Goal: Task Accomplishment & Management: Manage account settings

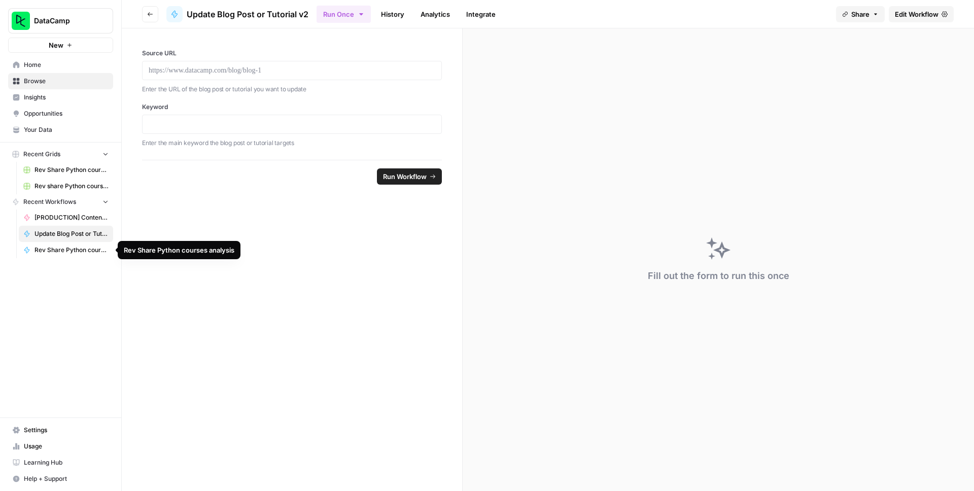
click at [68, 249] on span "Rev Share Python courses analysis" at bounding box center [72, 250] width 74 height 9
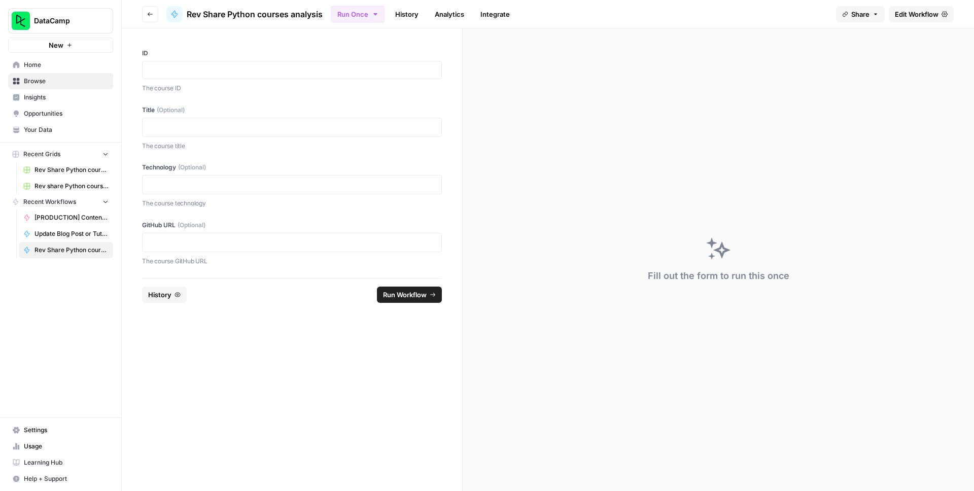
click at [912, 13] on span "Edit Workflow" at bounding box center [917, 14] width 44 height 10
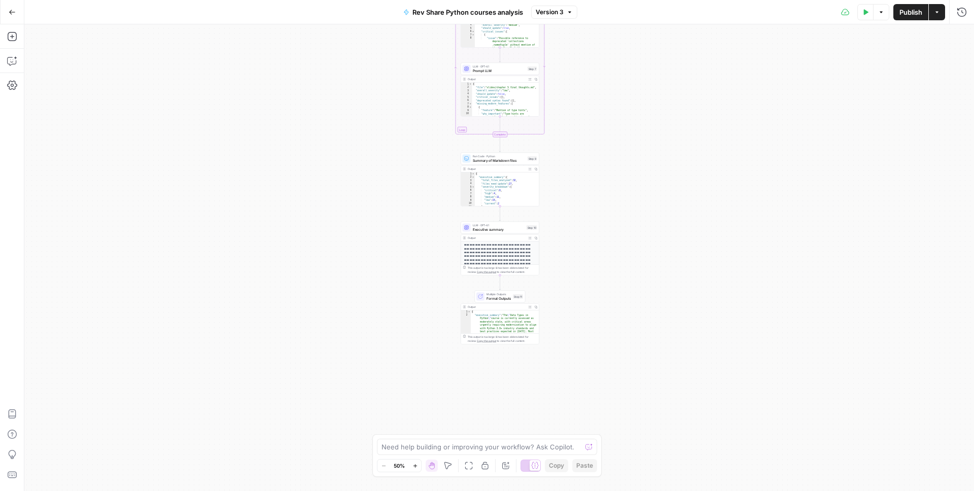
click at [399, 176] on div "Workflow Input Settings Inputs Run Code · Python Get Markdown files Step 1 Outp…" at bounding box center [499, 257] width 950 height 467
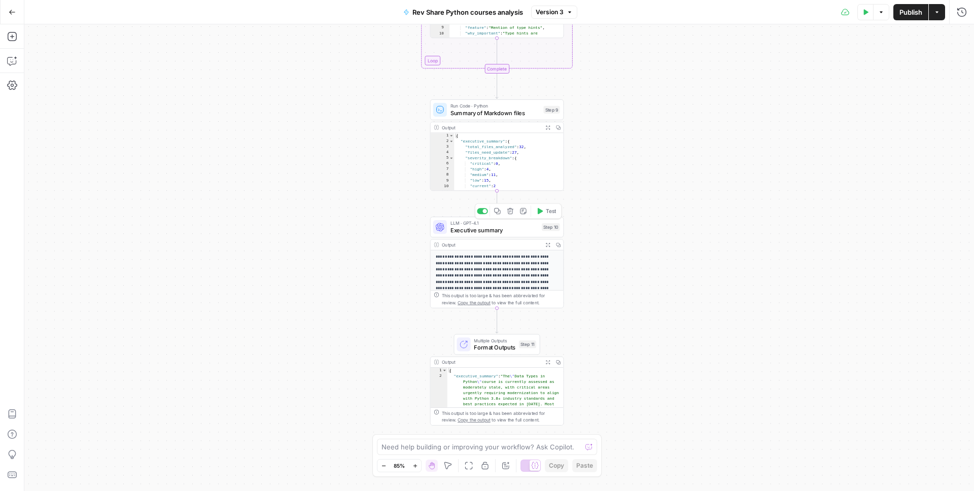
click at [401, 226] on div "Workflow Input Settings Inputs Run Code · Python Get Markdown files Step 1 Outp…" at bounding box center [499, 257] width 950 height 467
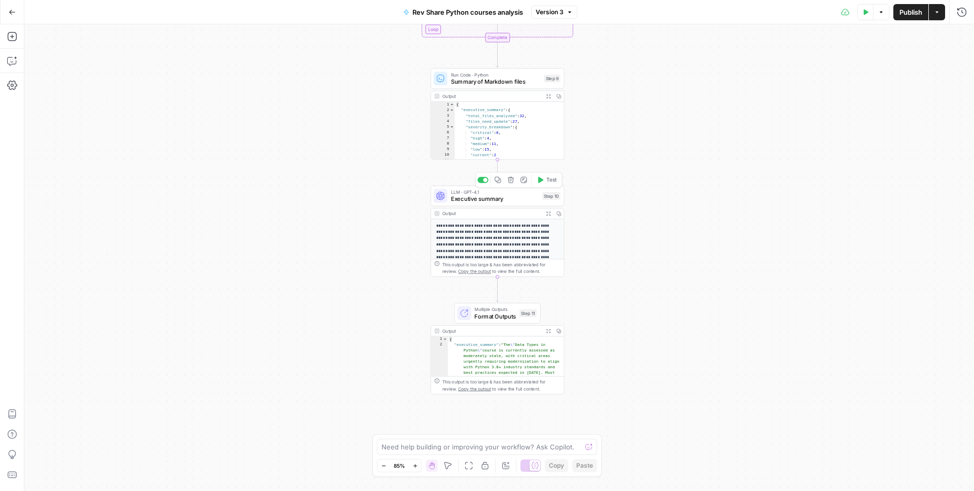
click at [498, 180] on icon "button" at bounding box center [498, 180] width 7 height 7
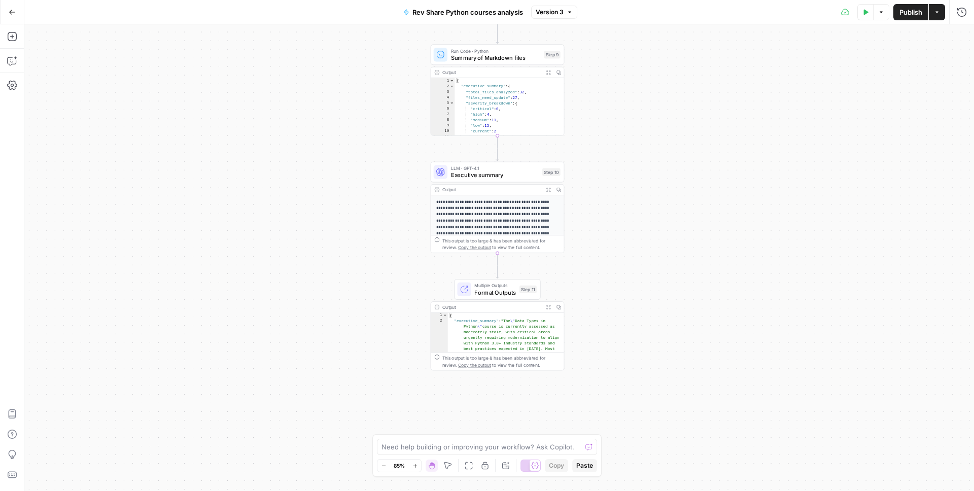
click at [377, 261] on div "Workflow Input Settings Inputs Run Code · Python Get Markdown files Step 1 Outp…" at bounding box center [499, 257] width 950 height 467
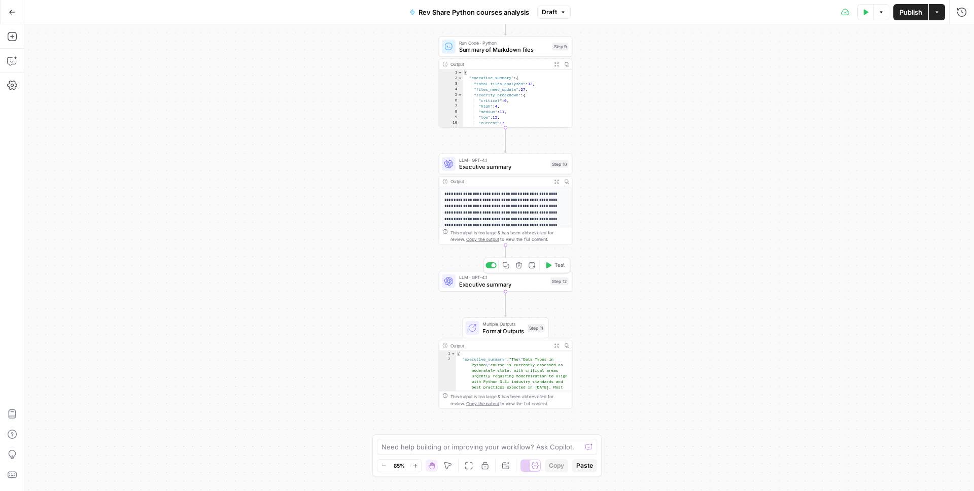
click at [491, 281] on span "Executive summary" at bounding box center [503, 284] width 88 height 9
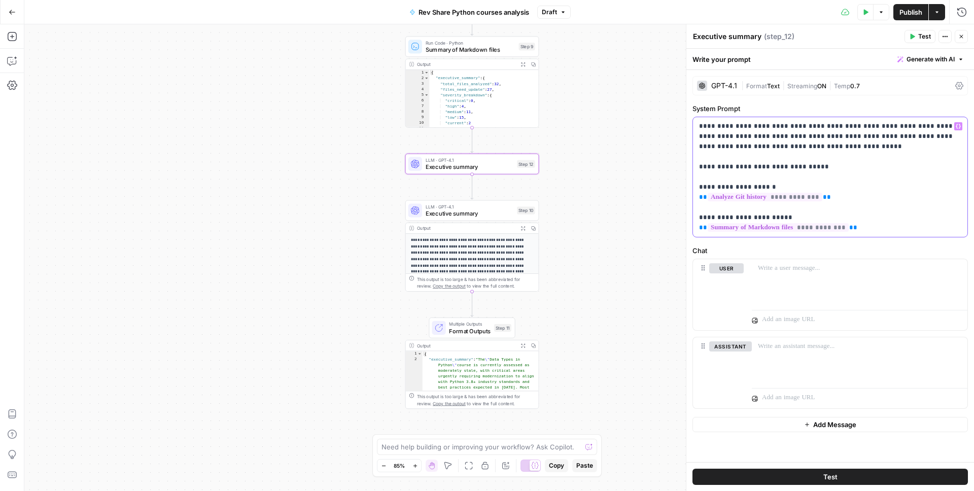
click at [806, 151] on p "**********" at bounding box center [830, 177] width 262 height 112
click at [808, 169] on p "**********" at bounding box center [830, 177] width 262 height 112
click at [789, 164] on p "**********" at bounding box center [830, 177] width 262 height 112
click at [807, 167] on p "**********" at bounding box center [830, 177] width 262 height 112
drag, startPoint x: 801, startPoint y: 167, endPoint x: 825, endPoint y: 139, distance: 37.1
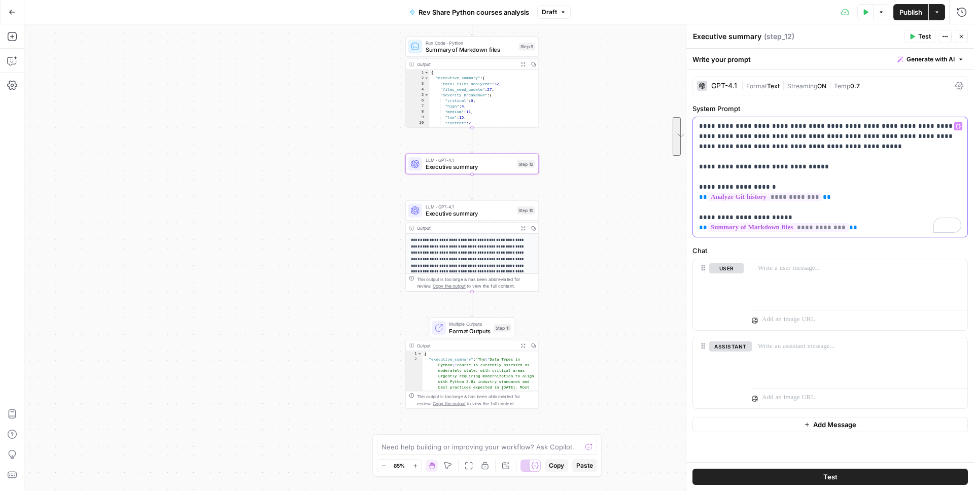
click at [825, 139] on p "**********" at bounding box center [830, 177] width 262 height 112
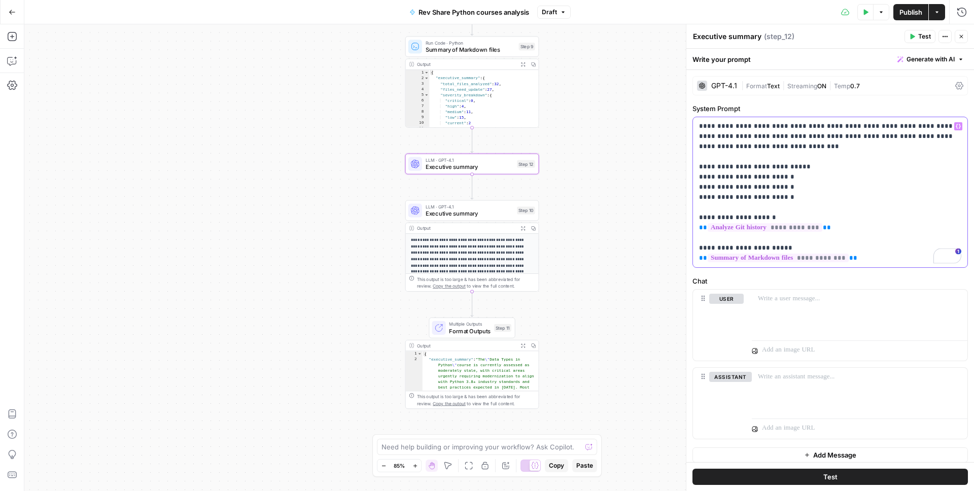
click at [735, 178] on p "**********" at bounding box center [830, 192] width 262 height 142
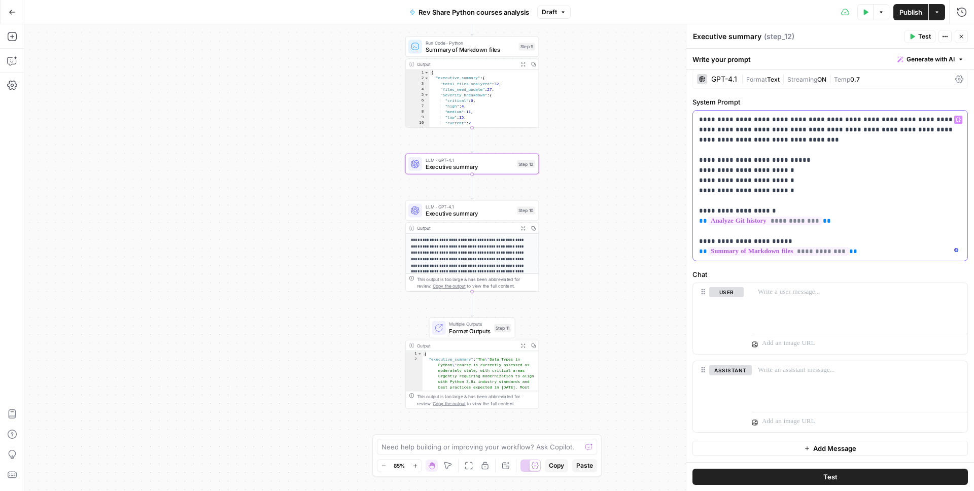
scroll to position [7, 0]
click at [782, 181] on p "**********" at bounding box center [830, 186] width 262 height 142
click at [783, 193] on p "**********" at bounding box center [830, 186] width 262 height 142
drag, startPoint x: 832, startPoint y: 222, endPoint x: 705, endPoint y: 210, distance: 127.4
click at [705, 210] on p "**********" at bounding box center [830, 186] width 262 height 142
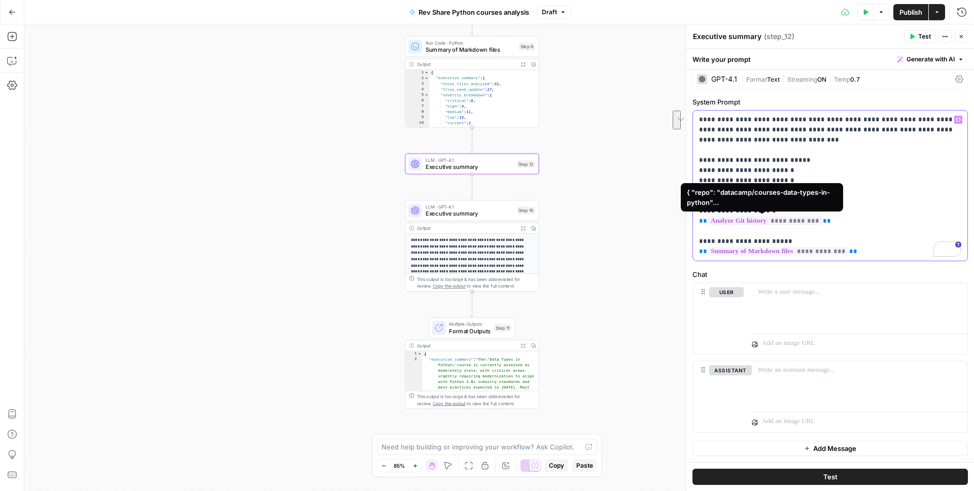
click at [828, 223] on p "**********" at bounding box center [830, 186] width 262 height 142
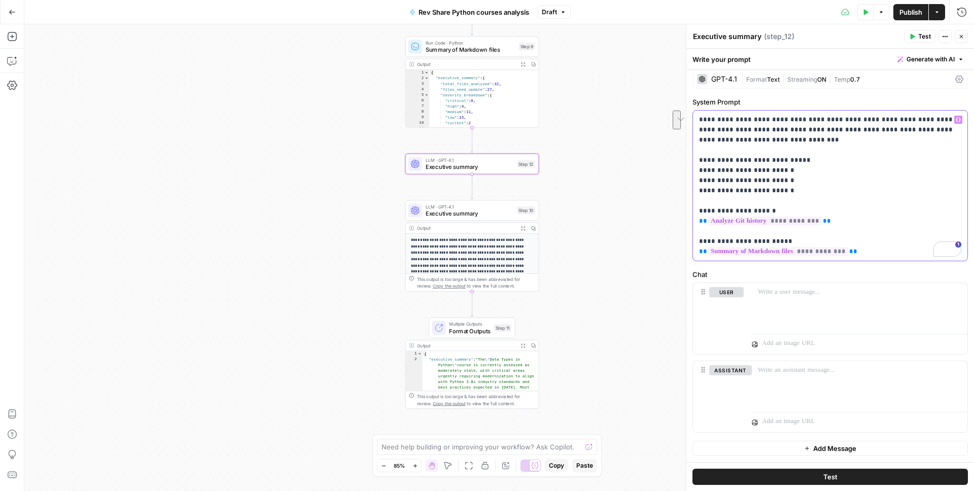
drag, startPoint x: 842, startPoint y: 222, endPoint x: 697, endPoint y: 211, distance: 146.0
click at [697, 211] on div "**********" at bounding box center [830, 186] width 275 height 150
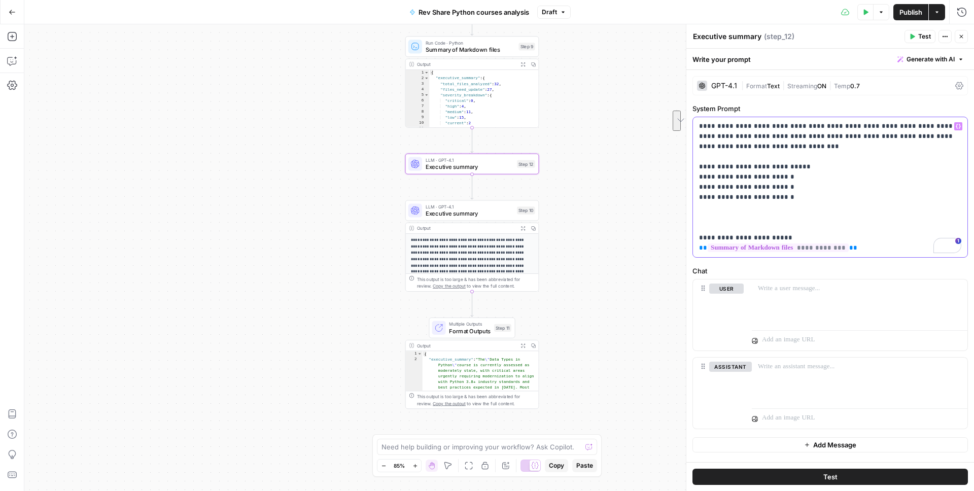
scroll to position [0, 0]
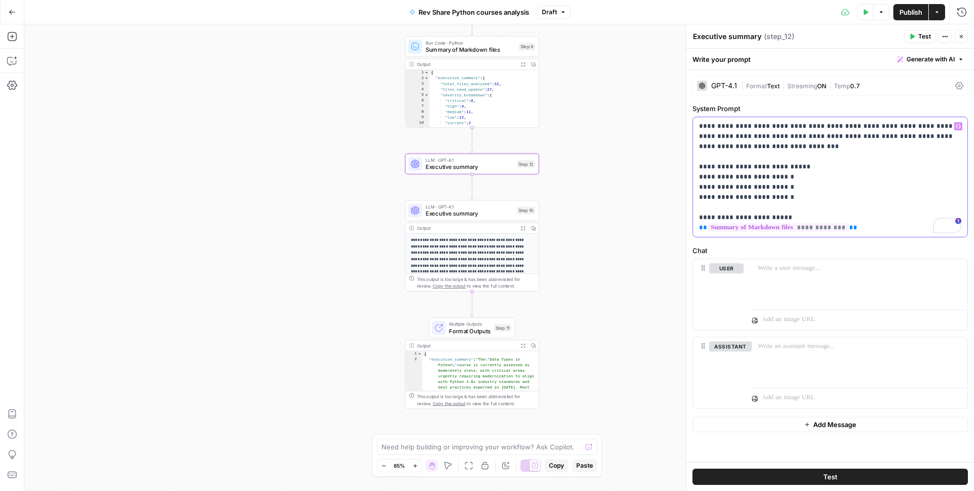
click at [829, 156] on p "**********" at bounding box center [830, 177] width 262 height 112
click at [791, 177] on p "**********" at bounding box center [830, 177] width 262 height 112
click at [856, 180] on p "**********" at bounding box center [830, 177] width 262 height 112
click at [789, 179] on p "**********" at bounding box center [830, 177] width 262 height 112
click at [801, 192] on p "**********" at bounding box center [830, 177] width 262 height 112
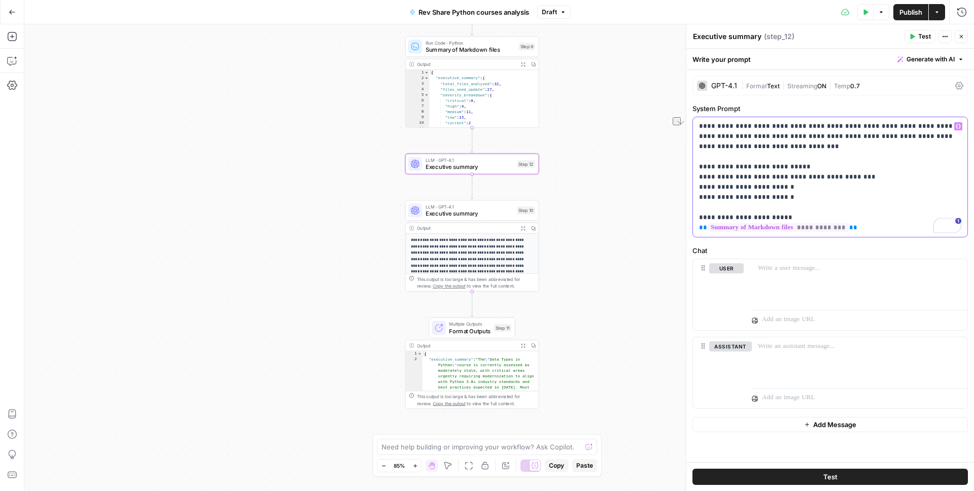
drag, startPoint x: 853, startPoint y: 177, endPoint x: 784, endPoint y: 176, distance: 69.0
click at [784, 176] on p "**********" at bounding box center [830, 177] width 262 height 112
copy p "**********"
click at [792, 187] on p "**********" at bounding box center [830, 177] width 262 height 112
click at [790, 197] on p "**********" at bounding box center [830, 177] width 262 height 112
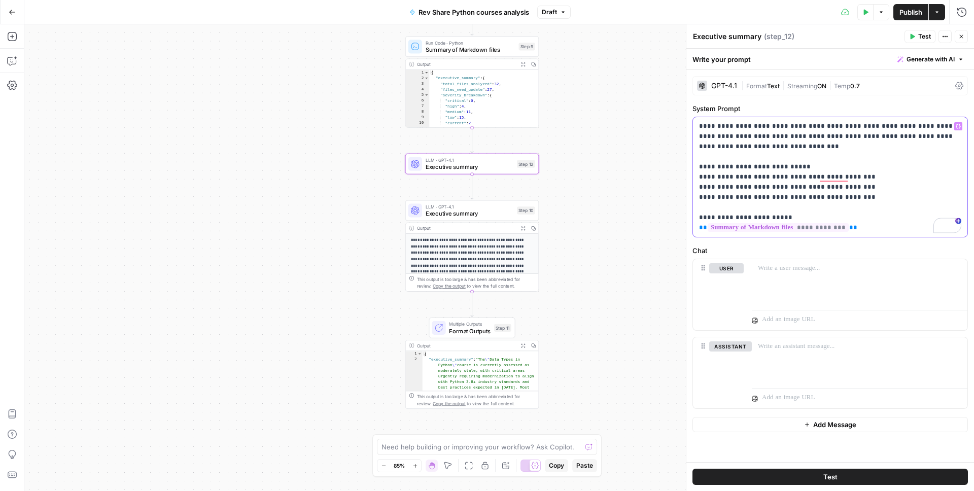
click at [767, 189] on p "**********" at bounding box center [830, 177] width 262 height 112
click at [777, 179] on p "**********" at bounding box center [830, 177] width 262 height 112
click at [758, 190] on p "**********" at bounding box center [830, 177] width 262 height 112
click at [740, 189] on p "**********" at bounding box center [830, 177] width 262 height 112
click at [747, 194] on p "**********" at bounding box center [830, 177] width 262 height 112
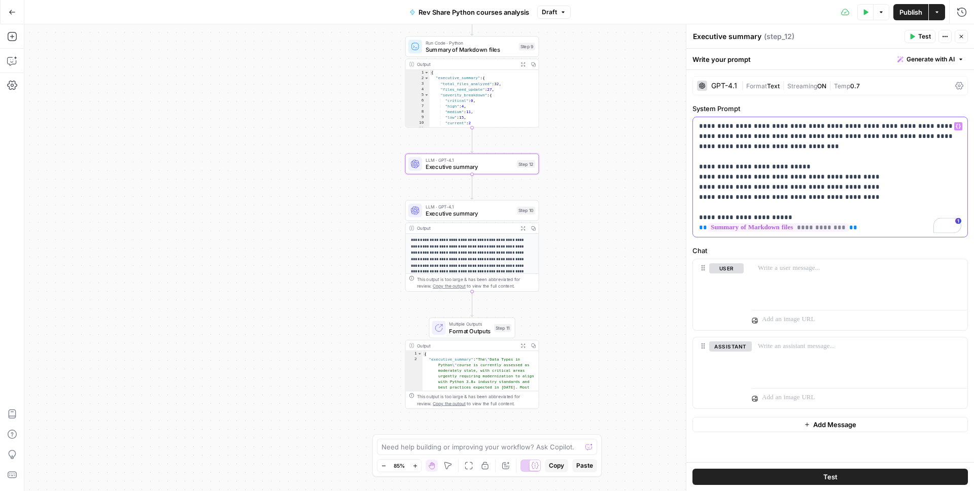
click at [862, 197] on p "**********" at bounding box center [830, 177] width 262 height 112
click at [327, 182] on div "Workflow Input Settings Inputs Run Code · Python Get Markdown files Step 1 Outp…" at bounding box center [499, 257] width 950 height 467
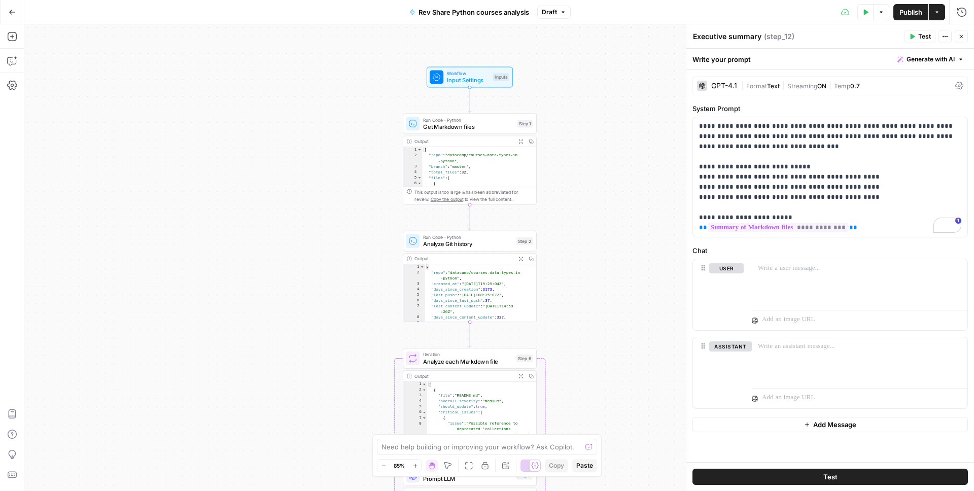
type textarea "**********"
click at [340, 198] on div "**********" at bounding box center [499, 257] width 950 height 467
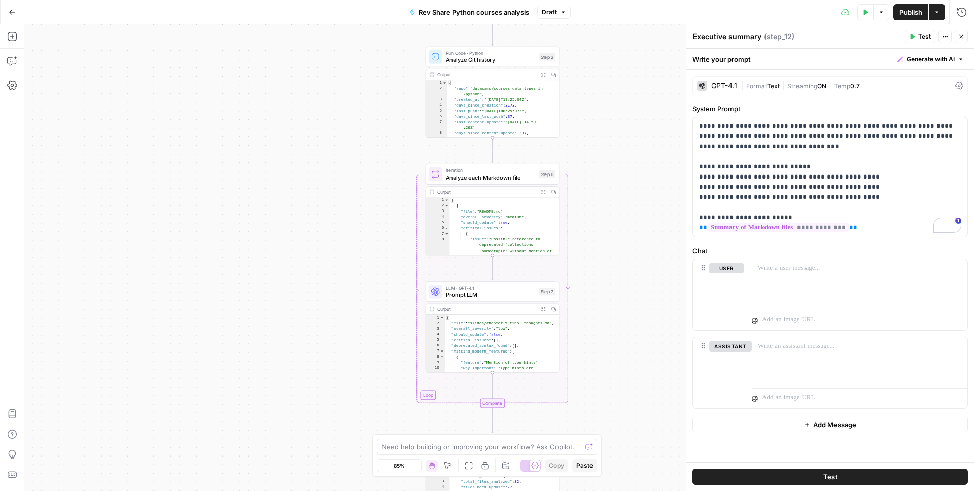
click at [496, 57] on span "Analyze Git history" at bounding box center [491, 60] width 90 height 9
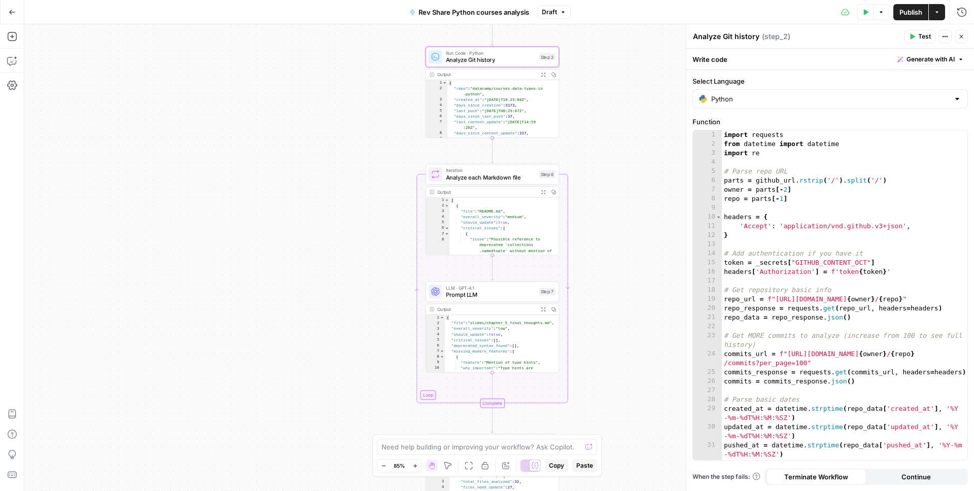
click at [480, 177] on span "Analyze each Markdown file" at bounding box center [491, 177] width 90 height 9
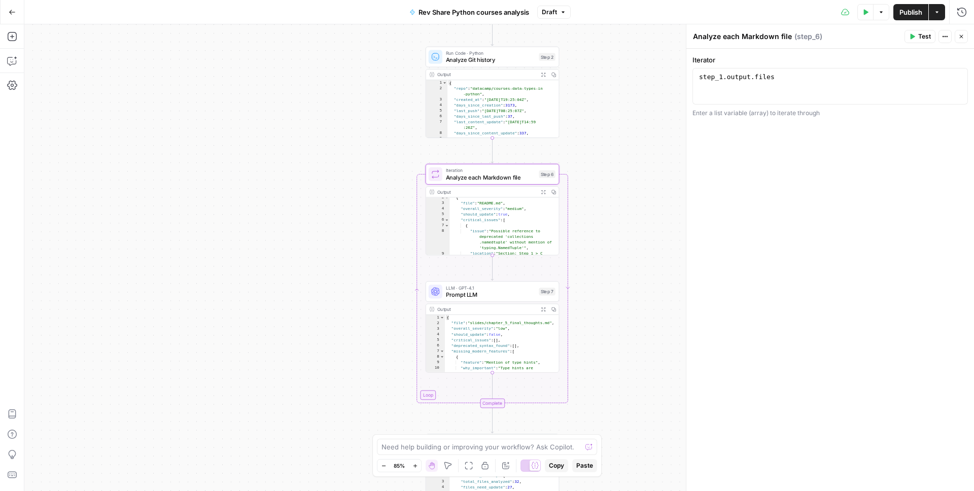
scroll to position [17, 0]
click at [486, 291] on span "Prompt LLM" at bounding box center [491, 294] width 90 height 9
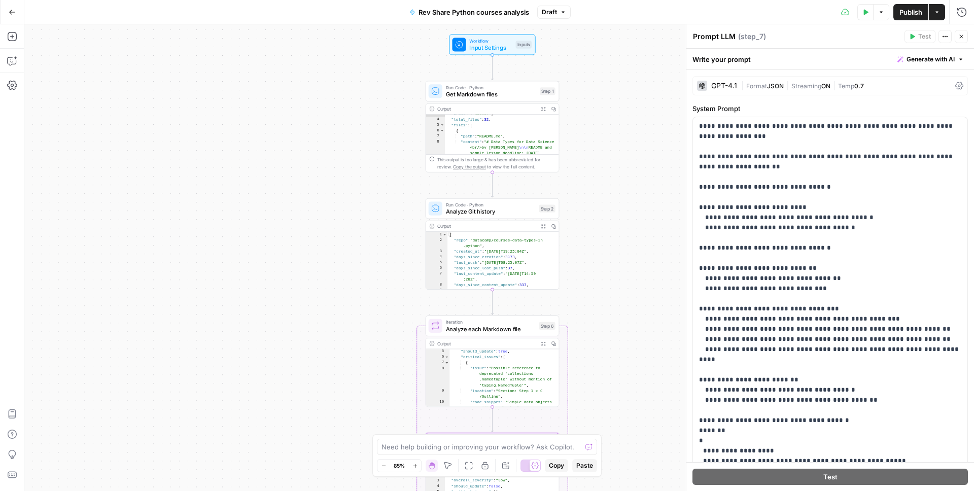
scroll to position [31, 0]
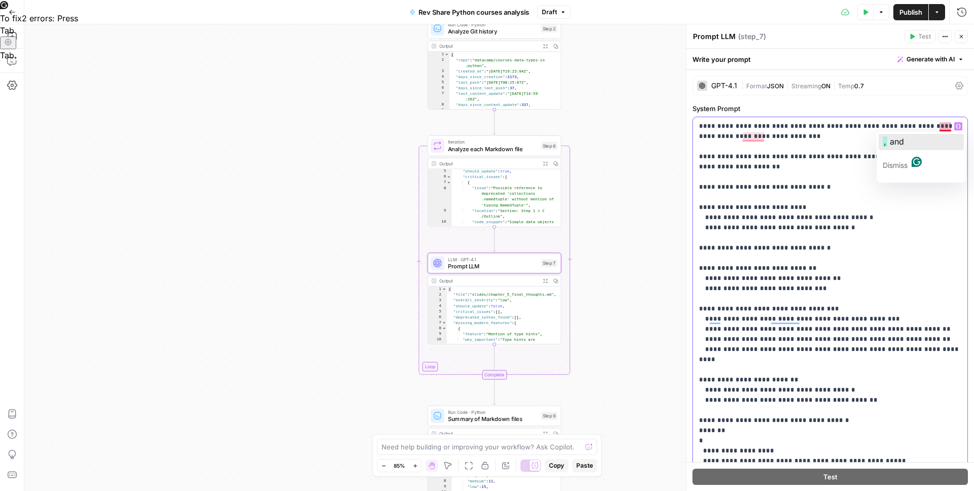
click at [944, 135] on button ", and" at bounding box center [921, 142] width 85 height 16
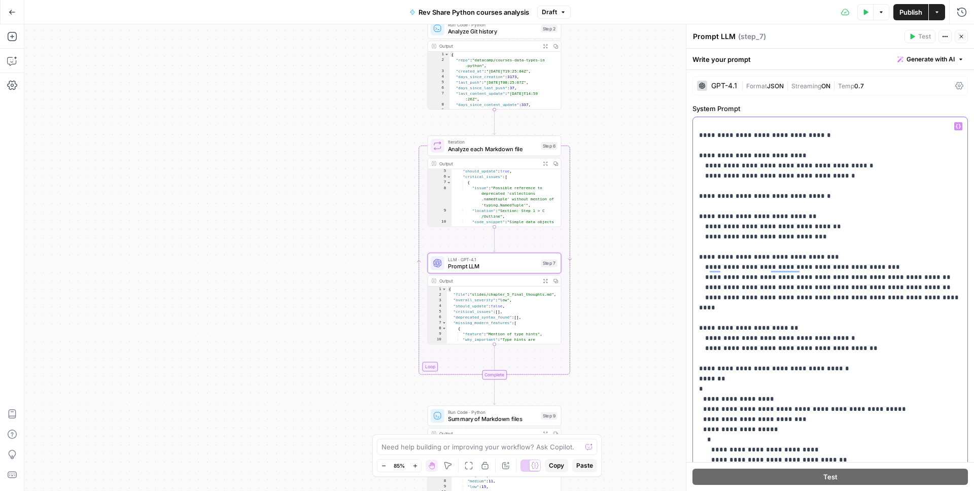
scroll to position [58, 0]
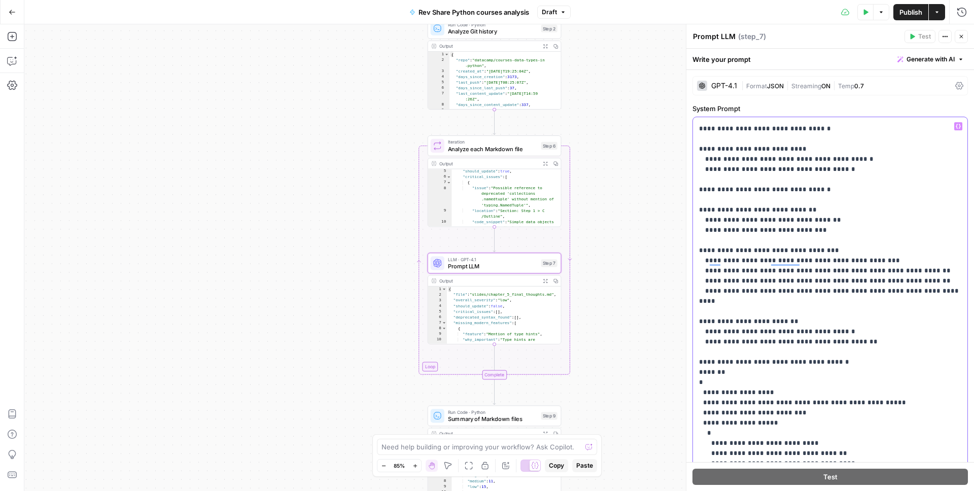
click at [737, 151] on p "**********" at bounding box center [830, 479] width 262 height 832
click at [739, 161] on p "**********" at bounding box center [830, 479] width 262 height 832
click at [780, 159] on p "**********" at bounding box center [830, 479] width 262 height 832
click at [732, 171] on p "**********" at bounding box center [830, 479] width 262 height 832
click at [768, 170] on p "**********" at bounding box center [830, 479] width 262 height 832
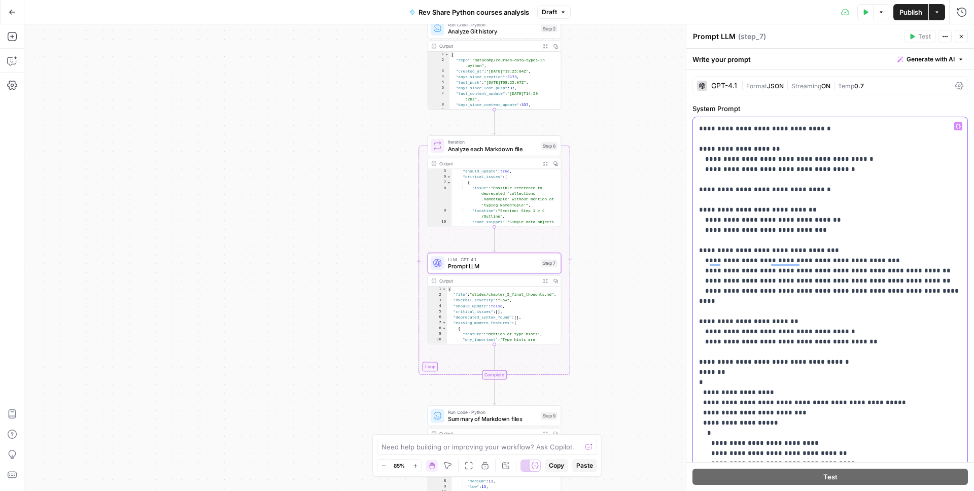
click at [821, 172] on p "**********" at bounding box center [830, 479] width 262 height 832
click at [845, 171] on p "**********" at bounding box center [830, 479] width 262 height 832
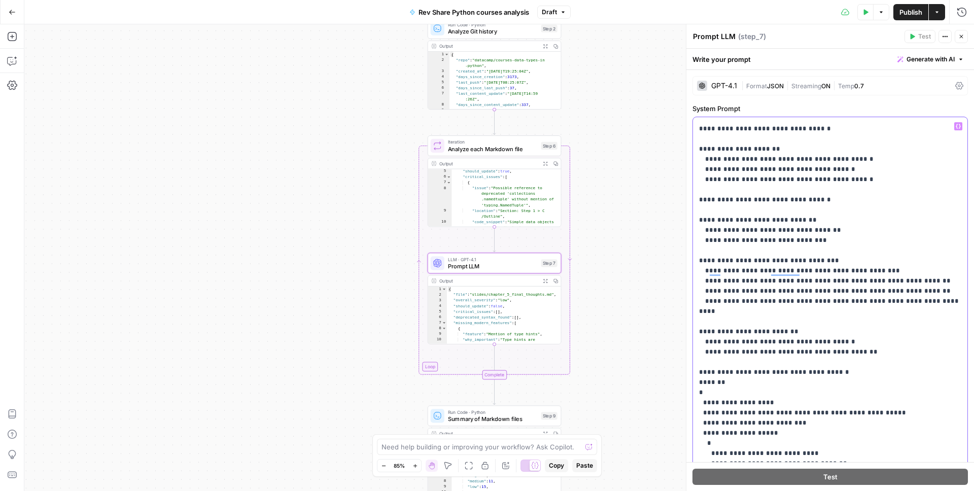
click at [844, 201] on p "**********" at bounding box center [830, 484] width 262 height 842
click at [801, 190] on span "PySpark" at bounding box center [801, 195] width 33 height 10
click at [809, 191] on p "**********" at bounding box center [830, 484] width 262 height 842
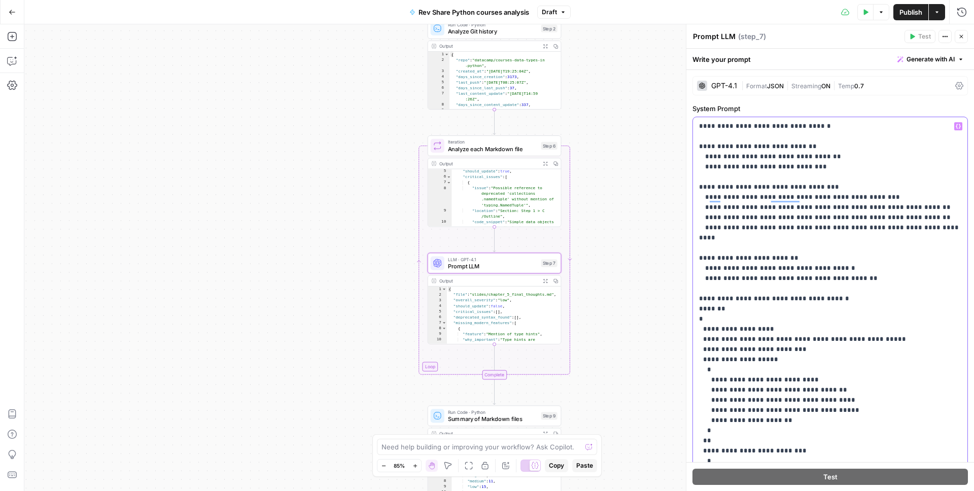
scroll to position [0, 0]
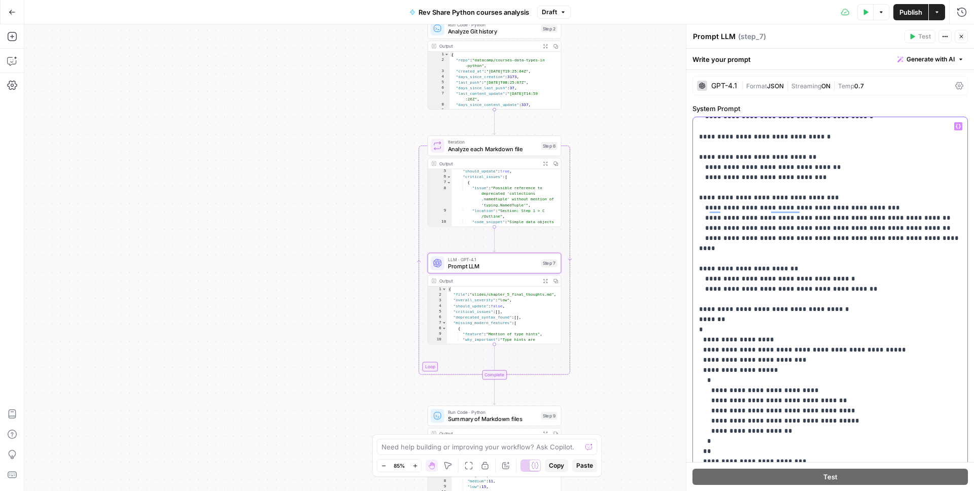
click at [817, 177] on p "**********" at bounding box center [830, 421] width 262 height 842
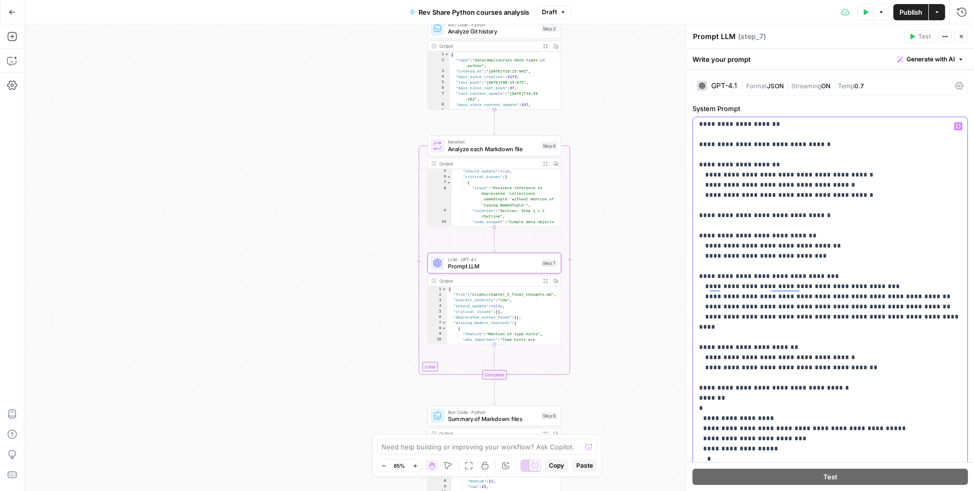
click at [788, 176] on p "**********" at bounding box center [830, 500] width 262 height 842
click at [819, 213] on p "**********" at bounding box center [830, 500] width 262 height 842
click at [838, 187] on p "**********" at bounding box center [830, 500] width 262 height 842
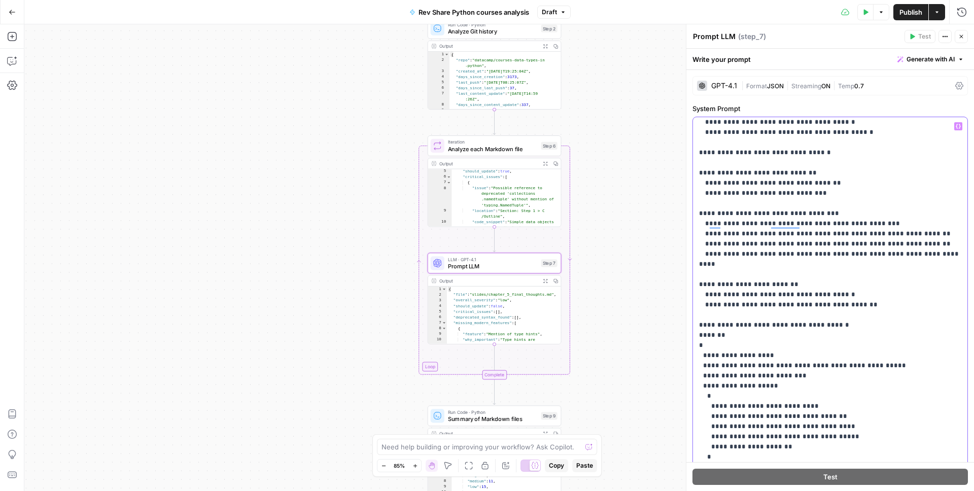
click at [889, 252] on p "**********" at bounding box center [830, 437] width 262 height 842
click at [901, 255] on p "**********" at bounding box center [830, 437] width 262 height 842
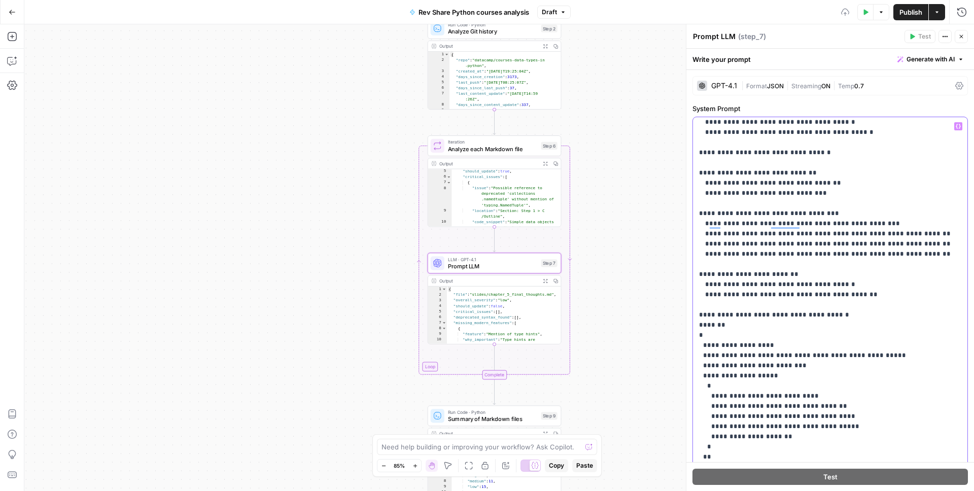
click at [884, 270] on p "**********" at bounding box center [830, 437] width 262 height 842
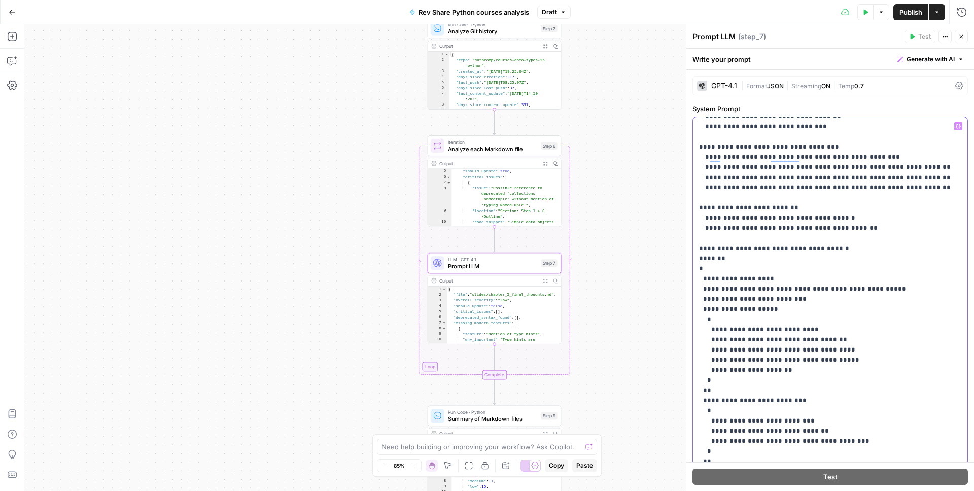
click at [775, 231] on p "**********" at bounding box center [830, 370] width 262 height 842
click at [850, 262] on p "**********" at bounding box center [830, 370] width 262 height 842
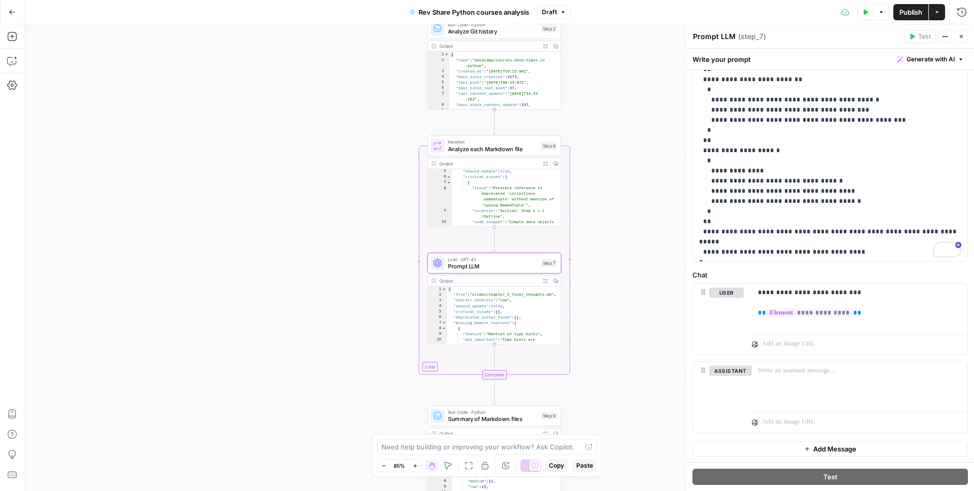
click at [364, 207] on div "**********" at bounding box center [499, 257] width 950 height 467
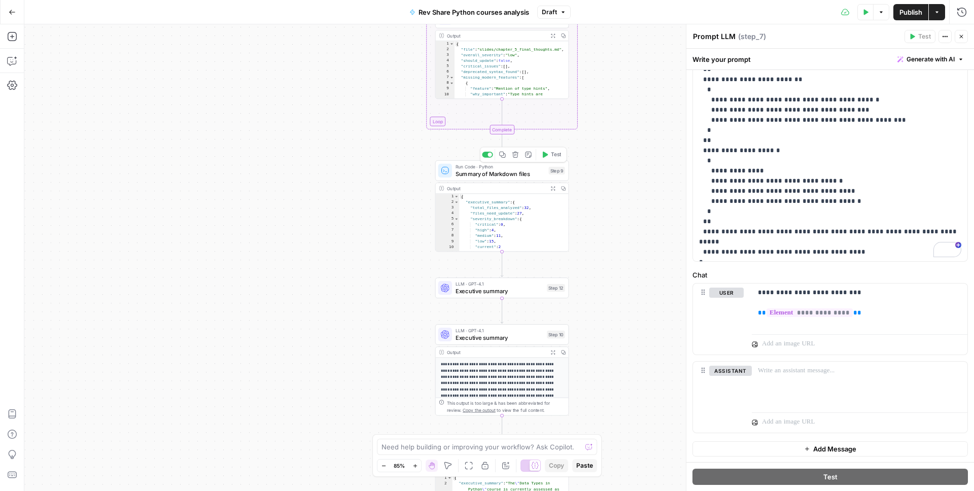
type textarea "**********"
click at [491, 211] on div "{ "executive_summary" : { "total_files_analyzed" : 32 , "files_need_update" : 2…" at bounding box center [514, 229] width 110 height 70
click at [519, 169] on span "Summary of Markdown files" at bounding box center [501, 173] width 90 height 9
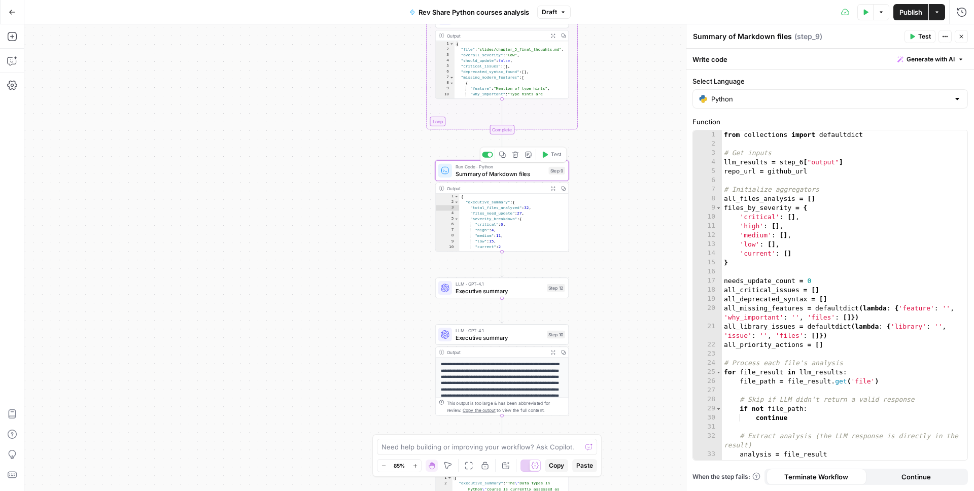
click at [393, 192] on div "**********" at bounding box center [499, 257] width 950 height 467
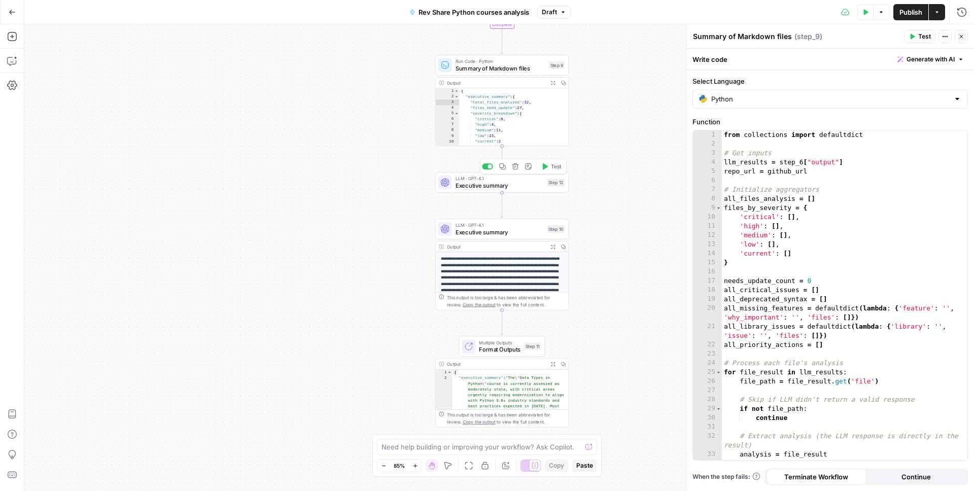
click at [514, 181] on span "Executive summary" at bounding box center [500, 185] width 88 height 9
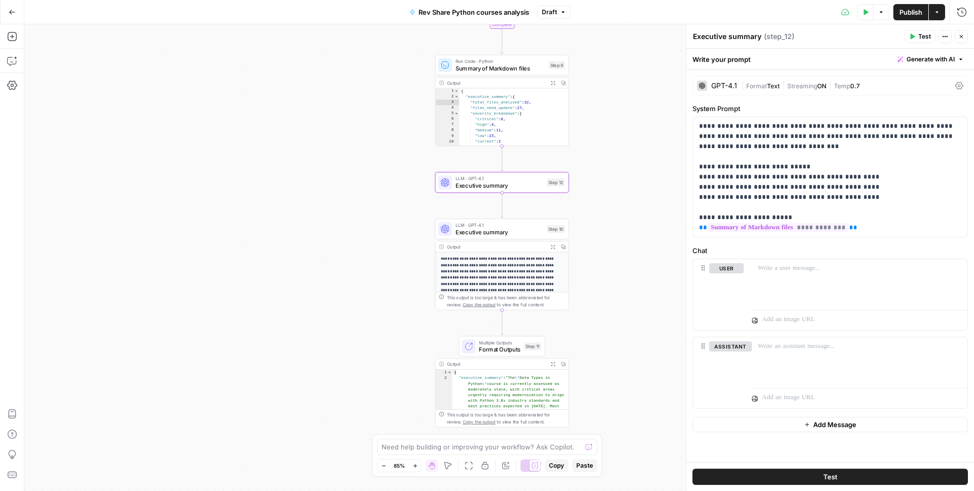
click at [750, 37] on textarea "Executive summary" at bounding box center [727, 36] width 69 height 10
click at [760, 38] on textarea "Executive summary" at bounding box center [727, 36] width 69 height 10
type textarea "E"
click at [629, 111] on div "**********" at bounding box center [499, 257] width 950 height 467
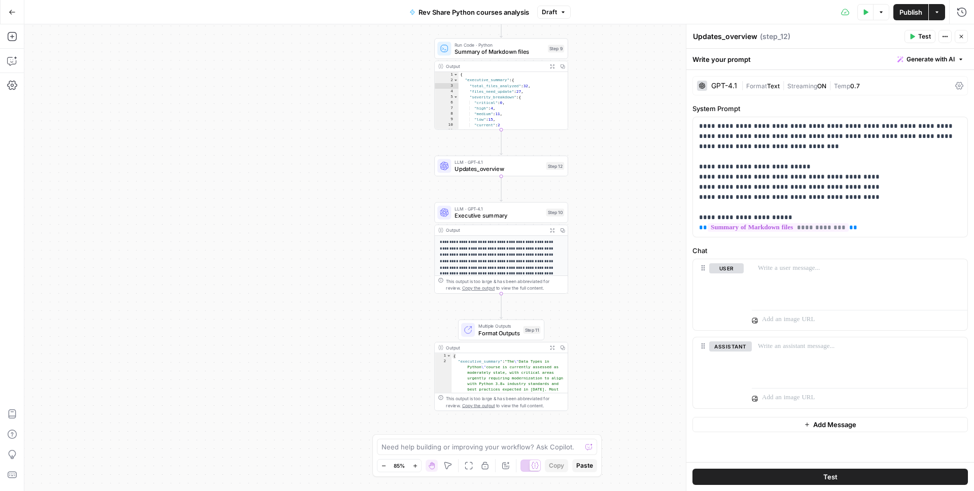
click at [724, 39] on textarea "Updates_overview" at bounding box center [725, 36] width 64 height 10
type textarea "Updates overview"
click at [632, 99] on div "**********" at bounding box center [499, 257] width 950 height 467
click at [944, 128] on p "**********" at bounding box center [830, 177] width 262 height 112
click at [899, 149] on p "**********" at bounding box center [830, 177] width 262 height 112
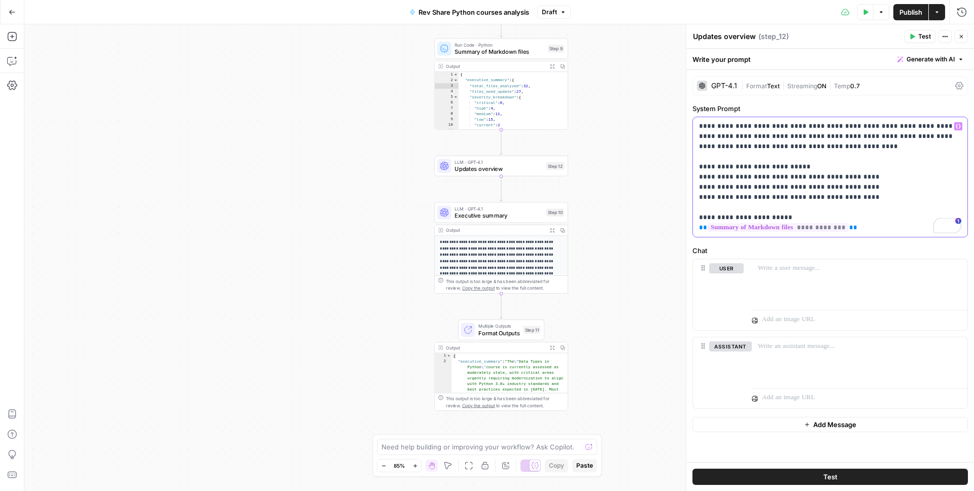
click at [828, 146] on p "**********" at bounding box center [830, 177] width 262 height 112
click at [627, 172] on div "**********" at bounding box center [499, 257] width 950 height 467
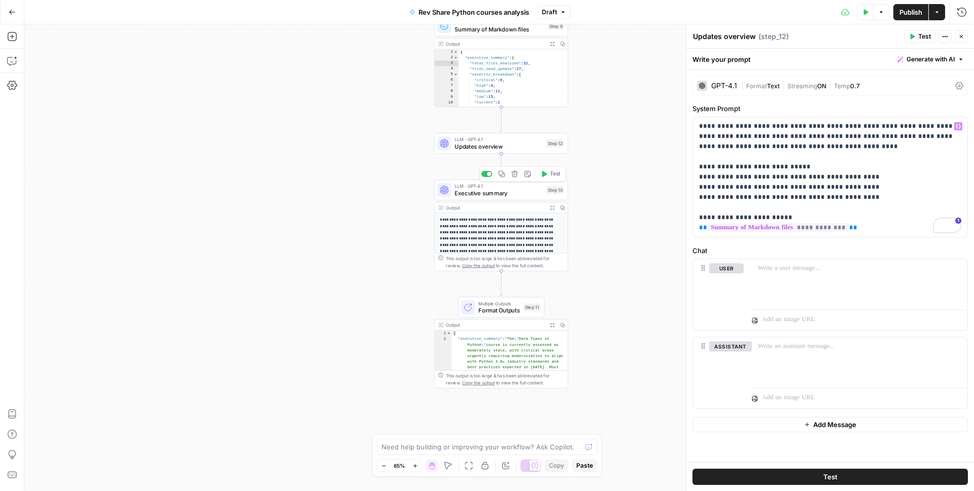
click at [516, 191] on span "Executive summary" at bounding box center [499, 193] width 88 height 9
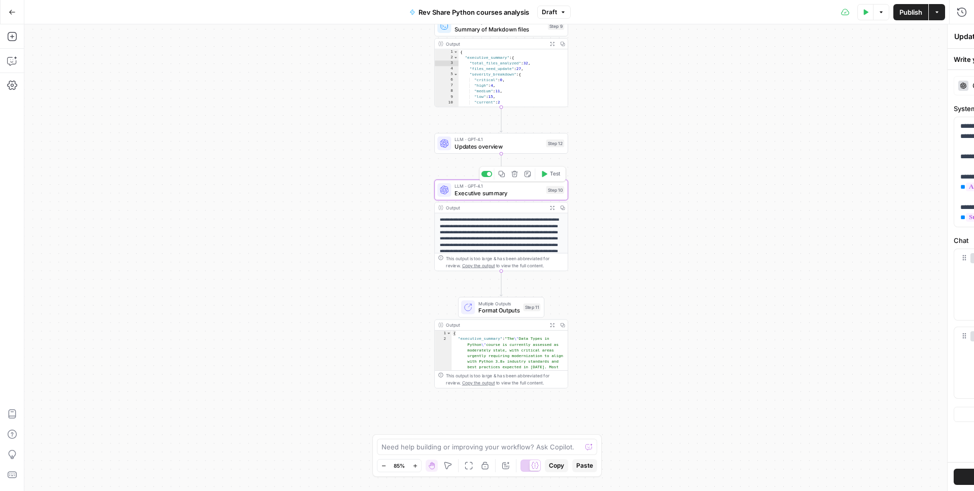
type textarea "Executive summary"
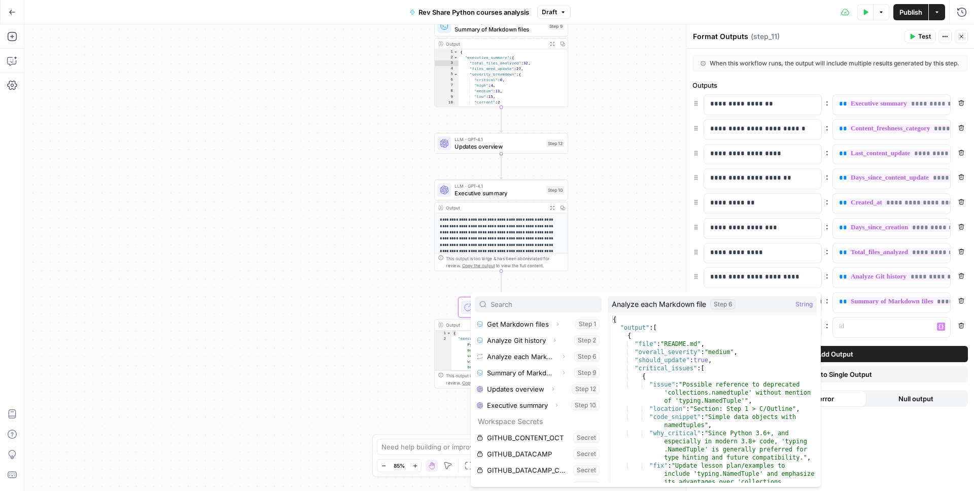
scroll to position [97, 0]
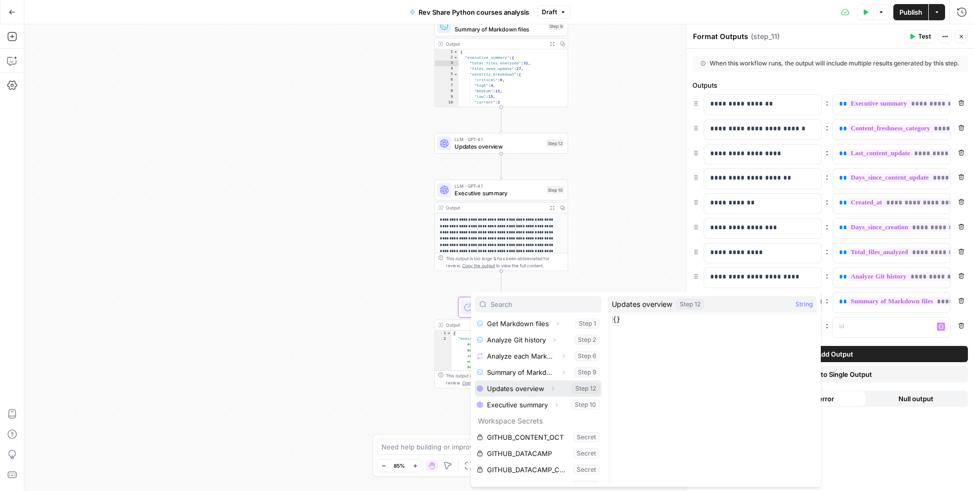
click at [553, 387] on icon "button" at bounding box center [553, 389] width 6 height 6
click at [492, 403] on button "Select variable Output" at bounding box center [543, 405] width 117 height 16
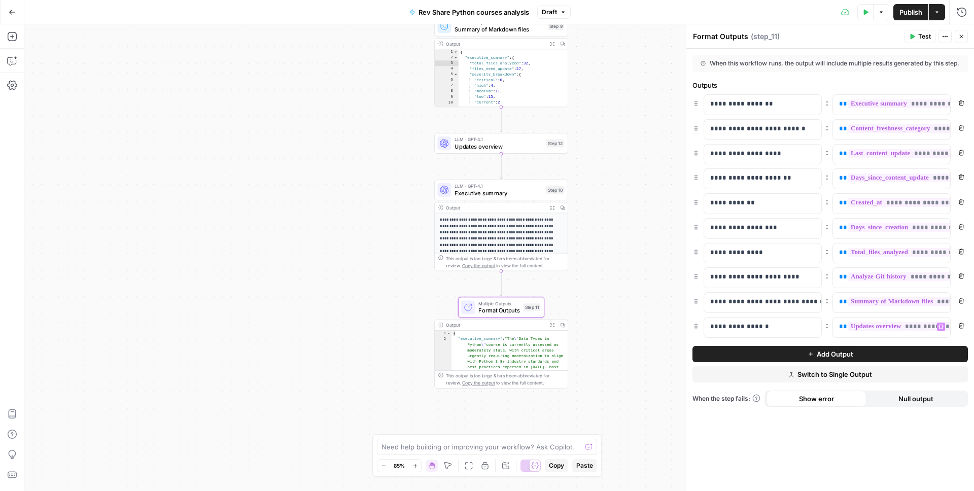
drag, startPoint x: 630, startPoint y: 233, endPoint x: 690, endPoint y: 322, distance: 107.3
click at [630, 233] on div "**********" at bounding box center [499, 257] width 950 height 467
click at [696, 330] on icon "button" at bounding box center [696, 326] width 7 height 7
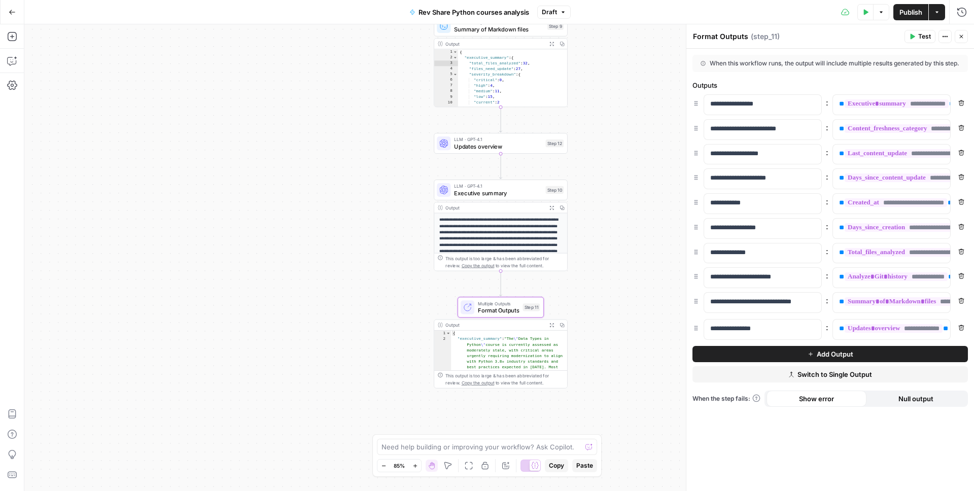
drag, startPoint x: 696, startPoint y: 337, endPoint x: 696, endPoint y: 327, distance: 10.1
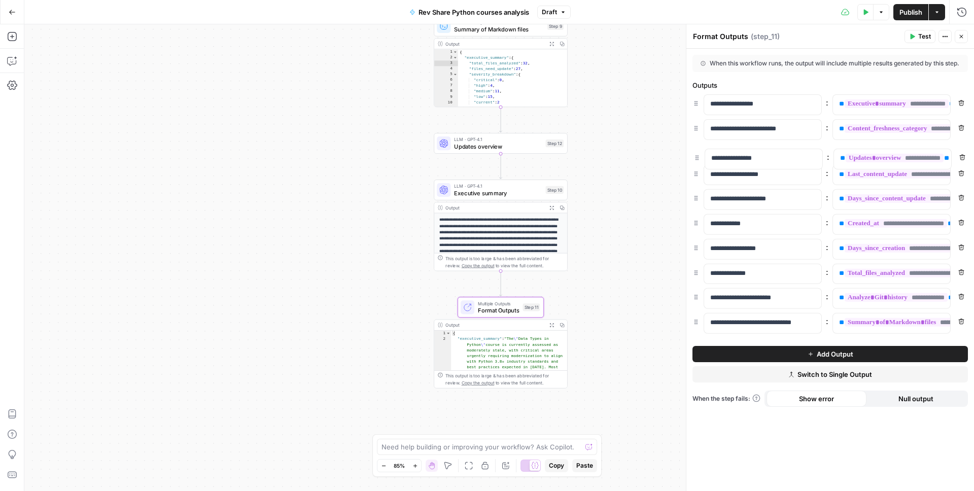
drag, startPoint x: 695, startPoint y: 335, endPoint x: 696, endPoint y: 155, distance: 180.2
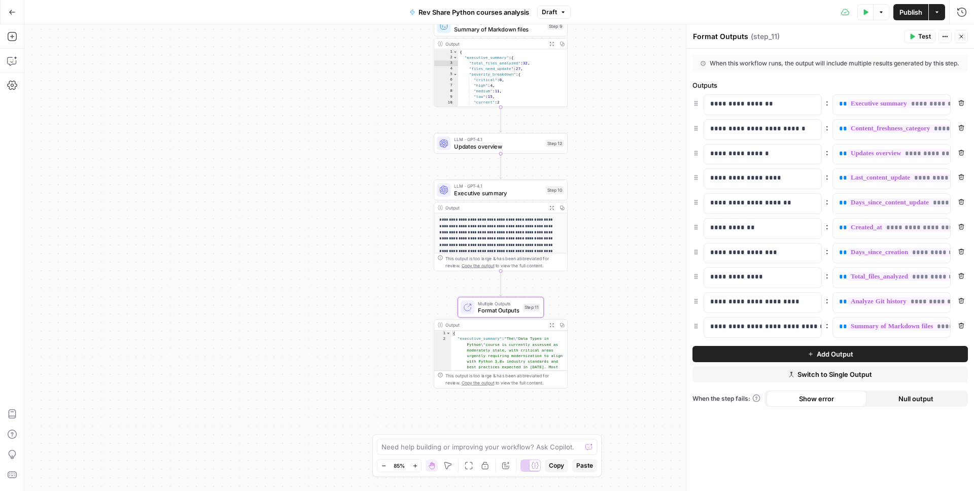
click at [649, 182] on div "**********" at bounding box center [499, 257] width 950 height 467
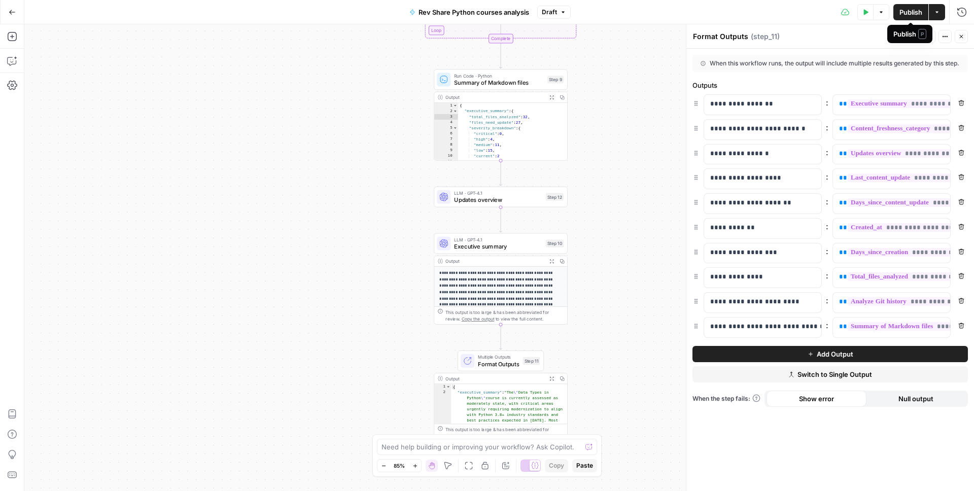
click at [901, 12] on span "Publish" at bounding box center [911, 12] width 23 height 10
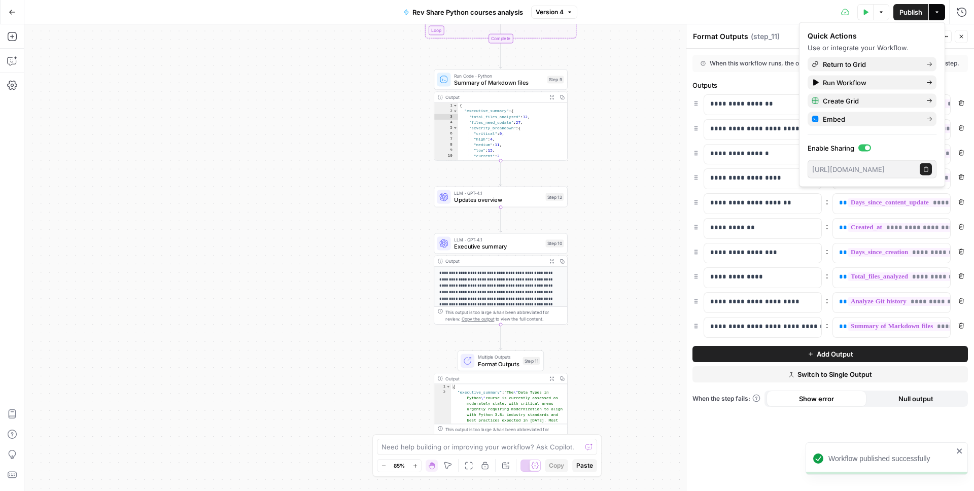
click at [188, 131] on div "**********" at bounding box center [499, 257] width 950 height 467
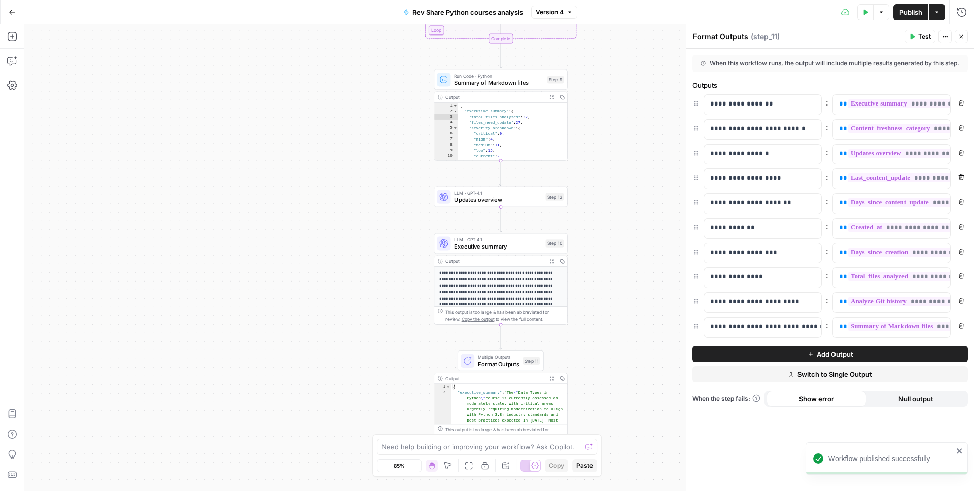
click at [14, 13] on icon "button" at bounding box center [12, 12] width 7 height 7
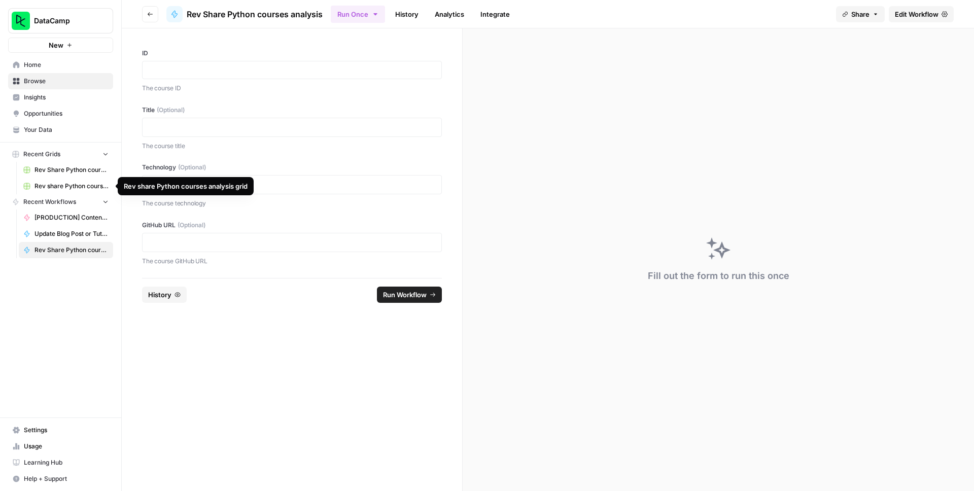
click at [64, 187] on span "Rev share Python courses analysis grid" at bounding box center [72, 186] width 74 height 9
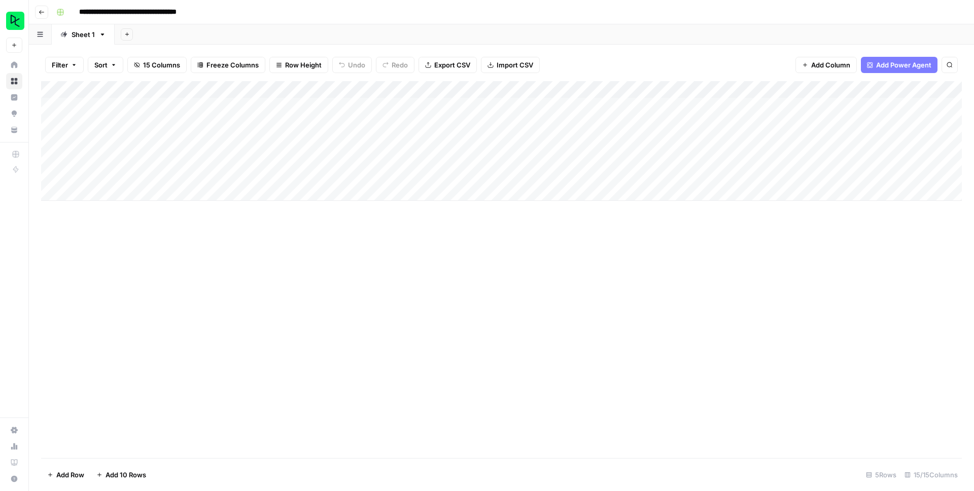
scroll to position [0, 1]
click at [106, 123] on div "Add Column" at bounding box center [501, 141] width 921 height 120
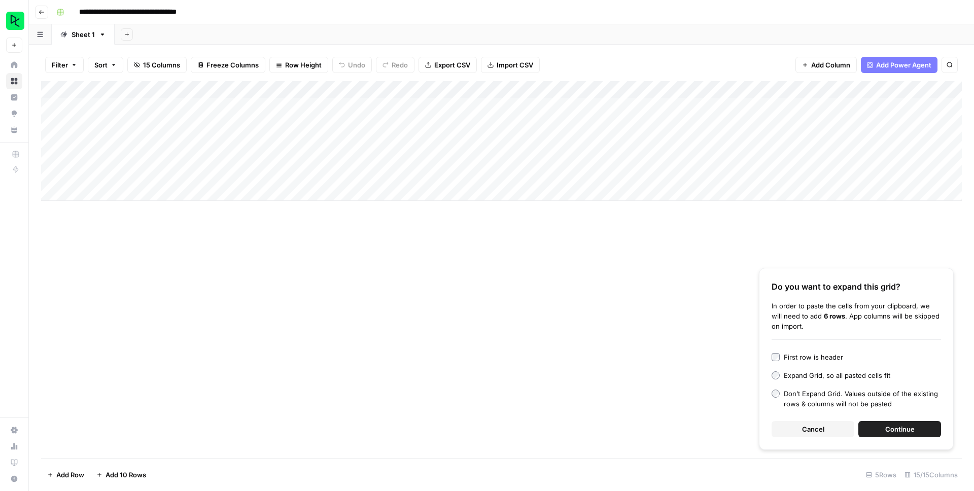
click at [886, 427] on span "Continue" at bounding box center [900, 429] width 29 height 10
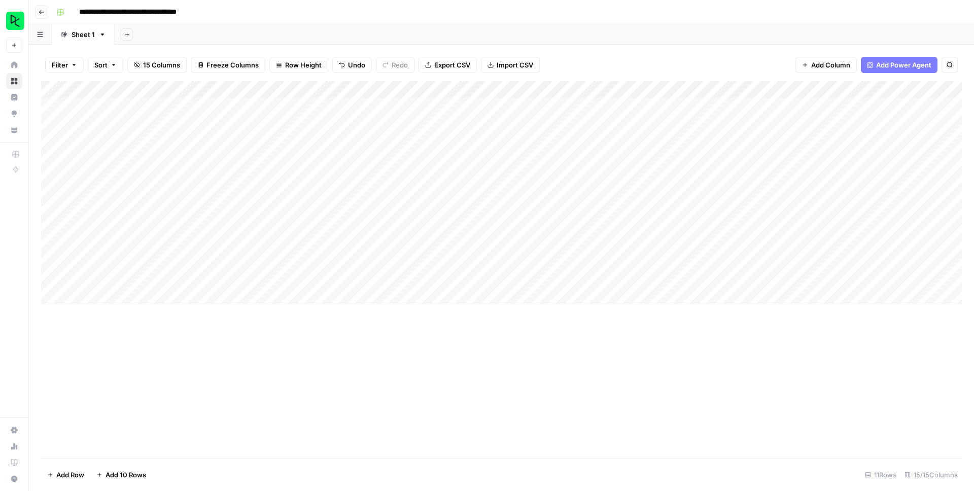
click at [520, 344] on div "Add Column" at bounding box center [501, 269] width 921 height 377
drag, startPoint x: 872, startPoint y: 124, endPoint x: 869, endPoint y: 276, distance: 152.3
click at [869, 276] on div "Add Column" at bounding box center [501, 192] width 921 height 223
drag, startPoint x: 494, startPoint y: 125, endPoint x: 501, endPoint y: 273, distance: 147.8
click at [500, 273] on div "Add Column" at bounding box center [501, 192] width 921 height 223
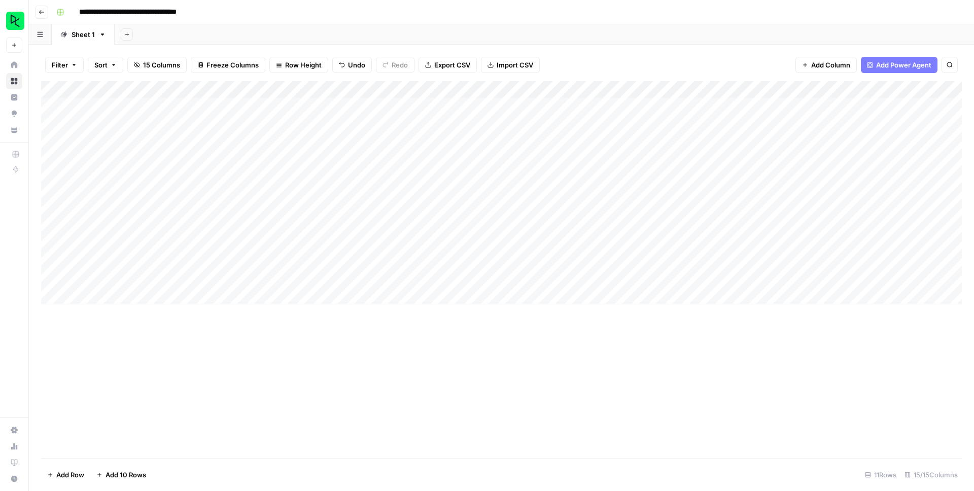
click at [537, 356] on div "Add Column" at bounding box center [501, 269] width 921 height 377
click at [541, 355] on div "Add Column" at bounding box center [501, 269] width 921 height 377
click at [552, 388] on div "Add Column" at bounding box center [501, 269] width 921 height 377
click at [754, 123] on div "Add Column" at bounding box center [501, 192] width 921 height 223
click at [754, 140] on div "Add Column" at bounding box center [501, 192] width 921 height 223
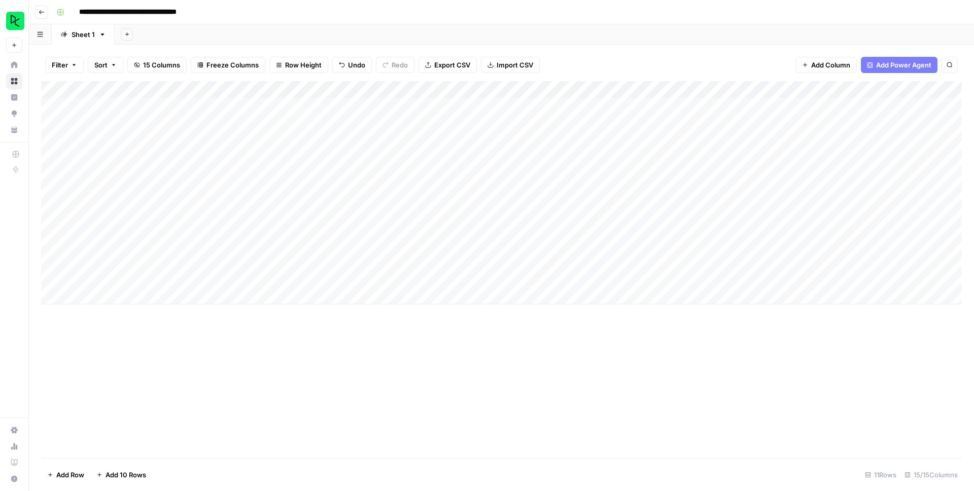
click at [754, 158] on div "Add Column" at bounding box center [501, 192] width 921 height 223
click at [754, 176] on div "Add Column" at bounding box center [501, 192] width 921 height 223
click at [755, 192] on div "Add Column" at bounding box center [501, 192] width 921 height 223
click at [755, 209] on div "Add Column" at bounding box center [501, 192] width 921 height 223
click at [754, 227] on div "Add Column" at bounding box center [501, 192] width 921 height 223
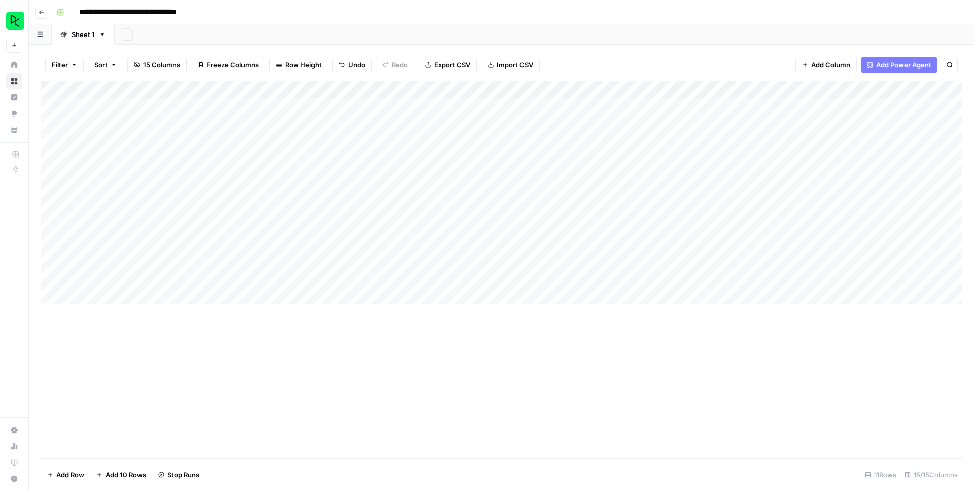
click at [753, 244] on div "Add Column" at bounding box center [501, 192] width 921 height 223
click at [753, 262] on div "Add Column" at bounding box center [501, 192] width 921 height 223
click at [753, 278] on div "Add Column" at bounding box center [501, 192] width 921 height 223
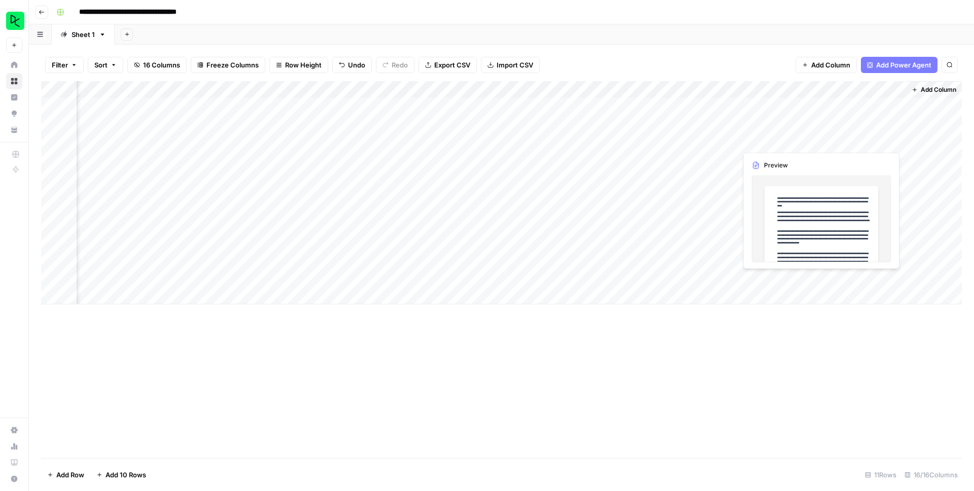
click at [853, 141] on div "Add Column" at bounding box center [501, 192] width 921 height 223
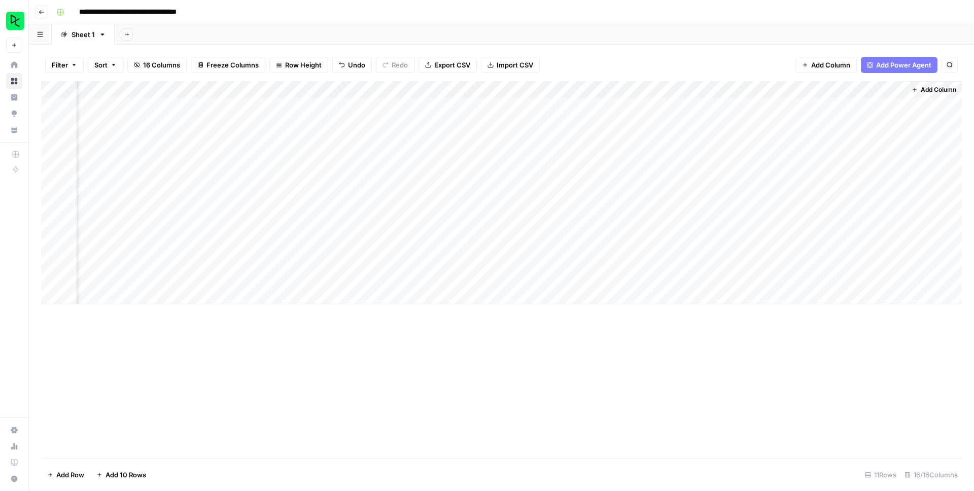
click at [896, 140] on div "Add Column" at bounding box center [501, 192] width 921 height 223
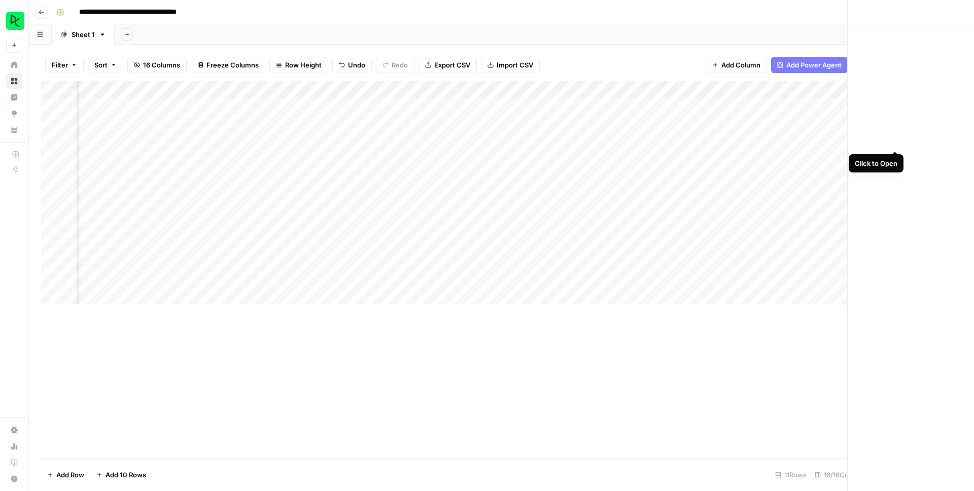
scroll to position [0, 979]
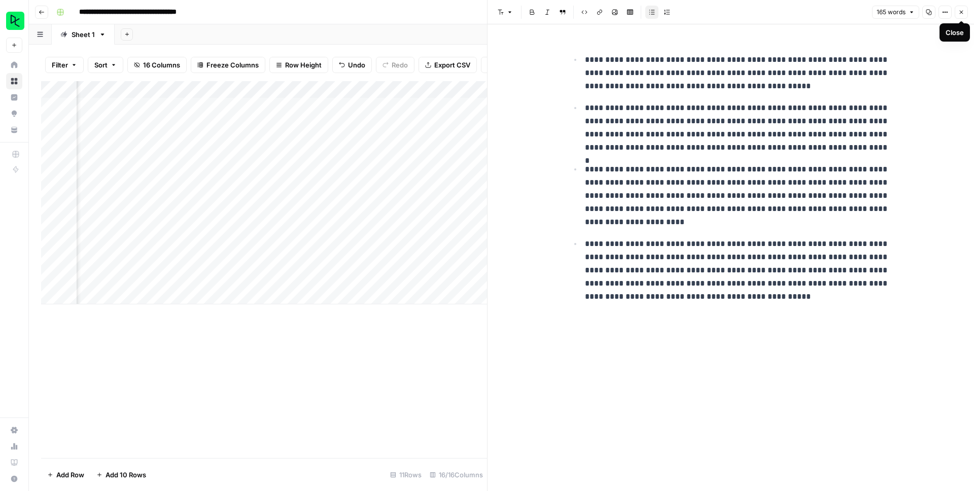
click at [964, 10] on icon "button" at bounding box center [962, 12] width 6 height 6
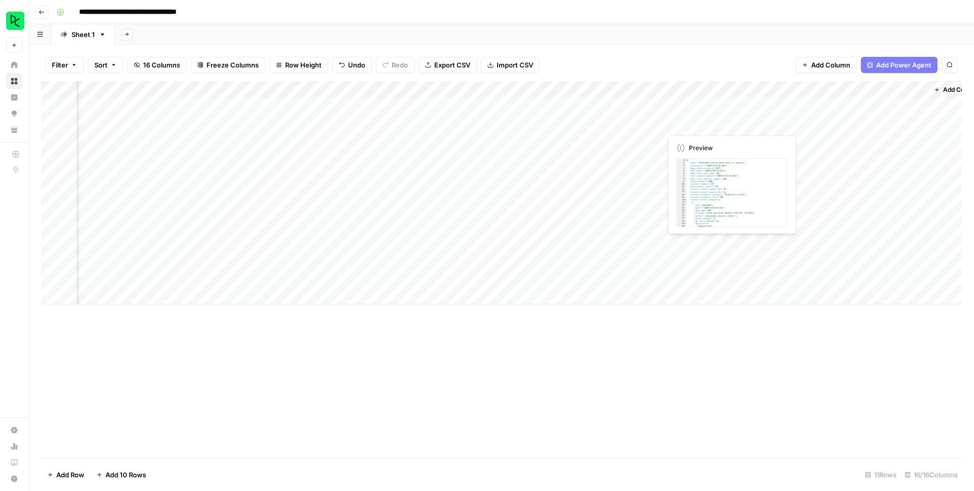
scroll to position [0, 985]
click at [807, 91] on div "Add Column" at bounding box center [501, 192] width 921 height 223
click at [703, 225] on span "Remove Column" at bounding box center [732, 226] width 89 height 10
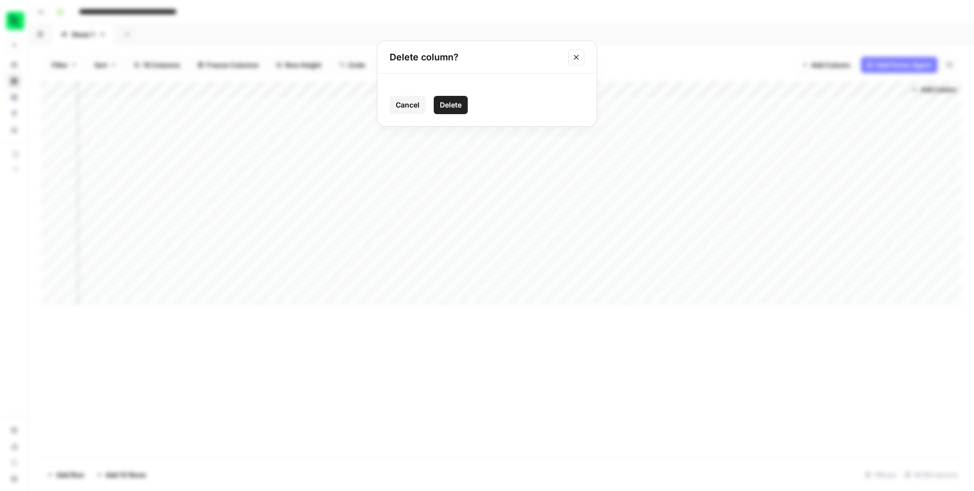
click at [452, 104] on span "Delete" at bounding box center [451, 105] width 22 height 10
drag, startPoint x: 851, startPoint y: 90, endPoint x: 660, endPoint y: 93, distance: 190.3
click at [660, 93] on div "Add Column" at bounding box center [501, 192] width 921 height 223
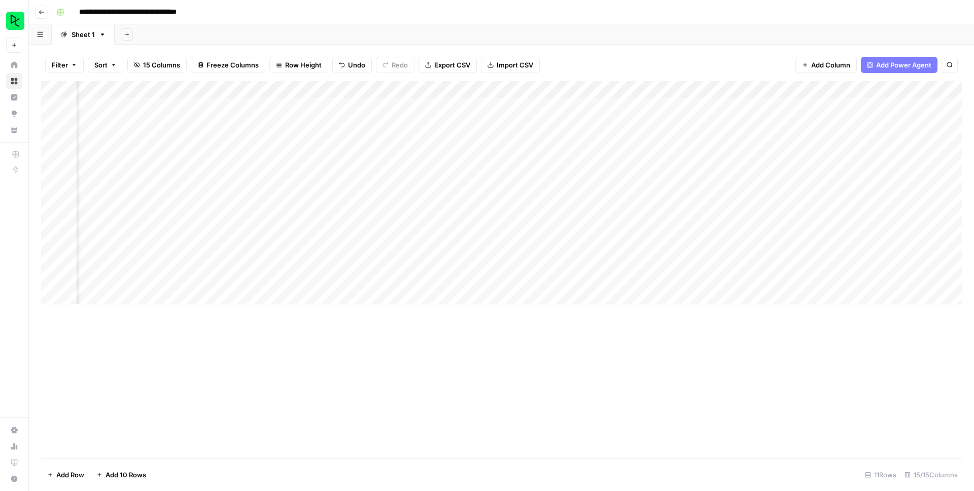
drag, startPoint x: 788, startPoint y: 89, endPoint x: 597, endPoint y: 93, distance: 190.3
click at [603, 93] on div "Add Column" at bounding box center [501, 192] width 921 height 223
drag, startPoint x: 604, startPoint y: 90, endPoint x: 794, endPoint y: 89, distance: 190.3
click at [794, 89] on div "Add Column" at bounding box center [501, 192] width 921 height 223
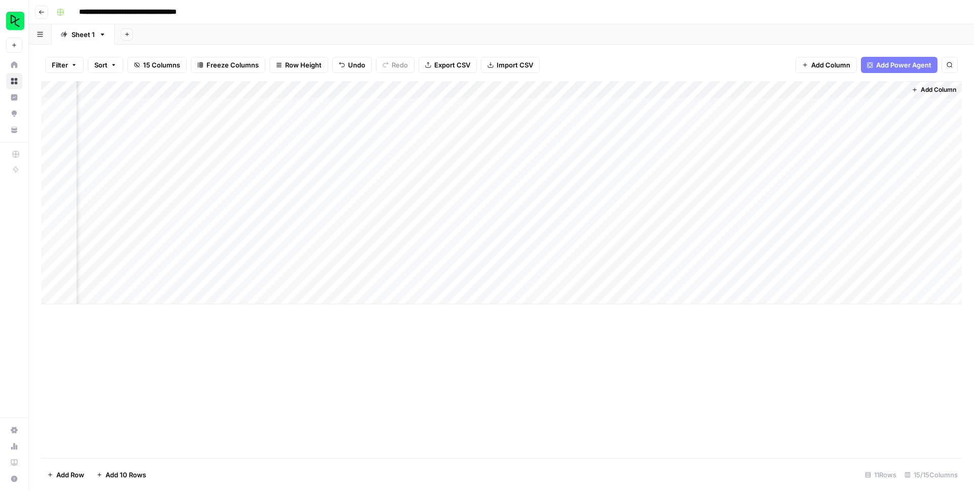
click at [711, 225] on div "Add Column" at bounding box center [501, 192] width 921 height 223
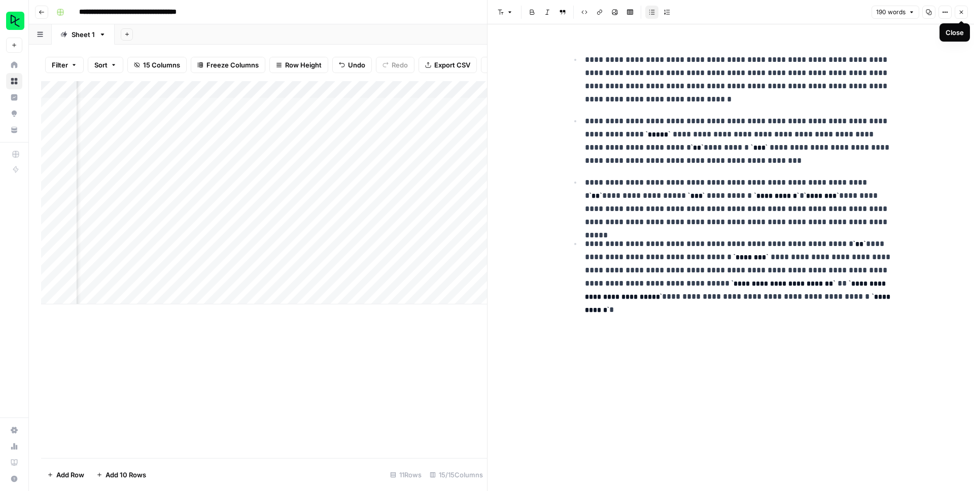
click at [961, 13] on icon "button" at bounding box center [962, 13] width 4 height 4
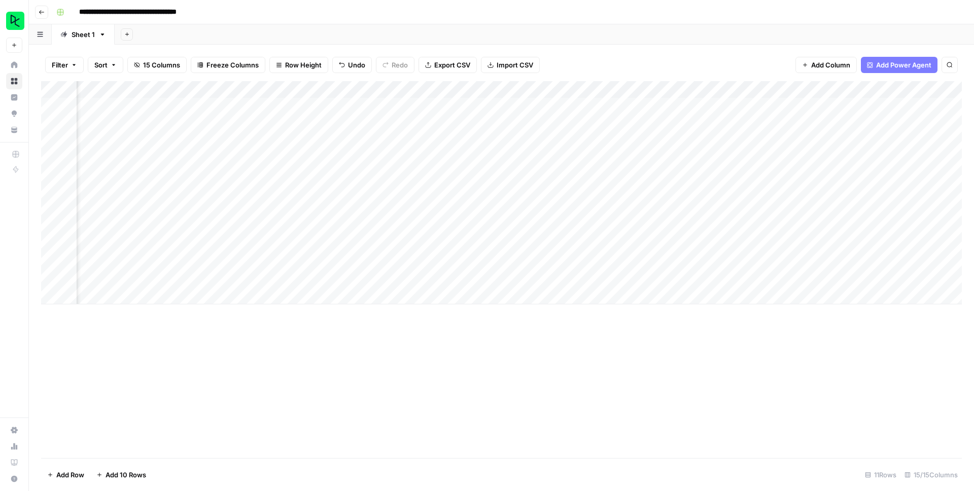
scroll to position [0, 557]
click at [300, 195] on div "Add Column" at bounding box center [501, 192] width 921 height 223
click at [325, 193] on div "Add Column" at bounding box center [501, 192] width 921 height 223
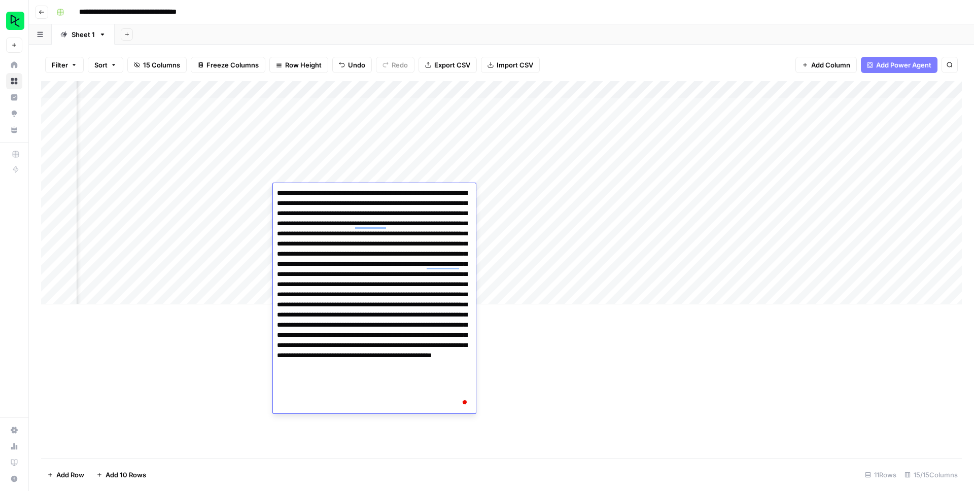
scroll to position [0, 672]
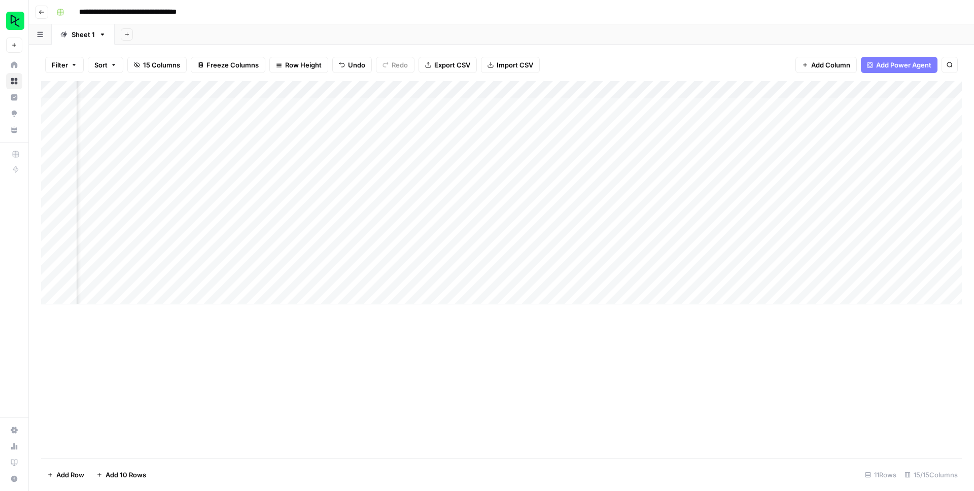
click at [854, 90] on div "Add Column" at bounding box center [501, 192] width 921 height 223
click at [661, 360] on div "Add Column" at bounding box center [501, 269] width 921 height 377
click at [421, 91] on div "Add Column" at bounding box center [501, 192] width 921 height 223
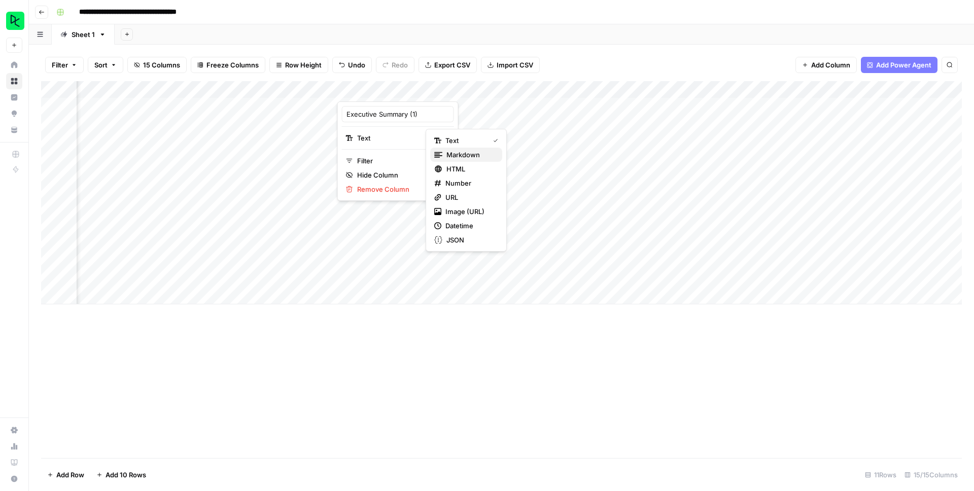
click at [454, 154] on span "Markdown" at bounding box center [471, 155] width 48 height 10
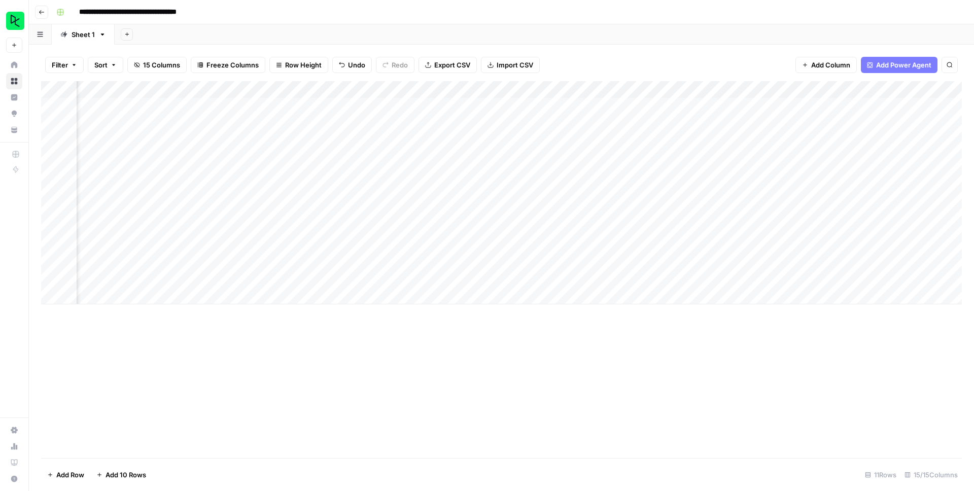
click at [309, 322] on div "Add Column" at bounding box center [501, 269] width 921 height 377
click at [351, 228] on div "Add Column" at bounding box center [501, 192] width 921 height 223
click at [420, 225] on div "Add Column" at bounding box center [501, 192] width 921 height 223
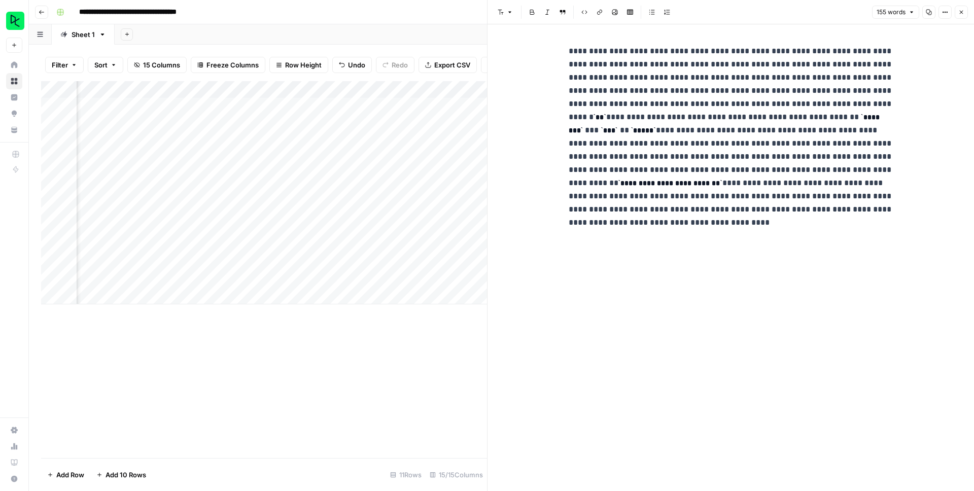
click at [430, 352] on div "Add Column" at bounding box center [264, 269] width 446 height 377
click at [964, 13] on icon "button" at bounding box center [962, 12] width 6 height 6
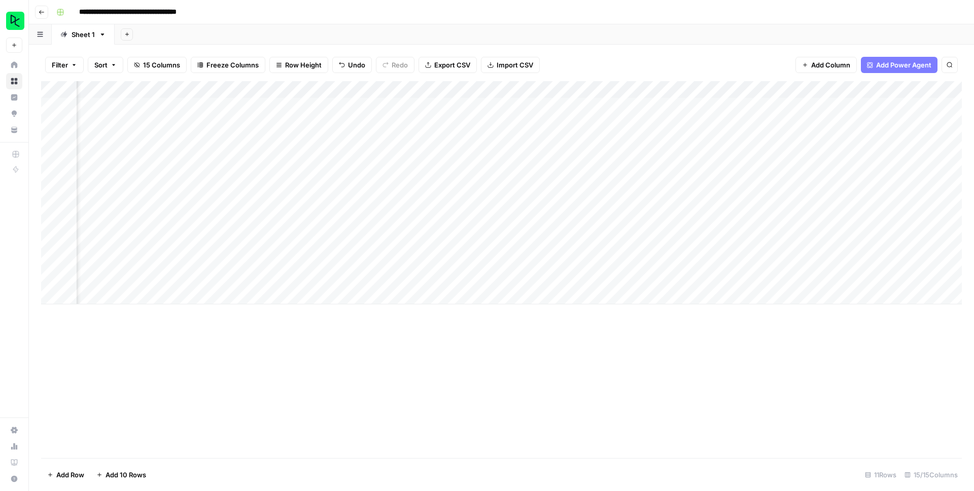
scroll to position [0, 353]
click at [550, 416] on div "Add Column" at bounding box center [501, 269] width 921 height 377
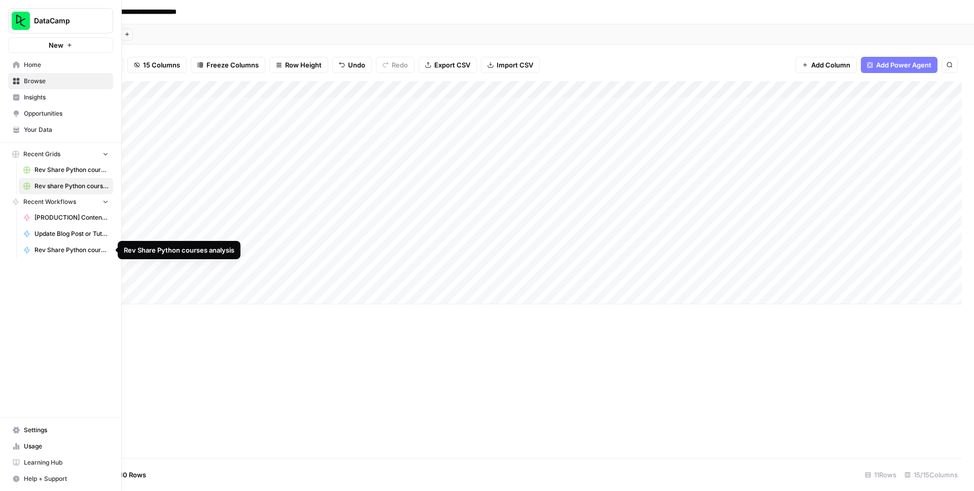
click at [62, 252] on span "Rev Share Python courses analysis" at bounding box center [72, 250] width 74 height 9
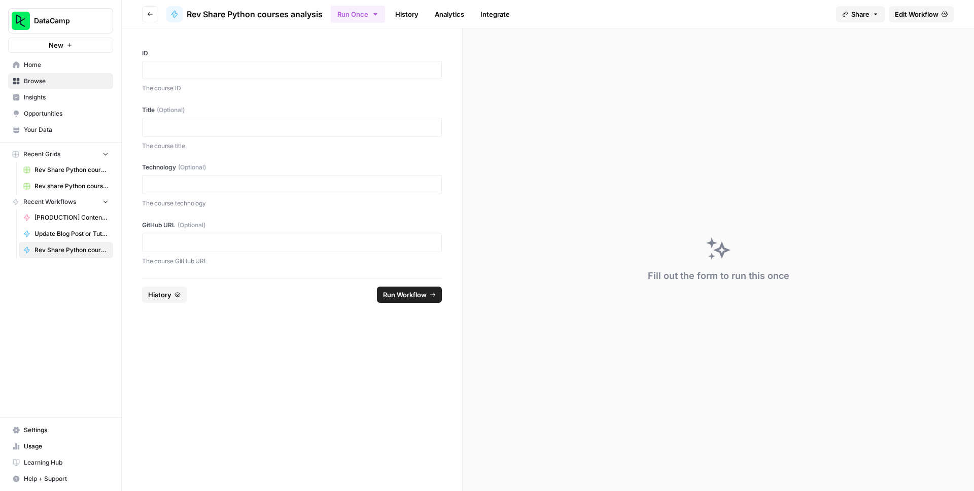
click at [928, 17] on span "Edit Workflow" at bounding box center [917, 14] width 44 height 10
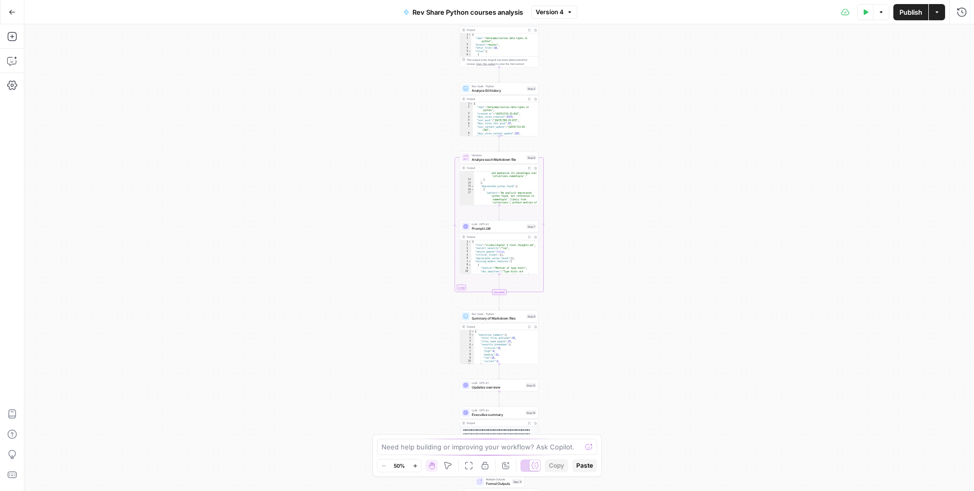
scroll to position [126, 0]
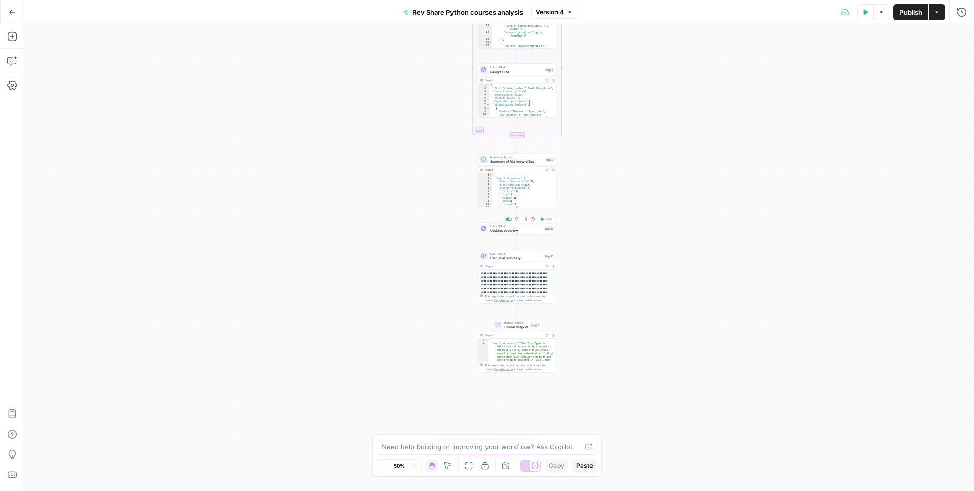
click at [503, 231] on span "Updates overview" at bounding box center [516, 230] width 52 height 5
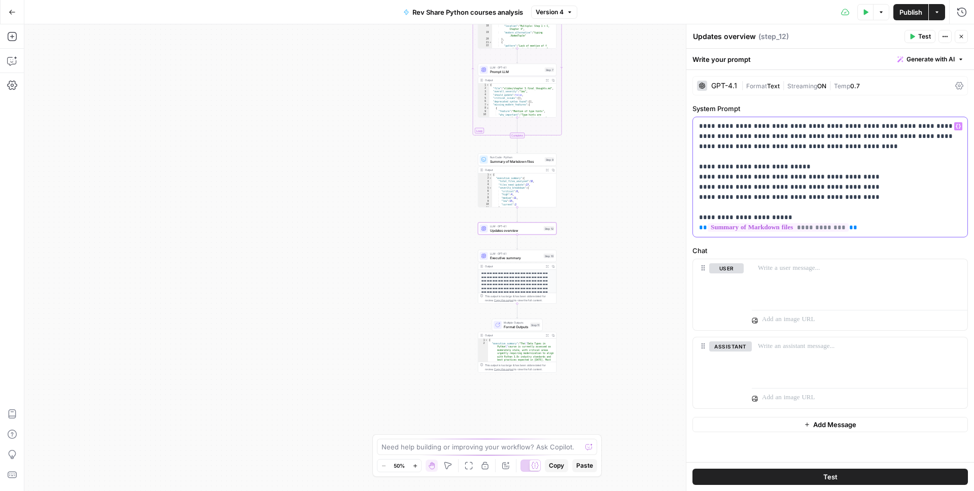
click at [819, 167] on p "**********" at bounding box center [830, 177] width 262 height 112
click at [874, 196] on p "**********" at bounding box center [830, 177] width 262 height 112
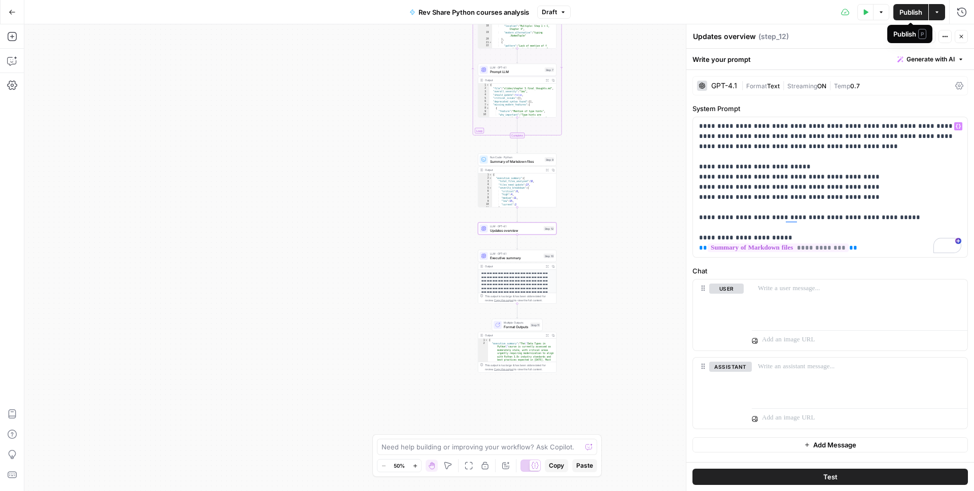
click at [909, 9] on span "Publish" at bounding box center [911, 12] width 23 height 10
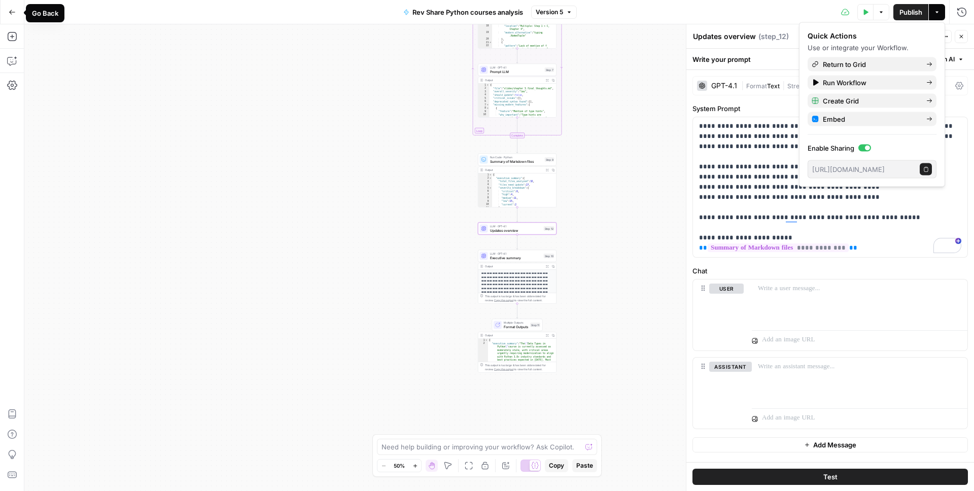
click at [12, 11] on icon "button" at bounding box center [12, 12] width 7 height 7
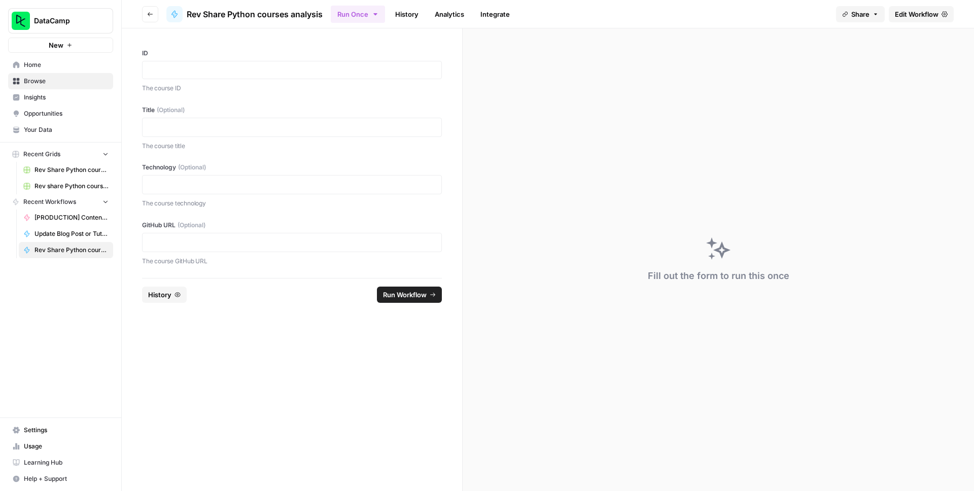
click at [63, 186] on span "Rev share Python courses analysis grid" at bounding box center [72, 186] width 74 height 9
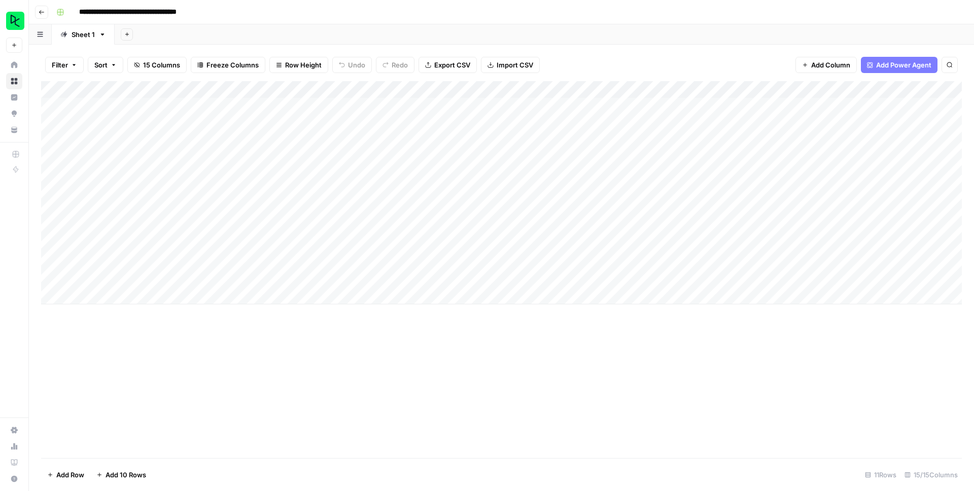
click at [101, 296] on div "Add Column" at bounding box center [501, 192] width 921 height 223
type input "3629426742051550000000000000000000000000000000000000000000000000000000000000000…"
click at [166, 358] on div "Add Column" at bounding box center [501, 269] width 921 height 377
click at [121, 347] on div "Add Column" at bounding box center [501, 269] width 921 height 377
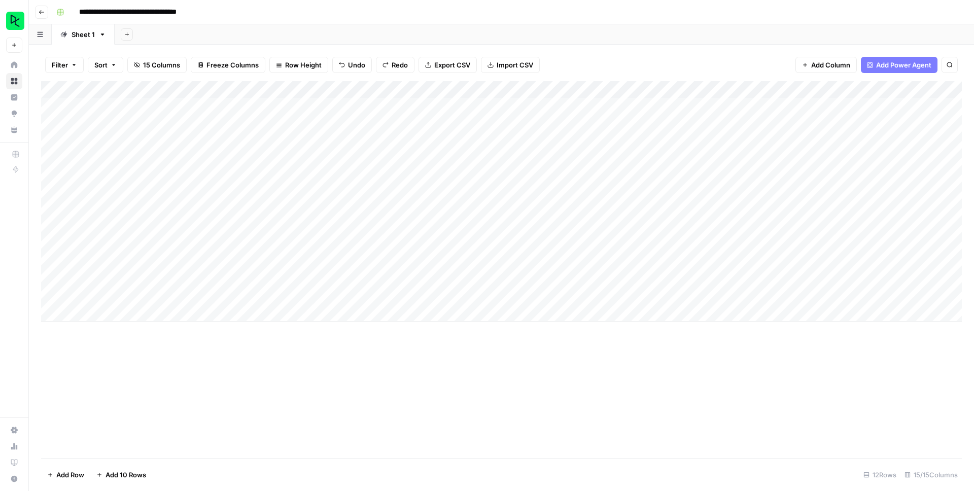
click at [166, 358] on div "Add Column" at bounding box center [501, 269] width 921 height 377
click at [120, 340] on div "Add Column" at bounding box center [501, 269] width 921 height 377
click at [126, 477] on span "Add 10 Rows" at bounding box center [126, 475] width 41 height 10
click at [134, 476] on span "Add 10 Rows" at bounding box center [126, 475] width 41 height 10
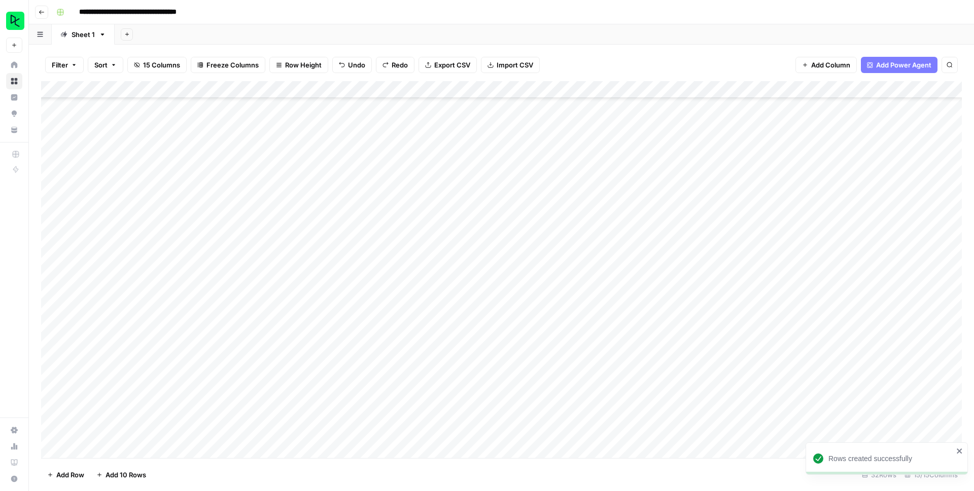
scroll to position [0, 0]
click at [128, 296] on div "Add Column" at bounding box center [501, 269] width 921 height 377
type input "3629426742051550000000000000000000000000000000000000000000000000000000000000000…"
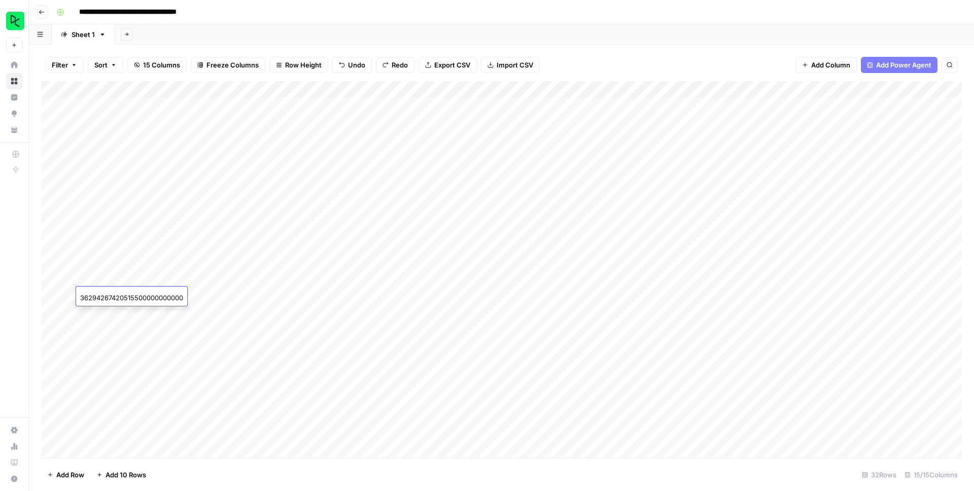
click at [120, 297] on input "3629426742051550000000000000000000000000000000000000000000000000000000000000000…" at bounding box center [131, 298] width 103 height 10
drag, startPoint x: 81, startPoint y: 299, endPoint x: 185, endPoint y: 297, distance: 103.5
click at [185, 297] on body "**********" at bounding box center [487, 245] width 974 height 491
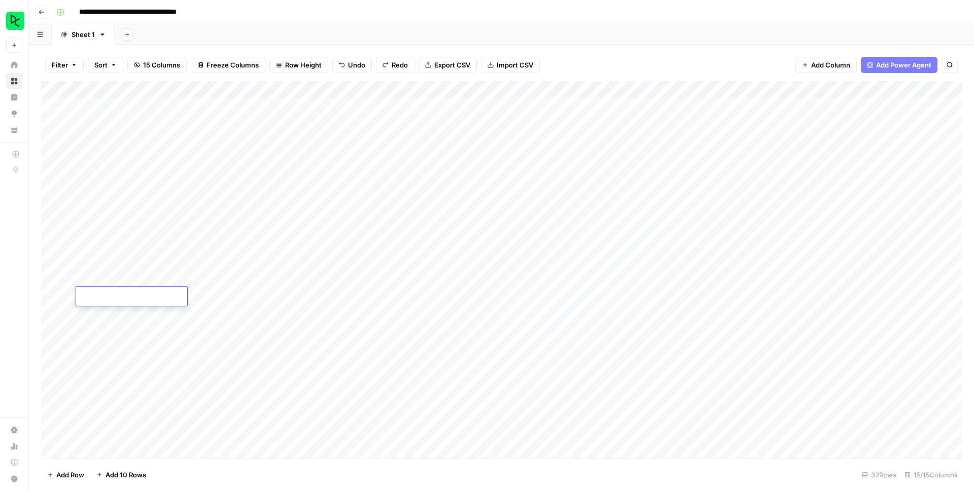
click at [132, 317] on div "Add Column" at bounding box center [501, 269] width 921 height 377
click at [122, 299] on div "Add Column" at bounding box center [501, 269] width 921 height 377
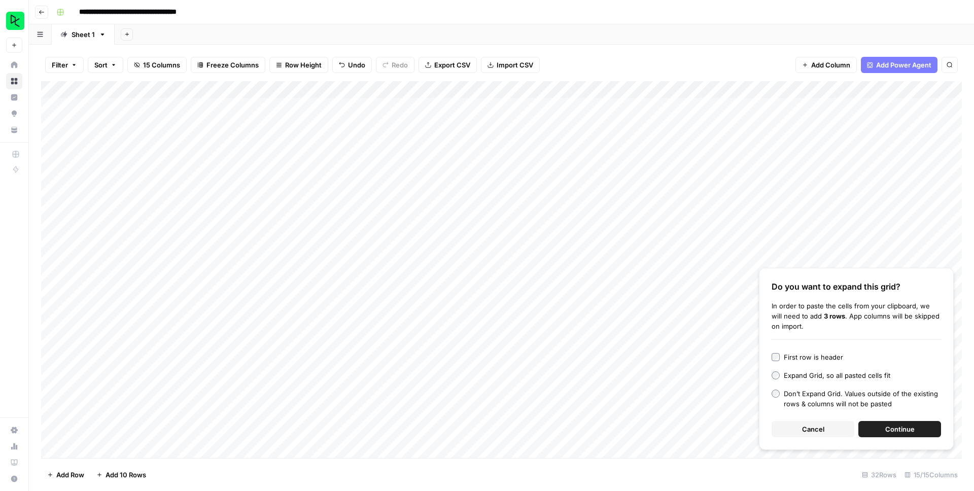
click at [886, 429] on span "Continue" at bounding box center [900, 429] width 29 height 10
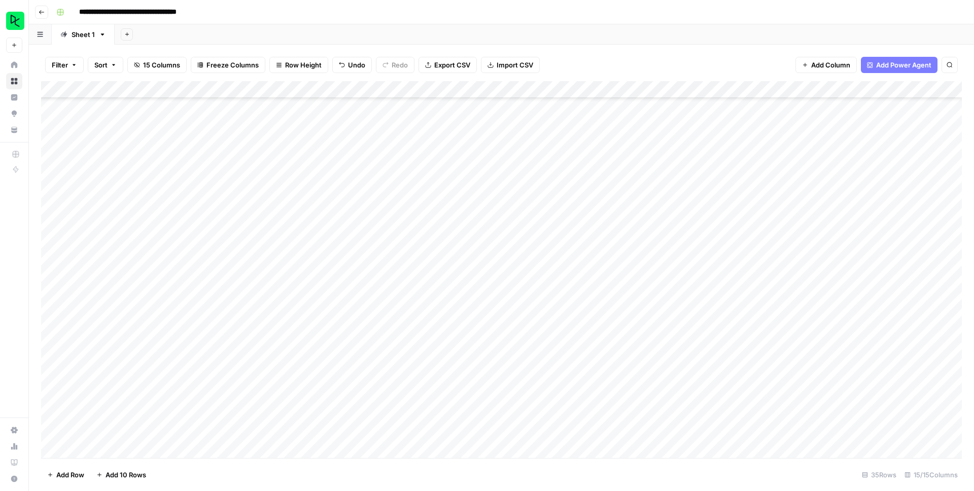
scroll to position [106, 0]
click at [185, 187] on div "Add Column" at bounding box center [501, 269] width 921 height 377
click at [404, 190] on div "Add Column" at bounding box center [501, 269] width 921 height 377
click at [480, 188] on div "Add Column" at bounding box center [501, 269] width 921 height 377
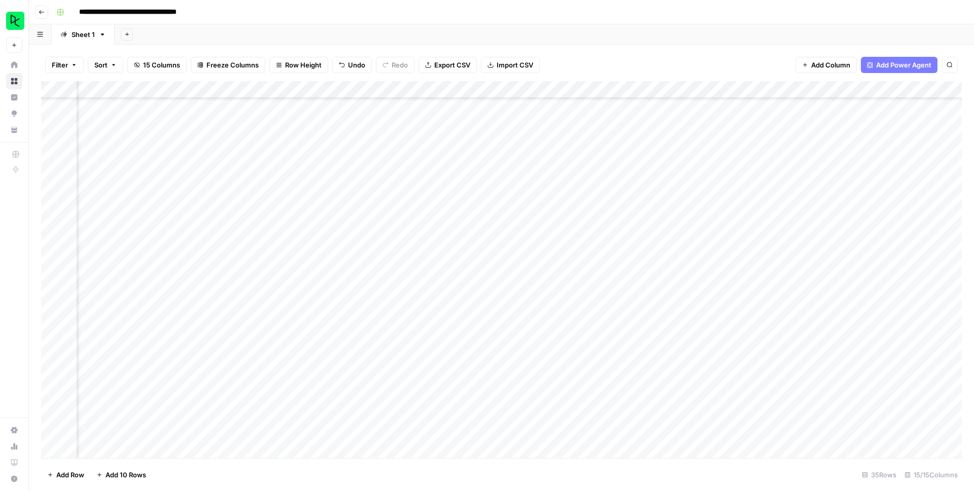
click at [647, 219] on div "Add Column" at bounding box center [501, 269] width 921 height 377
click at [651, 213] on div "Add Column" at bounding box center [501, 269] width 921 height 377
click at [651, 201] on div "Add Column" at bounding box center [501, 269] width 921 height 377
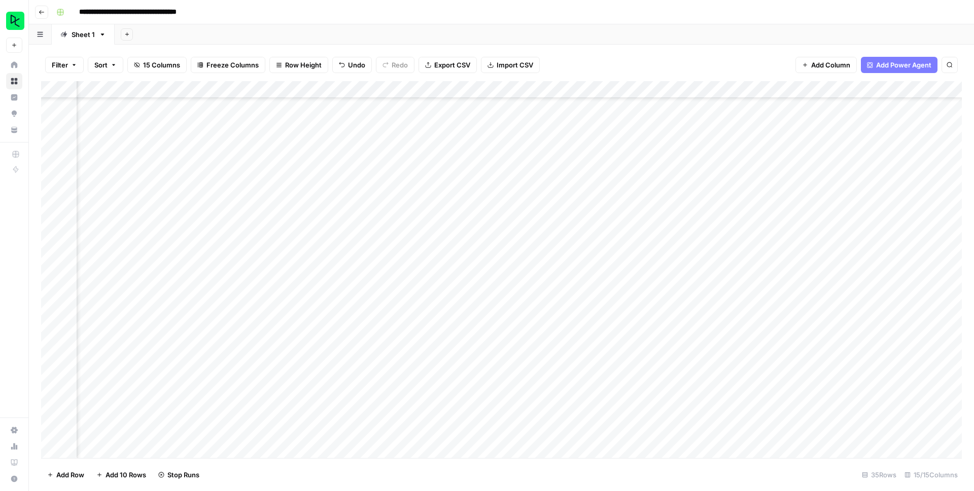
scroll to position [158, 105]
click at [651, 188] on div "Add Column" at bounding box center [501, 269] width 921 height 377
click at [649, 161] on div "Add Column" at bounding box center [501, 269] width 921 height 377
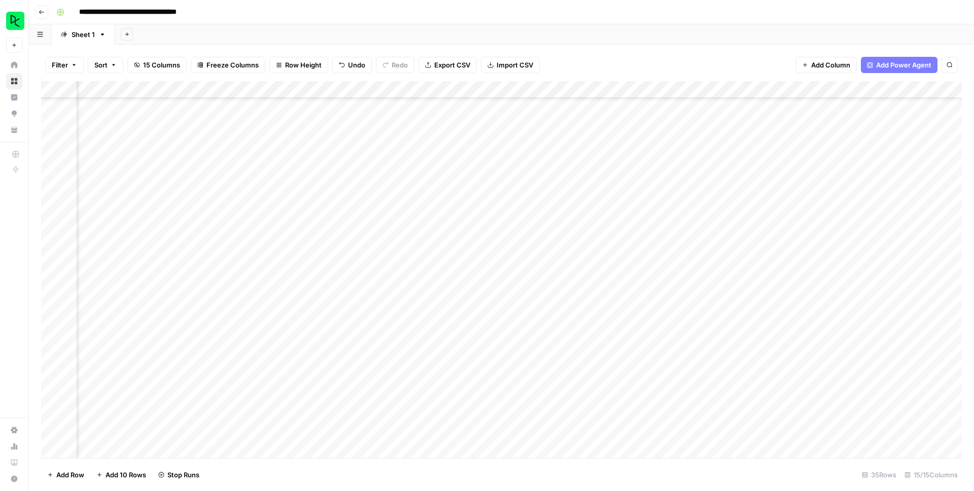
click at [650, 163] on div "Add Column" at bounding box center [501, 269] width 921 height 377
click at [647, 163] on div "Add Column" at bounding box center [501, 269] width 921 height 377
click at [649, 155] on div "Add Column" at bounding box center [501, 269] width 921 height 377
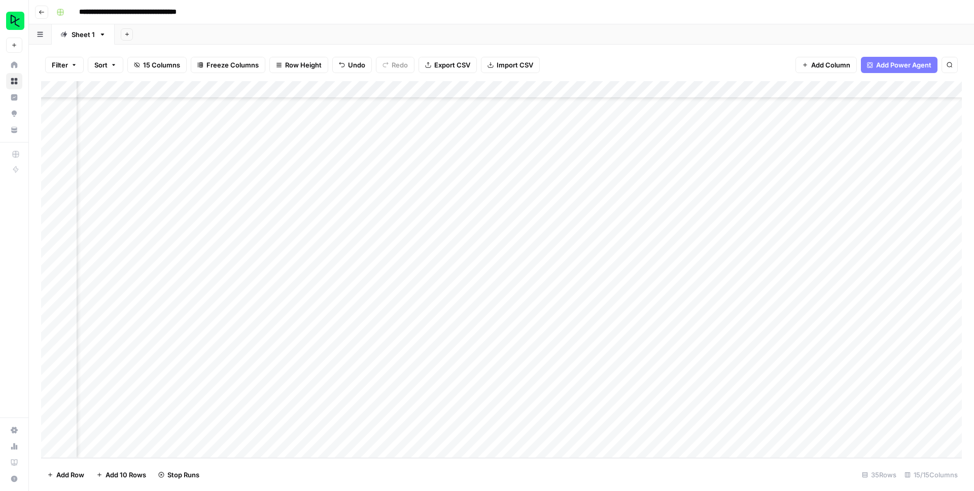
click at [648, 173] on div "Add Column" at bounding box center [501, 269] width 921 height 377
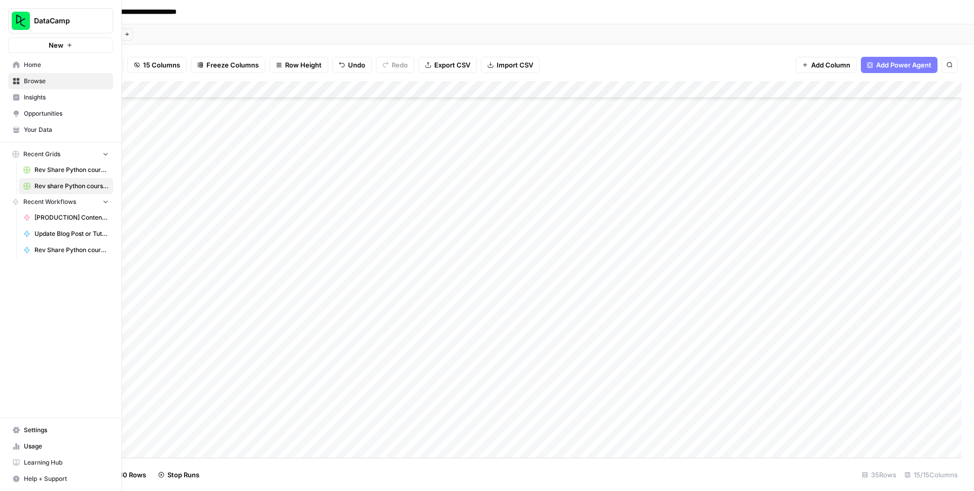
click at [45, 64] on span "Home" at bounding box center [66, 64] width 85 height 9
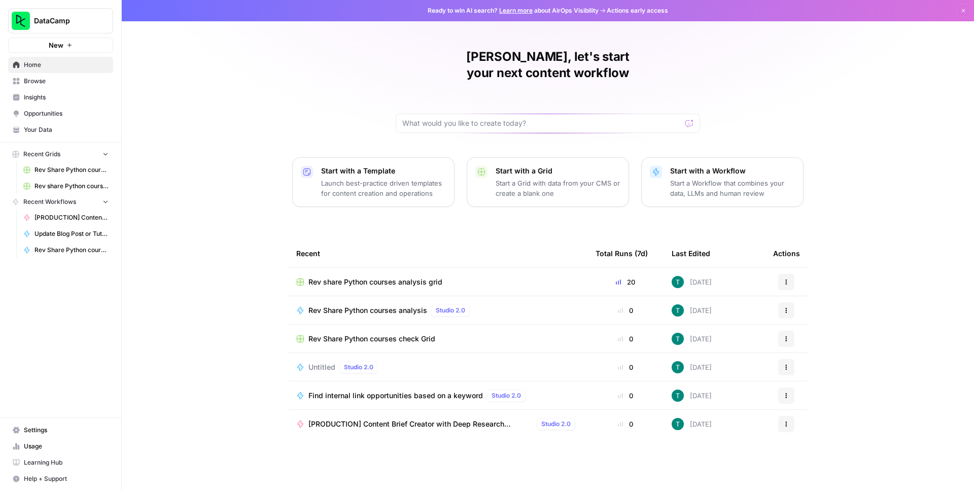
click at [201, 132] on div "Thalia, let's start your next content workflow Start with a Template Launch bes…" at bounding box center [548, 245] width 853 height 491
drag, startPoint x: 48, startPoint y: 444, endPoint x: 62, endPoint y: 429, distance: 20.5
click at [48, 444] on span "Usage" at bounding box center [66, 446] width 85 height 9
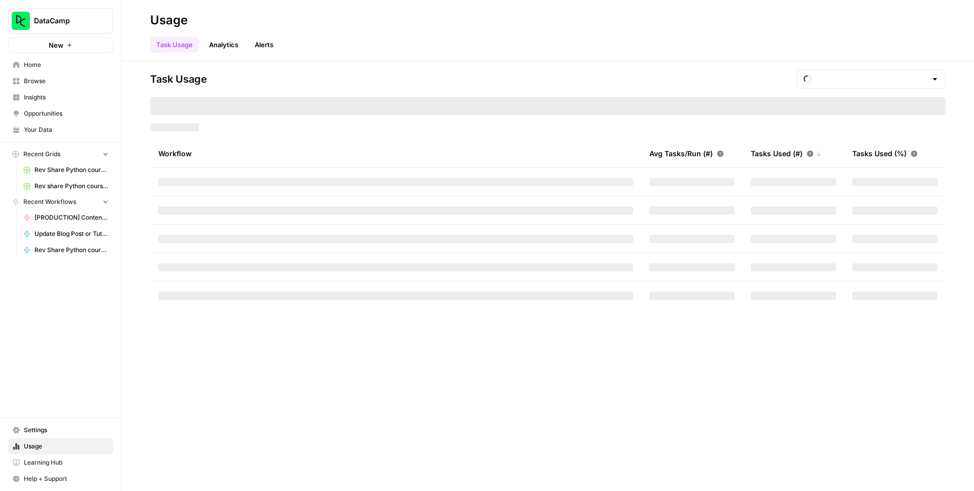
type input "October Included Tasks"
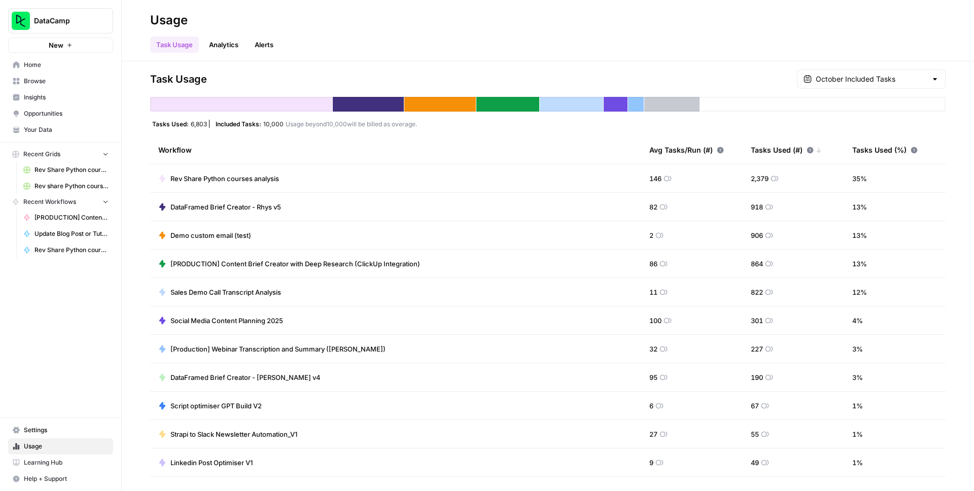
click at [82, 63] on span "Home" at bounding box center [66, 64] width 85 height 9
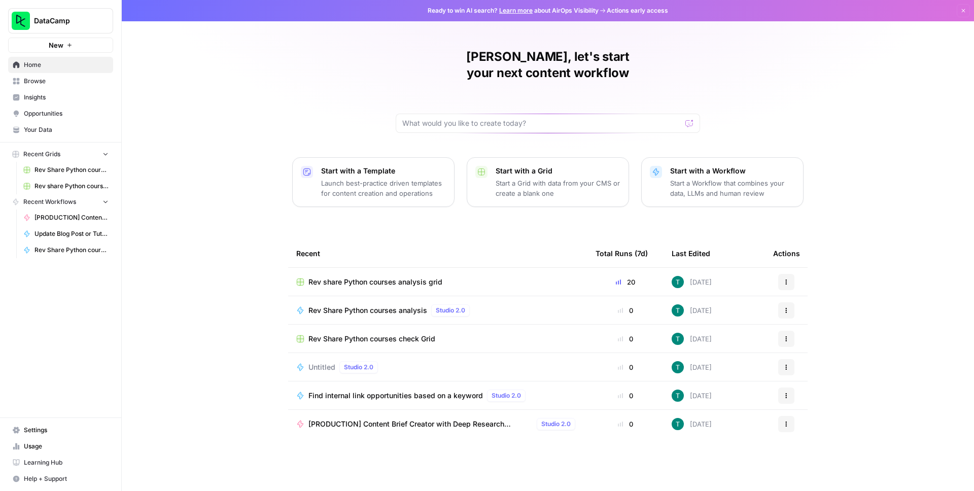
click at [360, 277] on span "Rev share Python courses analysis grid" at bounding box center [376, 282] width 134 height 10
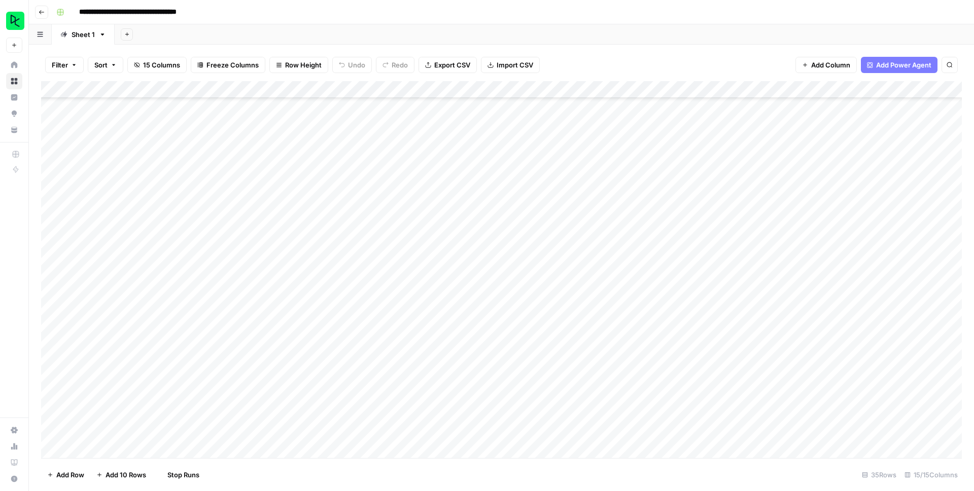
scroll to position [260, 0]
click at [754, 190] on div "Add Column" at bounding box center [501, 269] width 921 height 377
click at [753, 207] on div "Add Column" at bounding box center [501, 269] width 921 height 377
click at [755, 226] on div "Add Column" at bounding box center [501, 269] width 921 height 377
click at [753, 241] on div "Add Column" at bounding box center [501, 269] width 921 height 377
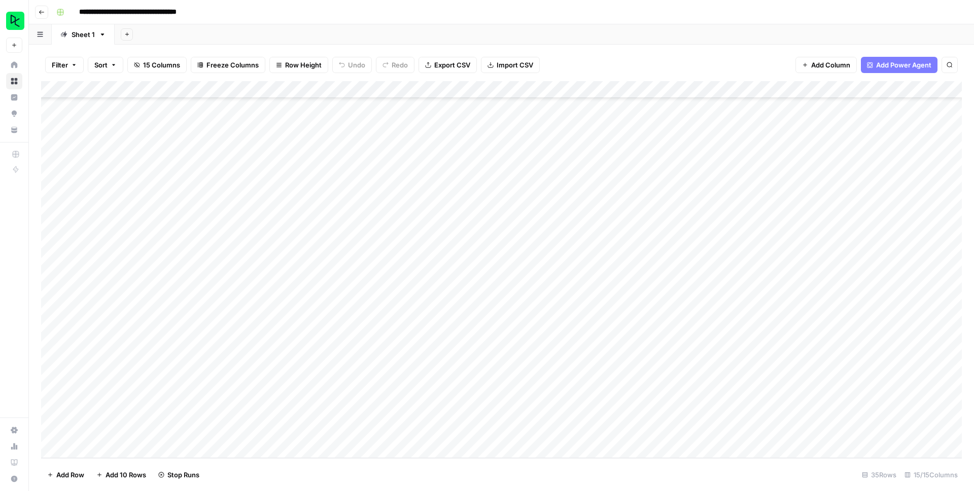
click at [755, 259] on div "Add Column" at bounding box center [501, 269] width 921 height 377
click at [757, 276] on div "Add Column" at bounding box center [501, 269] width 921 height 377
click at [757, 294] on div "Add Column" at bounding box center [501, 269] width 921 height 377
click at [755, 312] on div "Add Column" at bounding box center [501, 269] width 921 height 377
click at [756, 329] on div "Add Column" at bounding box center [501, 269] width 921 height 377
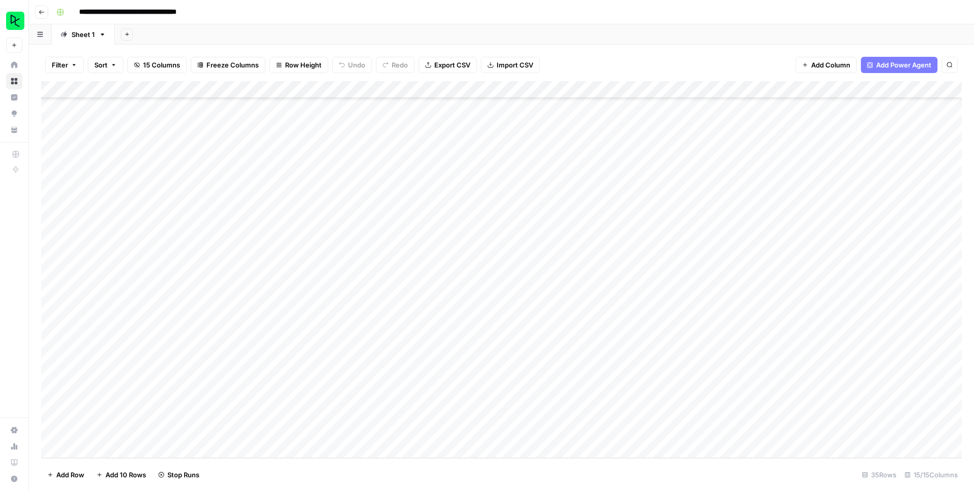
click at [756, 345] on div "Add Column" at bounding box center [501, 269] width 921 height 377
click at [756, 364] on div "Add Column" at bounding box center [501, 269] width 921 height 377
click at [752, 383] on div "Add Column" at bounding box center [501, 269] width 921 height 377
click at [756, 398] on div "Add Column" at bounding box center [501, 269] width 921 height 377
click at [756, 416] on div "Add Column" at bounding box center [501, 269] width 921 height 377
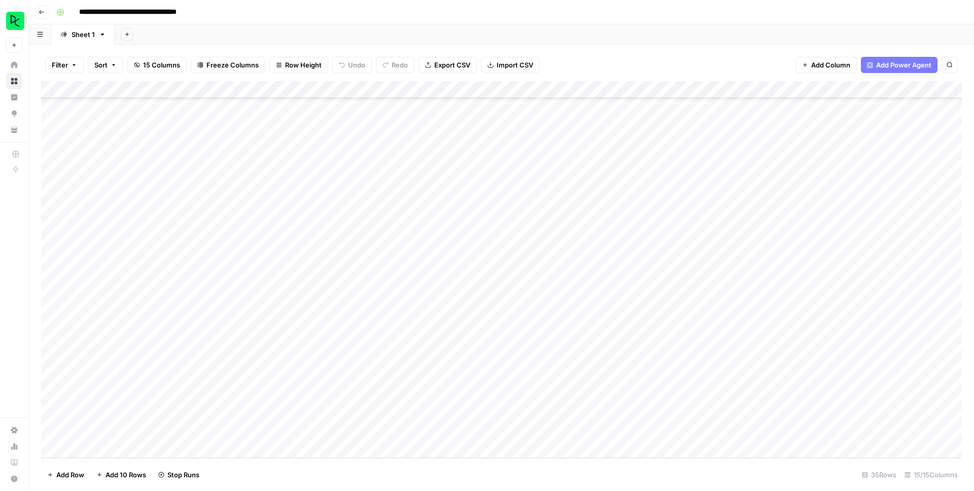
click at [756, 431] on div "Add Column" at bounding box center [501, 269] width 921 height 377
click at [569, 221] on div "Add Column" at bounding box center [501, 269] width 921 height 377
click at [607, 219] on div "Add Column" at bounding box center [501, 269] width 921 height 377
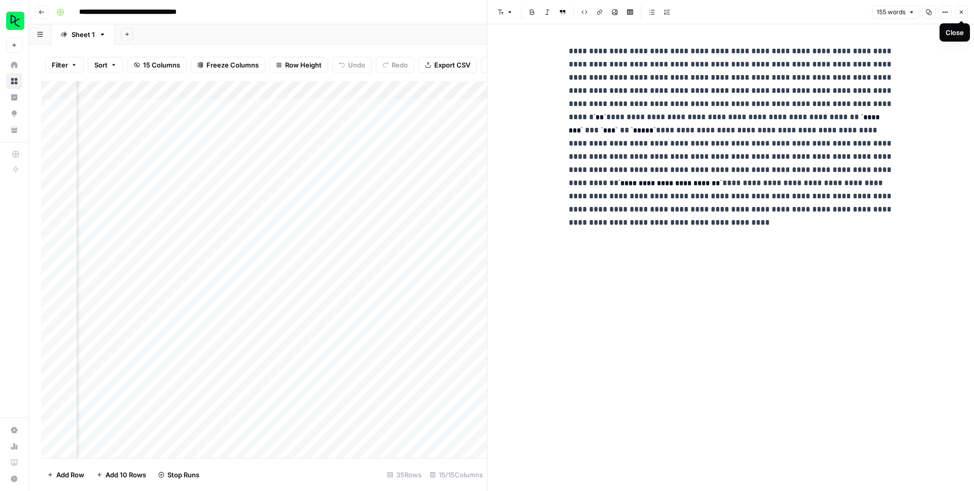
click at [963, 14] on icon "button" at bounding box center [962, 12] width 6 height 6
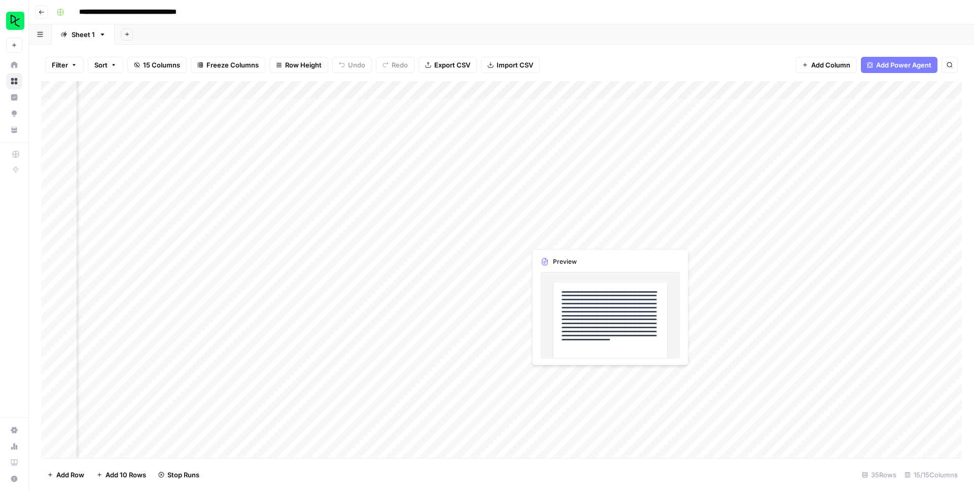
click at [565, 234] on div "Add Column" at bounding box center [501, 269] width 921 height 377
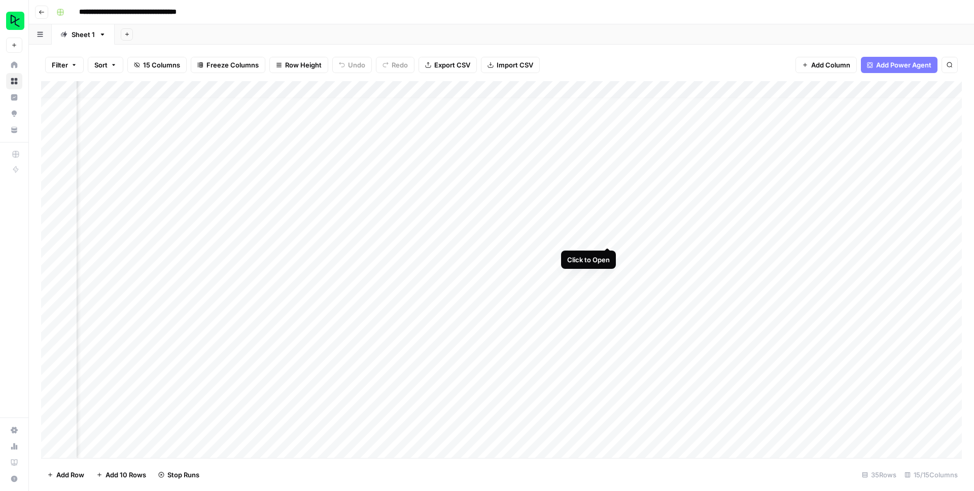
click at [609, 235] on div "Add Column" at bounding box center [501, 269] width 921 height 377
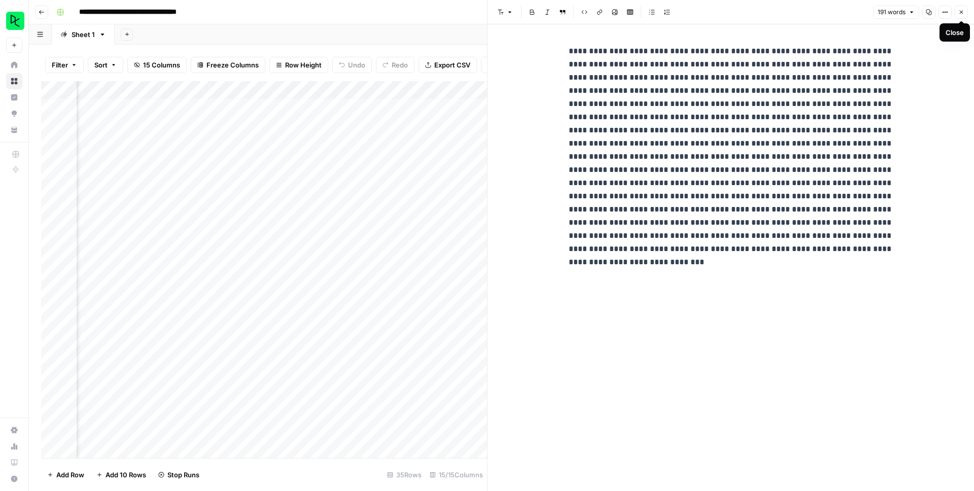
click at [962, 11] on icon "button" at bounding box center [962, 13] width 4 height 4
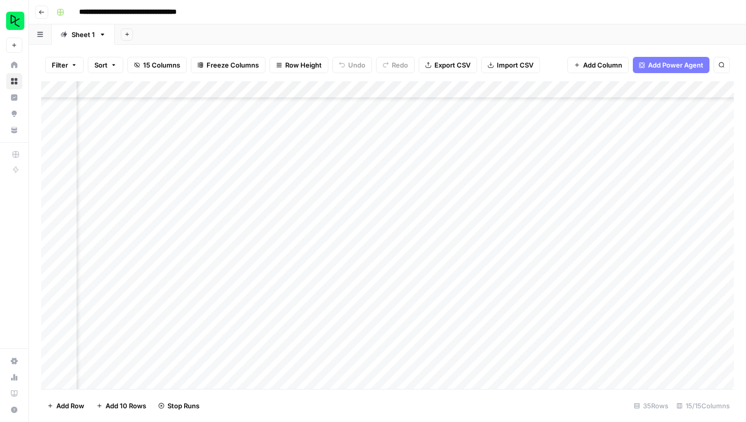
scroll to position [241, 308]
click at [326, 182] on div "Add Column" at bounding box center [387, 235] width 693 height 308
click at [385, 184] on div "Add Column" at bounding box center [387, 235] width 693 height 308
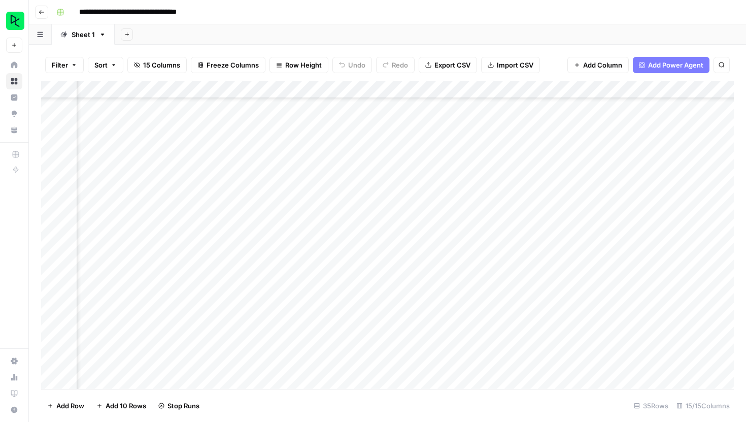
scroll to position [265, 526]
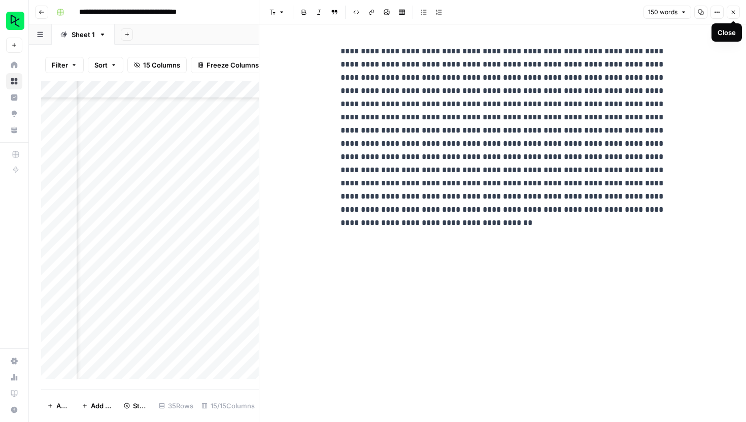
click at [736, 12] on span "Close" at bounding box center [736, 12] width 1 height 1
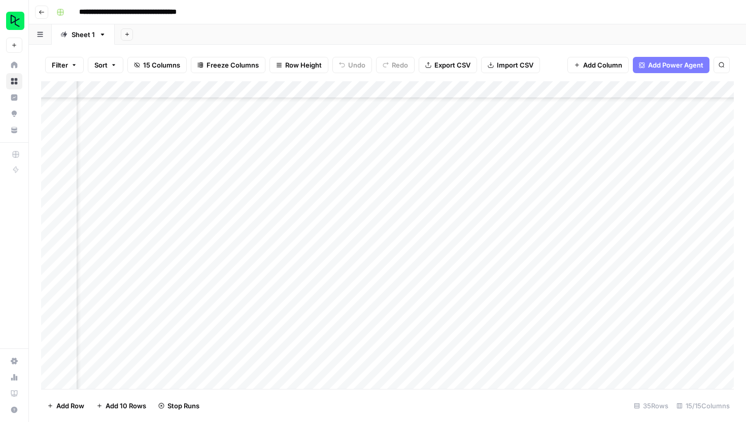
scroll to position [257, 478]
click at [423, 9] on div "**********" at bounding box center [394, 12] width 684 height 16
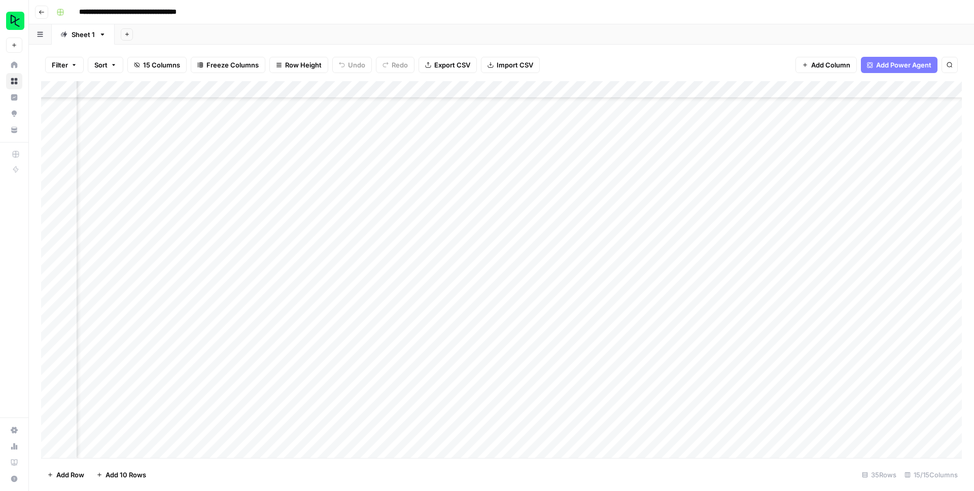
scroll to position [134, 346]
click at [280, 162] on div "Add Column" at bounding box center [501, 269] width 921 height 377
click at [568, 161] on div "Add Column" at bounding box center [501, 269] width 921 height 377
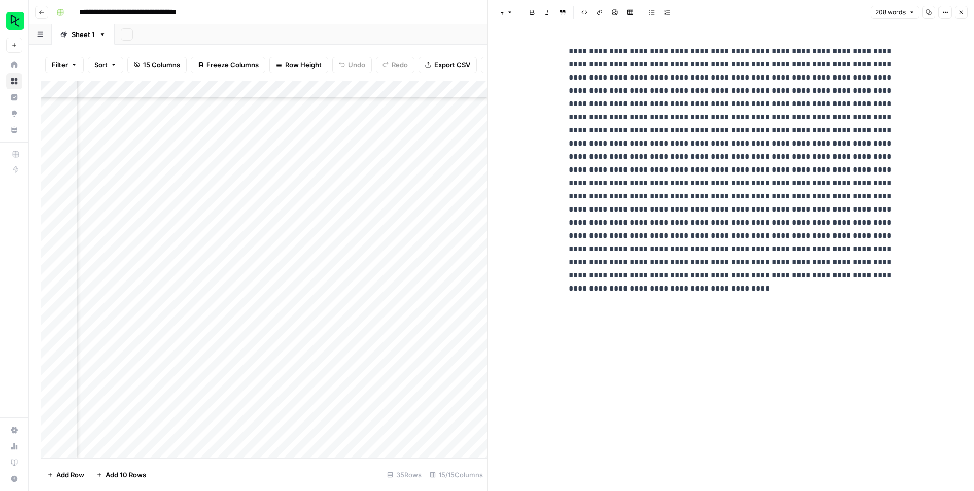
click at [745, 16] on header "Font style Bold Italic Block quote Code block Link Image Insert Table Bulleted …" at bounding box center [731, 12] width 487 height 24
click at [745, 13] on button "Close" at bounding box center [961, 12] width 13 height 13
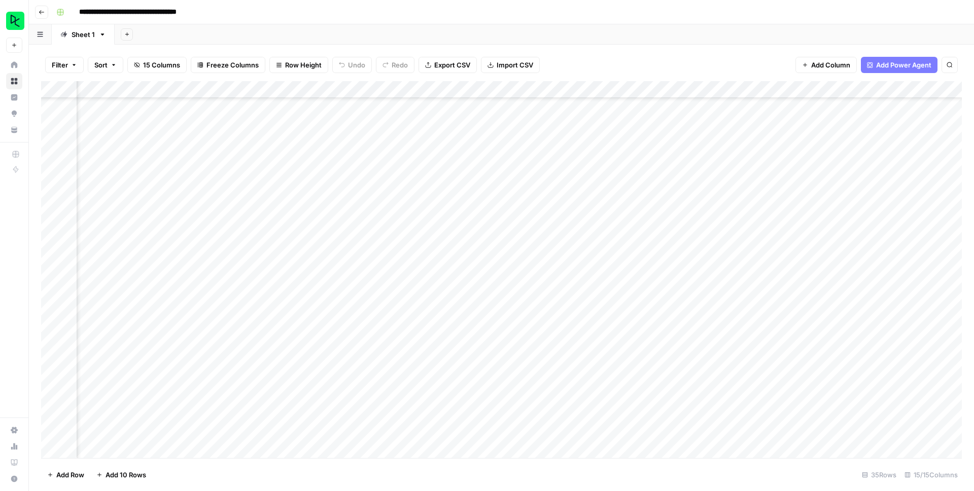
click at [297, 161] on div "Add Column" at bounding box center [501, 269] width 921 height 377
click at [257, 162] on div "Add Column" at bounding box center [501, 269] width 921 height 377
drag, startPoint x: 316, startPoint y: 177, endPoint x: 195, endPoint y: 164, distance: 121.4
click at [195, 164] on textarea "**********" at bounding box center [304, 168] width 220 height 24
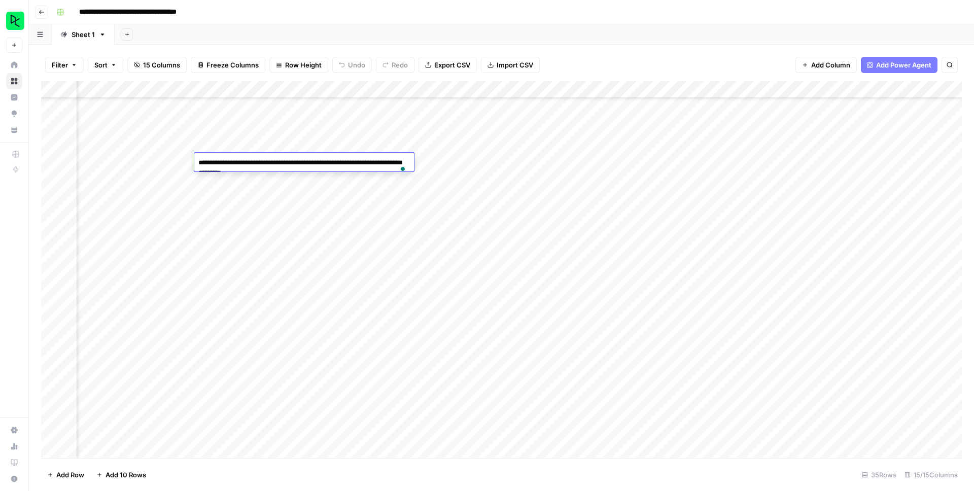
click at [385, 223] on div "Add Column" at bounding box center [501, 269] width 921 height 377
drag, startPoint x: 681, startPoint y: 90, endPoint x: 328, endPoint y: 91, distance: 352.7
click at [328, 91] on div "Add Column" at bounding box center [501, 269] width 921 height 377
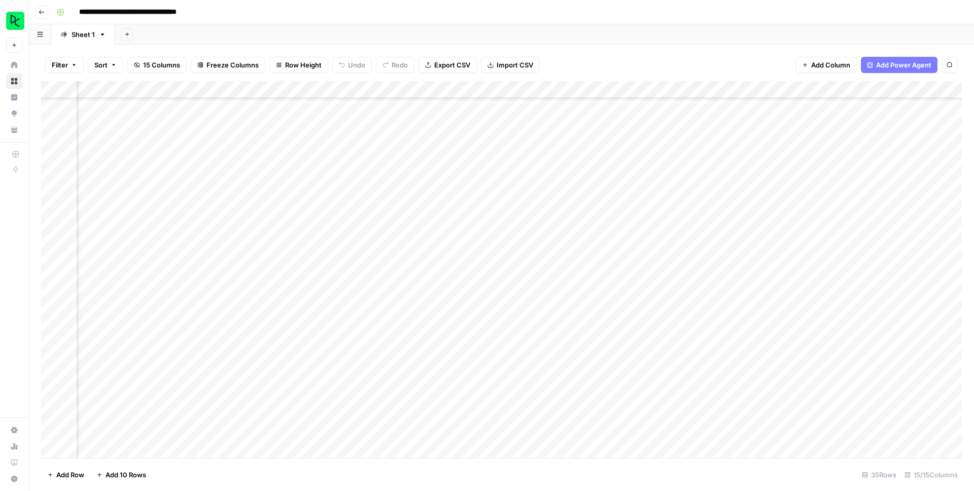
drag, startPoint x: 466, startPoint y: 90, endPoint x: 290, endPoint y: 90, distance: 176.1
click at [290, 90] on div "Add Column" at bounding box center [501, 269] width 921 height 377
click at [688, 262] on div "Add Column" at bounding box center [501, 269] width 921 height 377
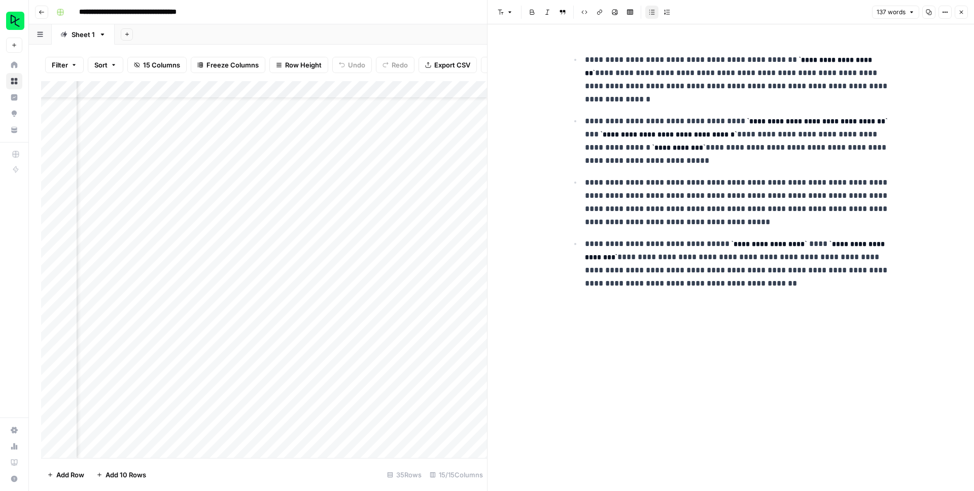
click at [745, 16] on button "Close" at bounding box center [961, 12] width 13 height 13
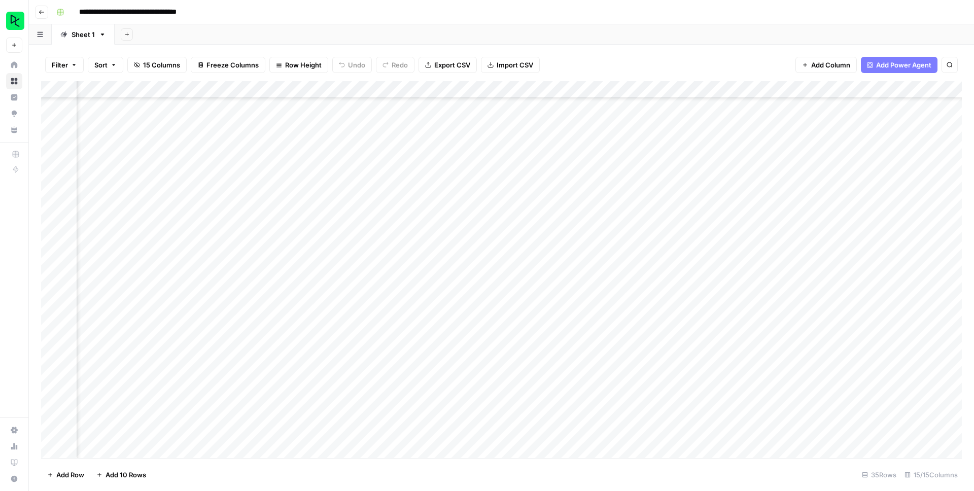
scroll to position [260, 315]
click at [599, 309] on div "Add Column" at bounding box center [501, 269] width 921 height 377
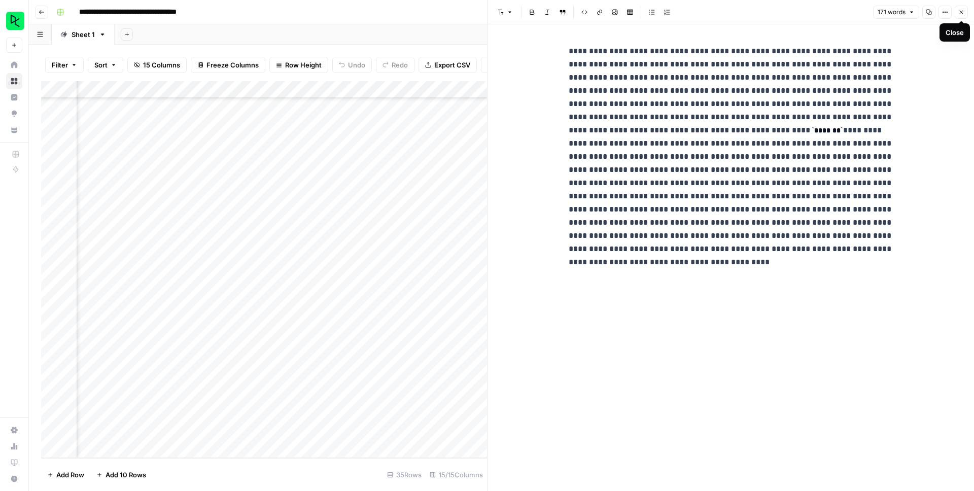
click at [745, 14] on button "Close" at bounding box center [961, 12] width 13 height 13
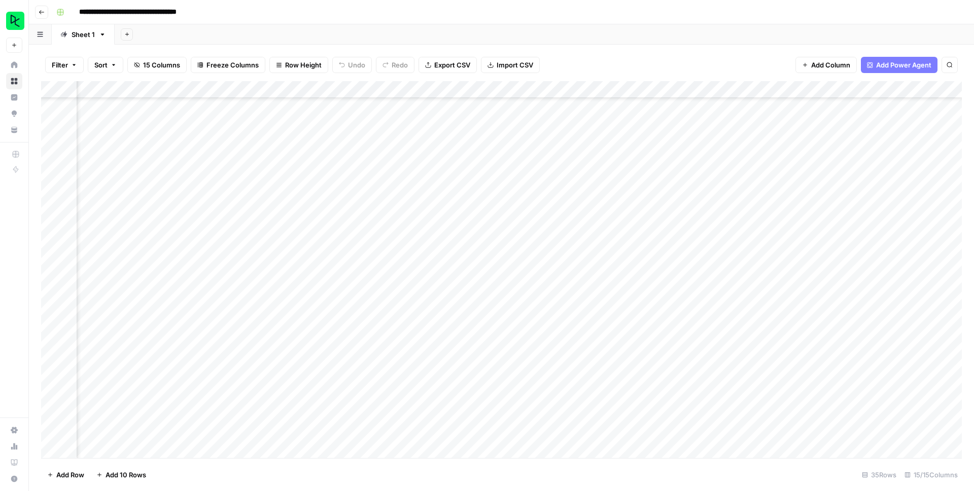
scroll to position [260, 332]
click at [581, 345] on div "Add Column" at bounding box center [501, 269] width 921 height 377
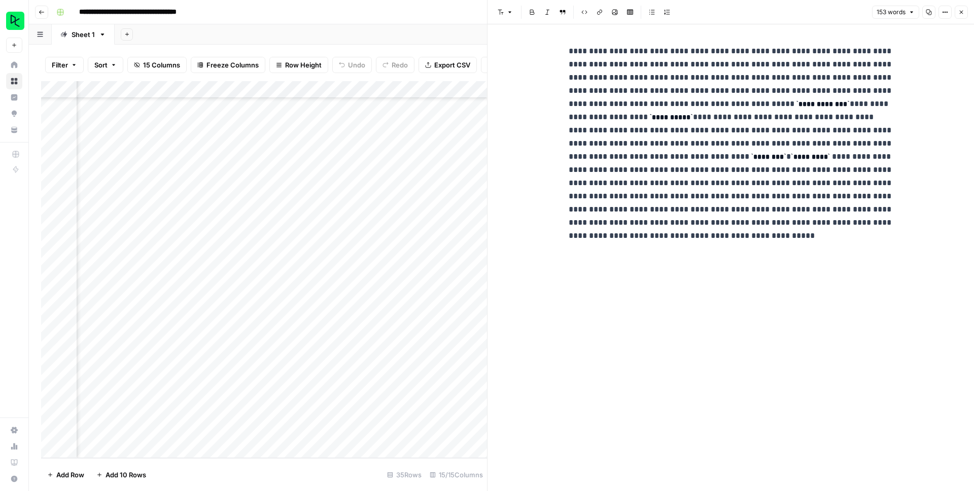
click at [745, 16] on button "Close" at bounding box center [961, 12] width 13 height 13
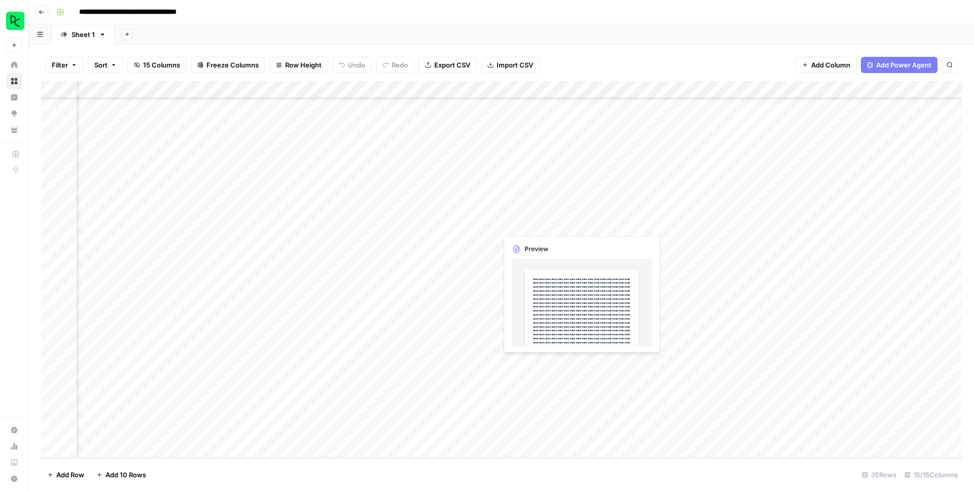
click at [530, 365] on div "Add Column" at bounding box center [501, 269] width 921 height 377
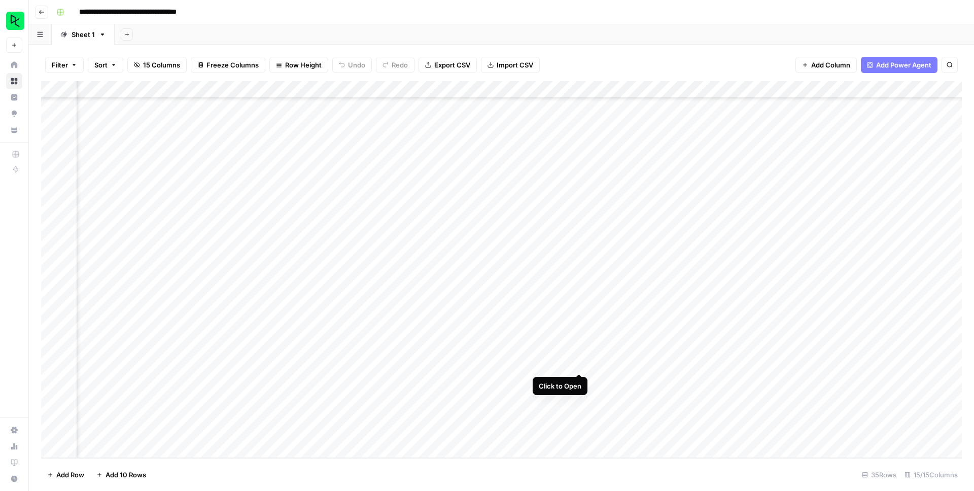
click at [582, 363] on div "Add Column" at bounding box center [501, 269] width 921 height 377
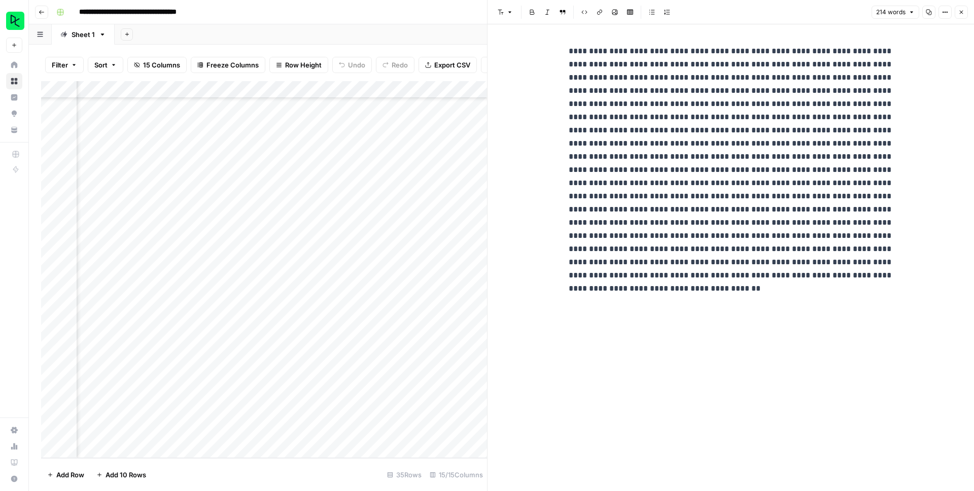
click at [745, 7] on button "Close" at bounding box center [961, 12] width 13 height 13
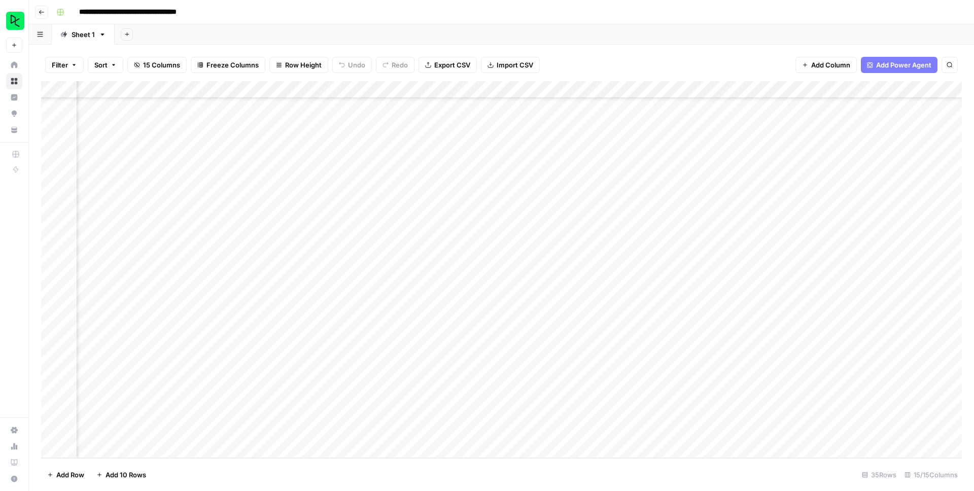
scroll to position [260, 0]
click at [133, 421] on div "Add Column" at bounding box center [501, 269] width 921 height 377
type input "148532509138821410000000000000000000000000000000000000000000000000000000"
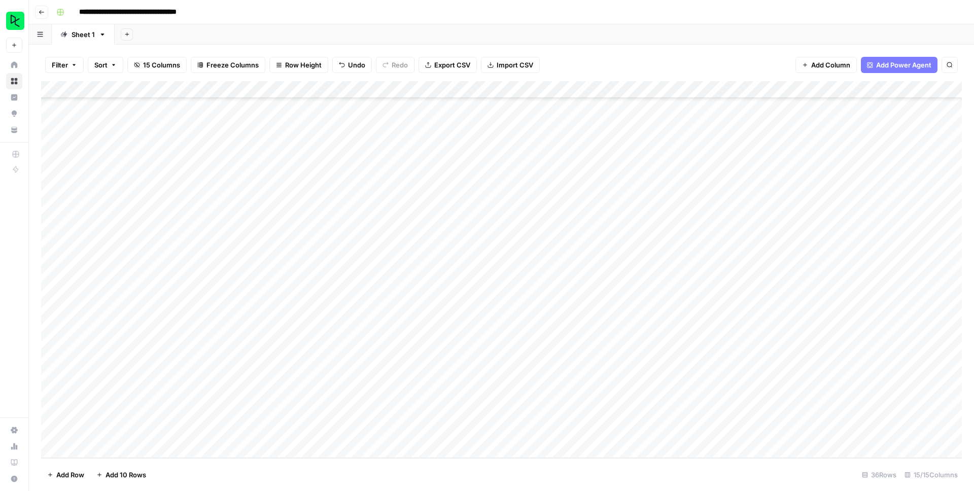
click at [183, 421] on div "Add Column" at bounding box center [501, 269] width 921 height 377
click at [137, 421] on div "Add Column" at bounding box center [501, 269] width 921 height 377
click at [126, 421] on span "Add 10 Rows" at bounding box center [126, 475] width 41 height 10
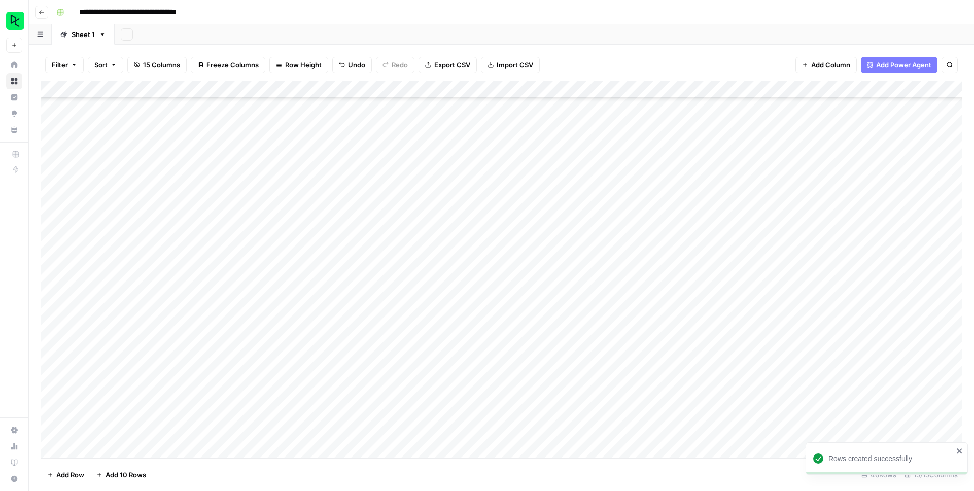
click at [134, 421] on span "Add 10 Rows" at bounding box center [126, 475] width 41 height 10
click at [120, 224] on div "Add Column" at bounding box center [501, 269] width 921 height 377
type input "148532509138821410000000000000000000000000000000000000000000000000000000"
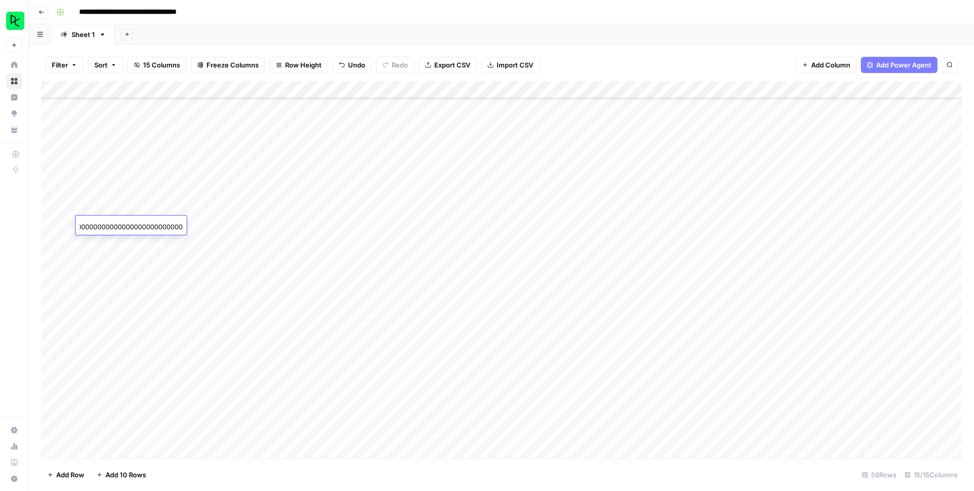
click at [153, 241] on div "Add Column" at bounding box center [501, 269] width 921 height 377
click at [150, 225] on div "Add Column" at bounding box center [501, 269] width 921 height 377
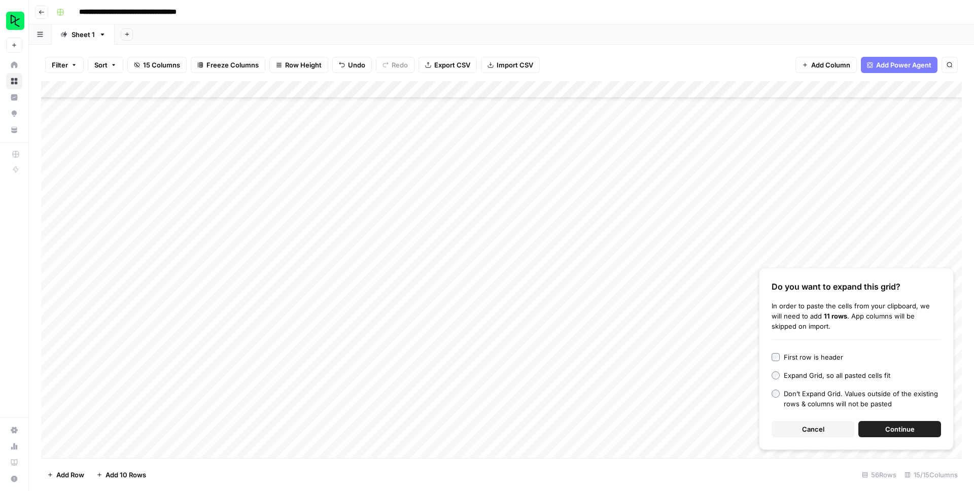
click at [745, 421] on span "Continue" at bounding box center [900, 429] width 29 height 10
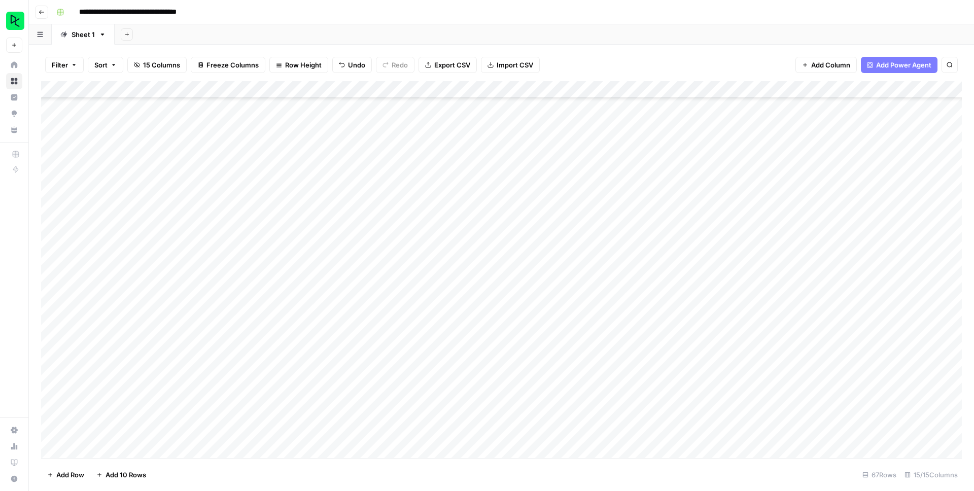
click at [215, 226] on div "Add Column" at bounding box center [501, 269] width 921 height 377
click at [357, 223] on div "Add Column" at bounding box center [501, 269] width 921 height 377
click at [486, 154] on div "Add Column" at bounding box center [501, 269] width 921 height 377
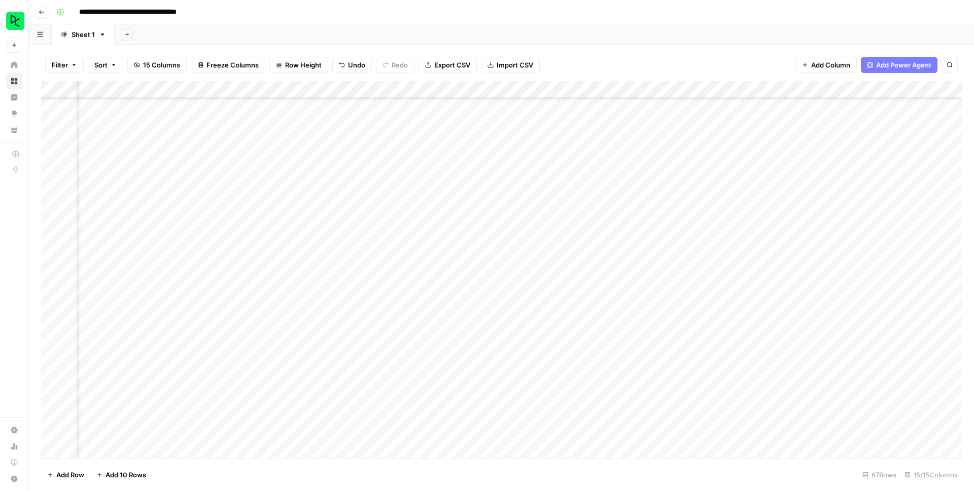
click at [554, 182] on div "Add Column" at bounding box center [501, 269] width 921 height 377
click at [557, 184] on div "Add Column" at bounding box center [501, 269] width 921 height 377
click at [558, 168] on div "Add Column" at bounding box center [501, 269] width 921 height 377
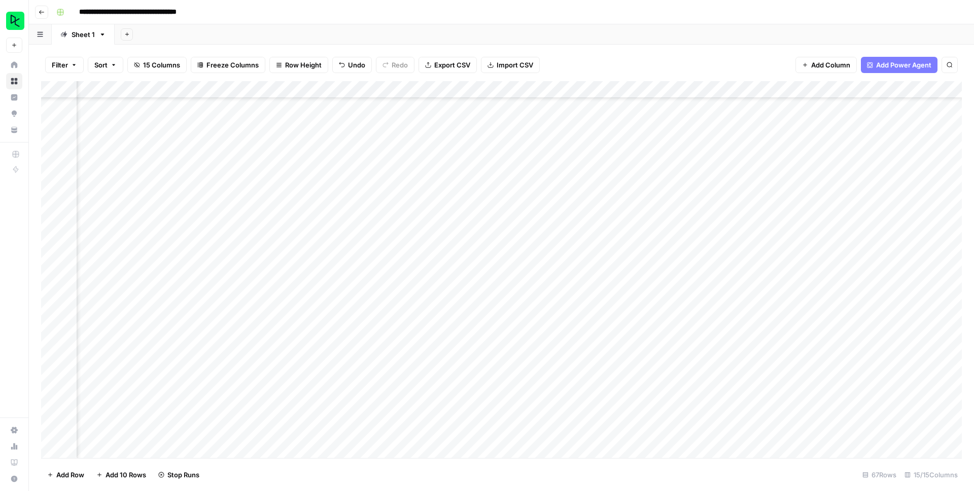
scroll to position [594, 198]
click at [557, 166] on div "Add Column" at bounding box center [501, 269] width 921 height 377
click at [556, 153] on div "Add Column" at bounding box center [501, 269] width 921 height 377
click at [556, 171] on div "Add Column" at bounding box center [501, 269] width 921 height 377
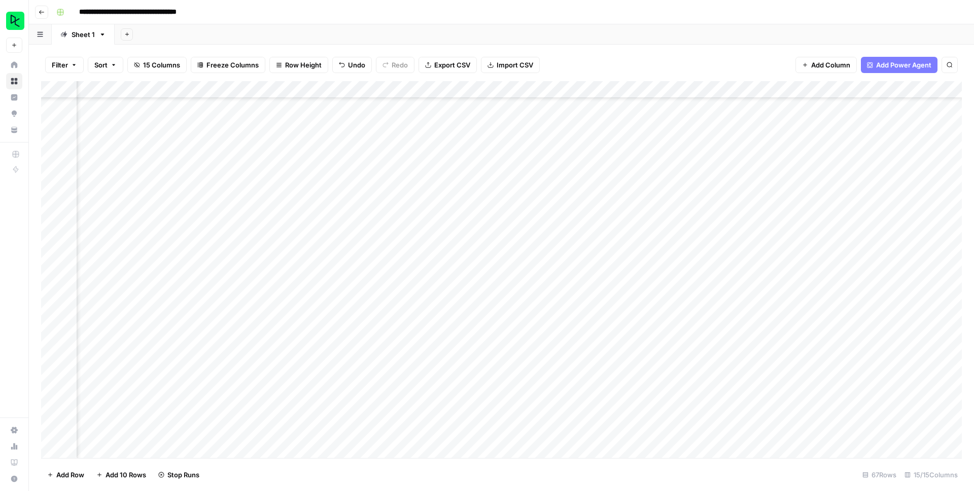
scroll to position [648, 198]
click at [555, 164] on div "Add Column" at bounding box center [501, 269] width 921 height 377
click at [556, 182] on div "Add Column" at bounding box center [501, 269] width 921 height 377
click at [552, 157] on div "Add Column" at bounding box center [501, 269] width 921 height 377
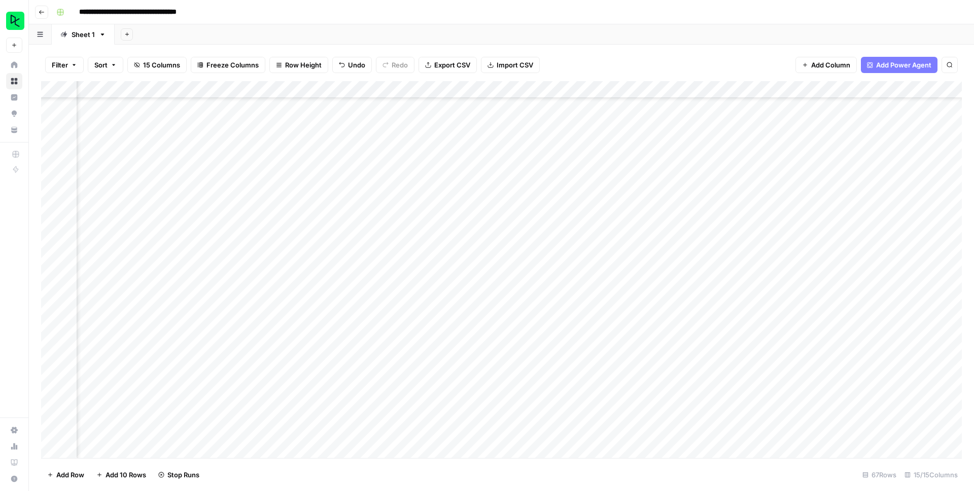
click at [555, 175] on div "Add Column" at bounding box center [501, 269] width 921 height 377
click at [556, 190] on div "Add Column" at bounding box center [501, 269] width 921 height 377
click at [556, 210] on div "Add Column" at bounding box center [501, 269] width 921 height 377
click at [561, 159] on div "Add Column" at bounding box center [501, 269] width 921 height 377
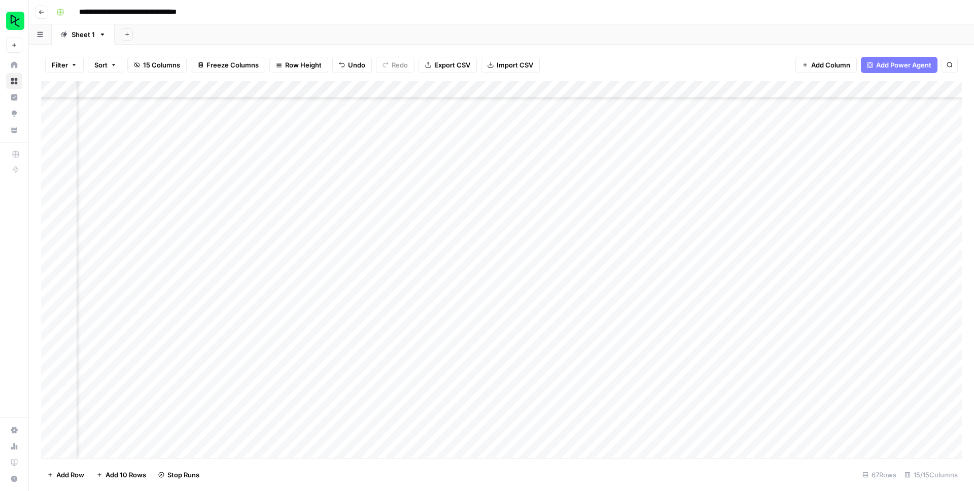
click at [557, 177] on div "Add Column" at bounding box center [501, 269] width 921 height 377
click at [557, 194] on div "Add Column" at bounding box center [501, 269] width 921 height 377
click at [554, 173] on div "Add Column" at bounding box center [501, 269] width 921 height 377
click at [554, 189] on div "Add Column" at bounding box center [501, 269] width 921 height 377
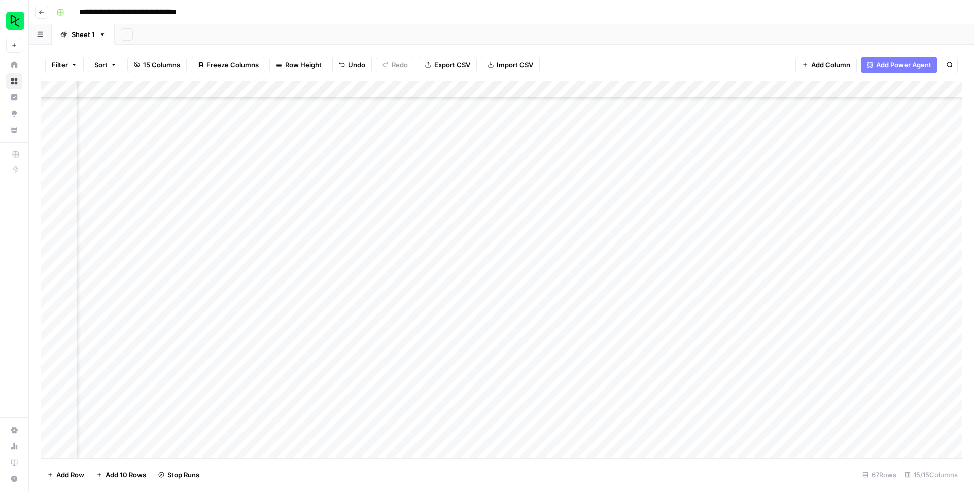
scroll to position [812, 198]
click at [554, 191] on div "Add Column" at bounding box center [501, 269] width 921 height 377
click at [558, 209] on div "Add Column" at bounding box center [501, 269] width 921 height 377
click at [555, 223] on div "Add Column" at bounding box center [501, 269] width 921 height 377
click at [557, 242] on div "Add Column" at bounding box center [501, 269] width 921 height 377
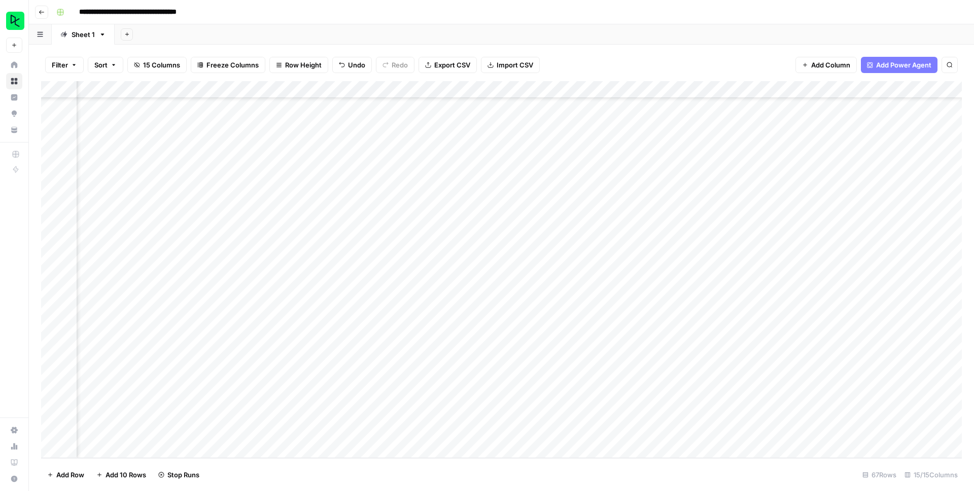
click at [557, 260] on div "Add Column" at bounding box center [501, 269] width 921 height 377
click at [558, 278] on div "Add Column" at bounding box center [501, 269] width 921 height 377
click at [558, 295] on div "Add Column" at bounding box center [501, 269] width 921 height 377
click at [557, 312] on div "Add Column" at bounding box center [501, 269] width 921 height 377
click at [555, 327] on div "Add Column" at bounding box center [501, 269] width 921 height 377
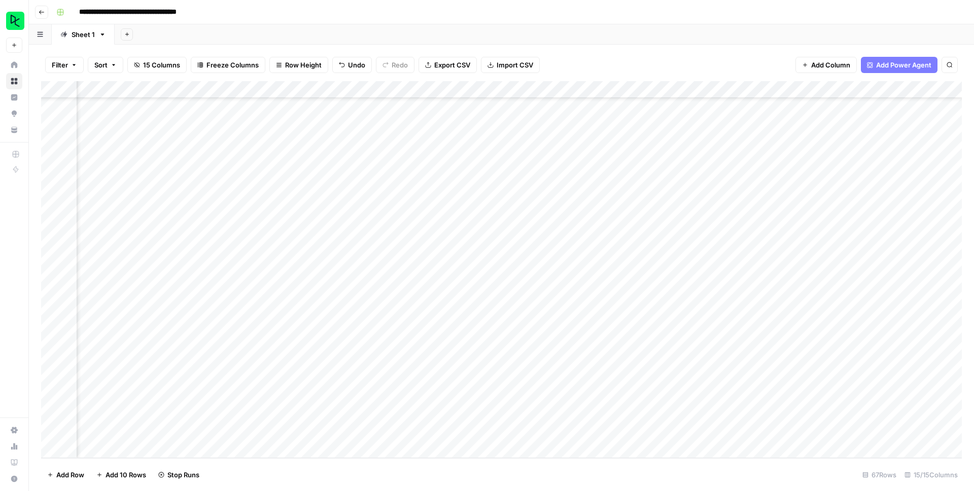
click at [557, 345] on div "Add Column" at bounding box center [501, 269] width 921 height 377
click at [555, 363] on div "Add Column" at bounding box center [501, 269] width 921 height 377
click at [558, 381] on div "Add Column" at bounding box center [501, 269] width 921 height 377
click at [558, 397] on div "Add Column" at bounding box center [501, 269] width 921 height 377
click at [557, 416] on div "Add Column" at bounding box center [501, 269] width 921 height 377
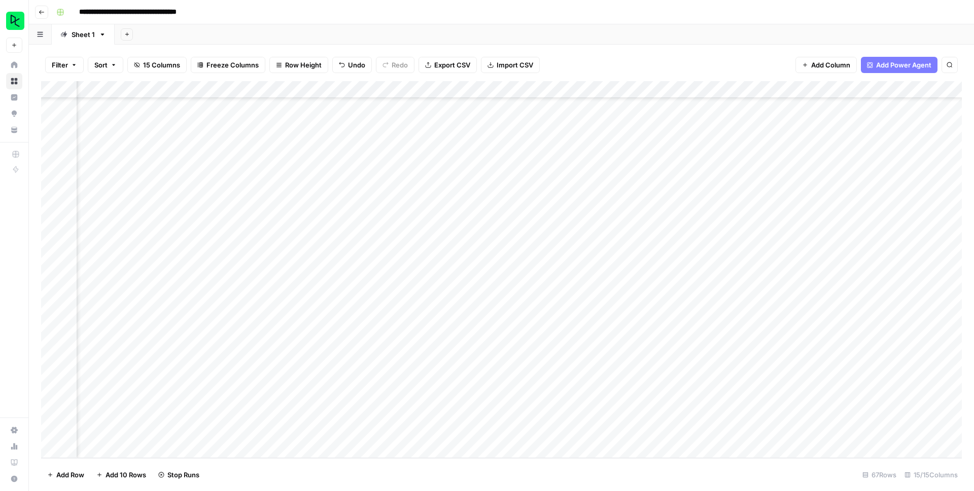
click at [554, 421] on div "Add Column" at bounding box center [501, 269] width 921 height 377
click at [414, 244] on div "Add Column" at bounding box center [501, 269] width 921 height 377
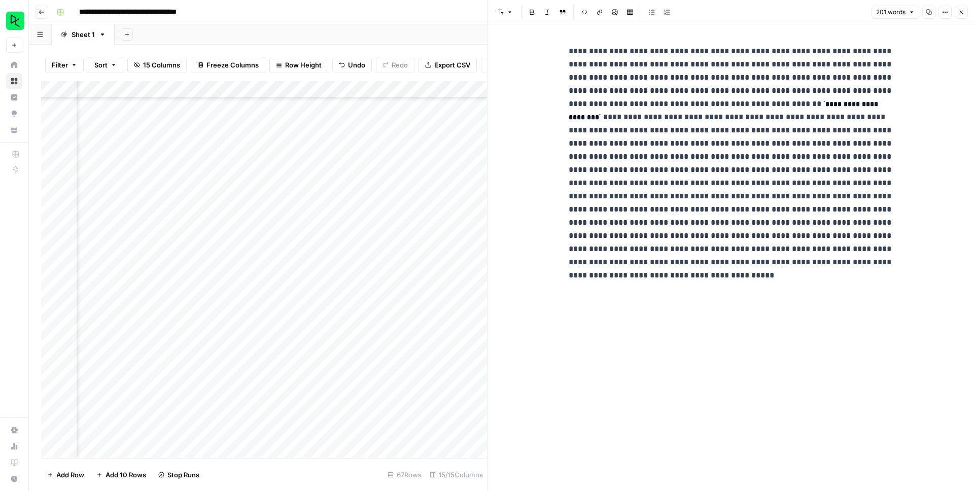
click at [745, 13] on button "Close" at bounding box center [961, 12] width 13 height 13
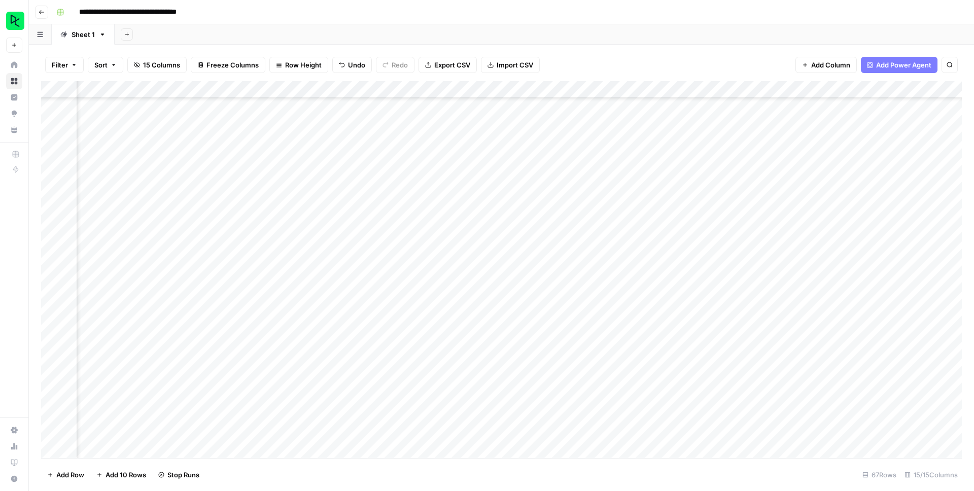
scroll to position [396, 605]
click at [310, 297] on div "Add Column" at bounding box center [501, 269] width 921 height 377
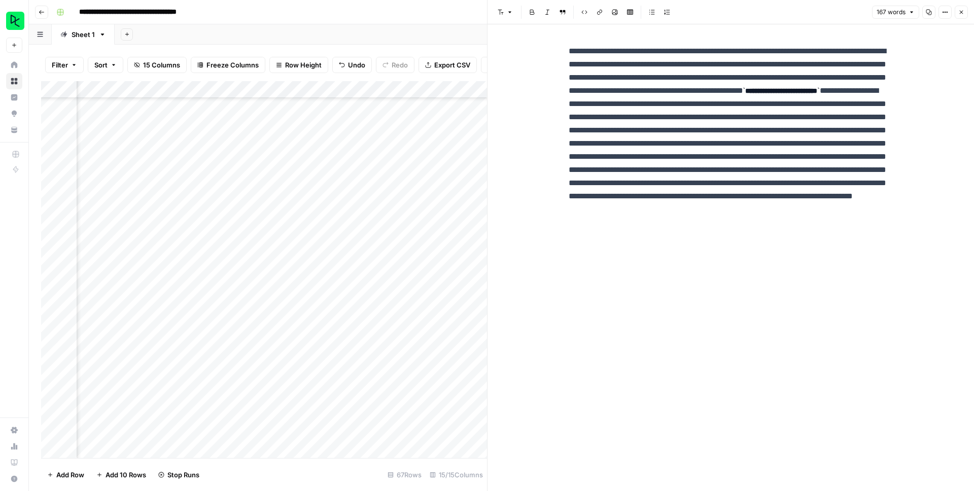
click at [745, 14] on icon "button" at bounding box center [962, 12] width 6 height 6
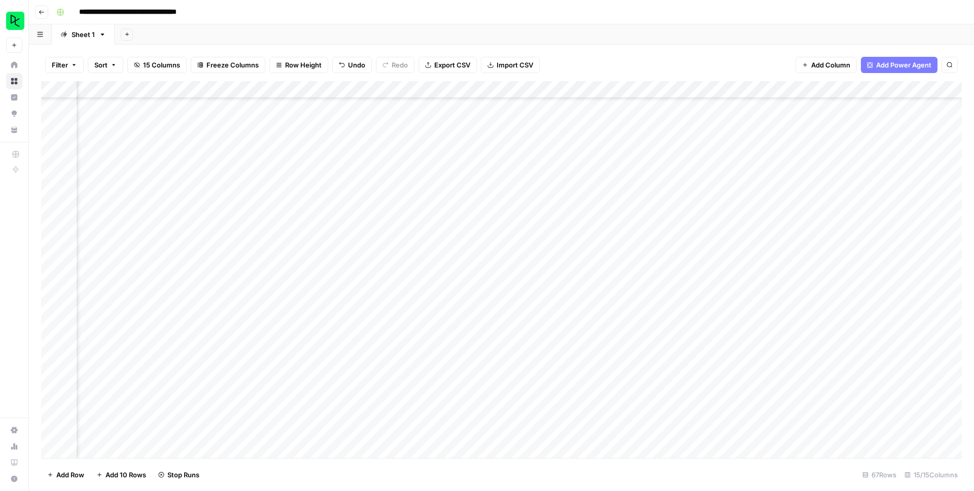
scroll to position [293, 609]
click at [301, 194] on div "Add Column" at bounding box center [501, 269] width 921 height 377
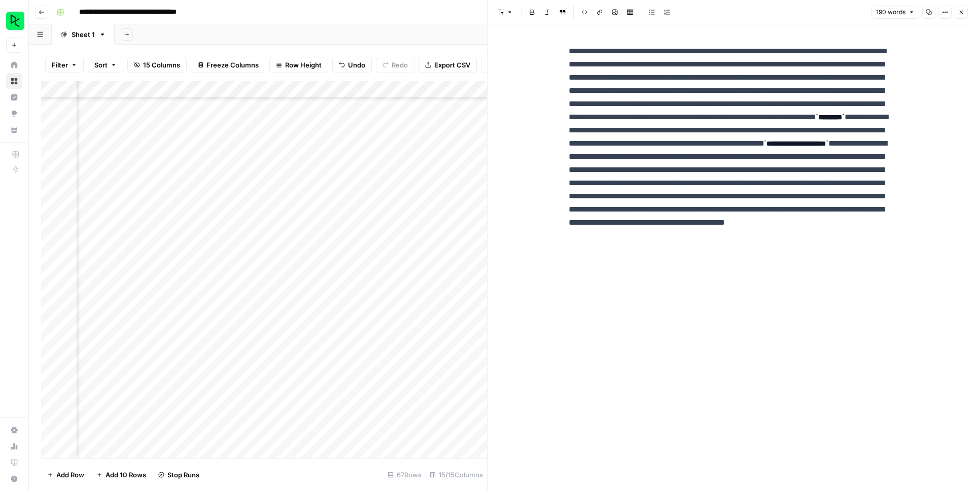
click at [745, 16] on button "Close" at bounding box center [961, 12] width 13 height 13
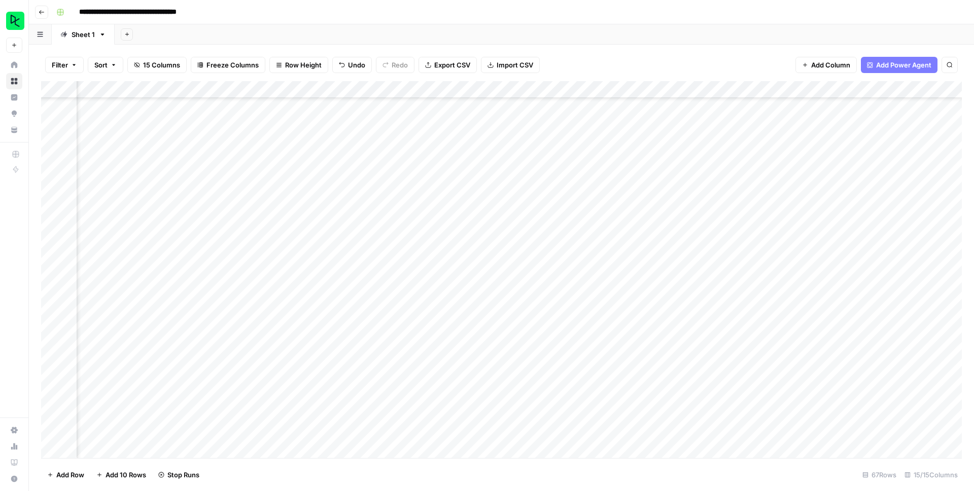
scroll to position [197, 610]
click at [293, 271] on div "Add Column" at bounding box center [501, 269] width 921 height 377
click at [303, 271] on div "Add Column" at bounding box center [501, 269] width 921 height 377
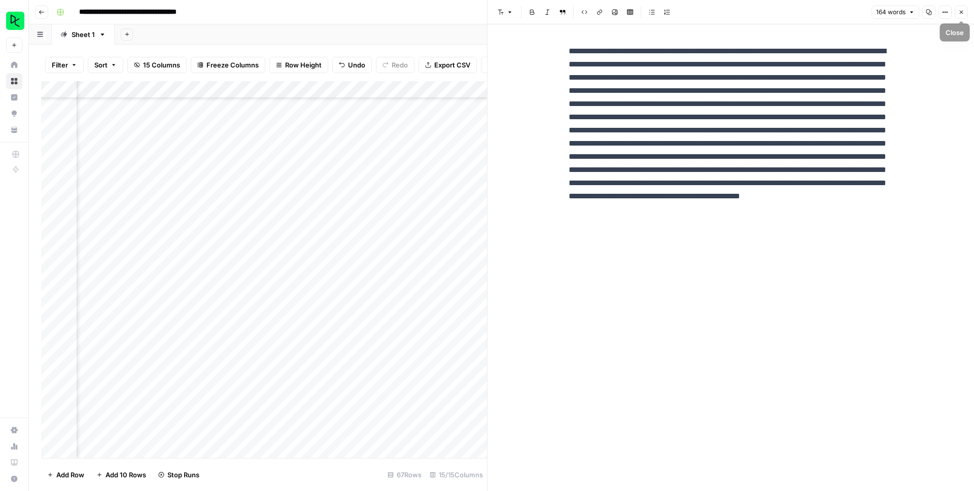
click at [745, 10] on icon "button" at bounding box center [962, 12] width 6 height 6
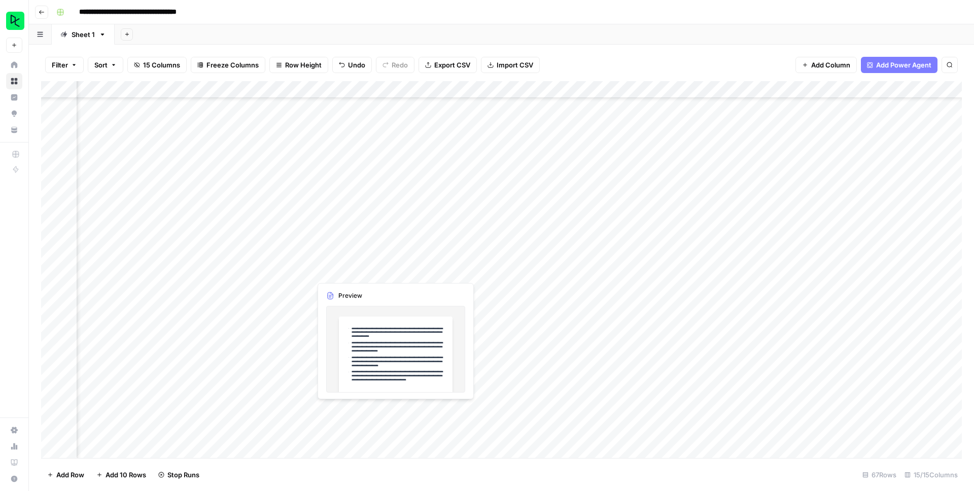
click at [352, 274] on div "Add Column" at bounding box center [501, 269] width 921 height 377
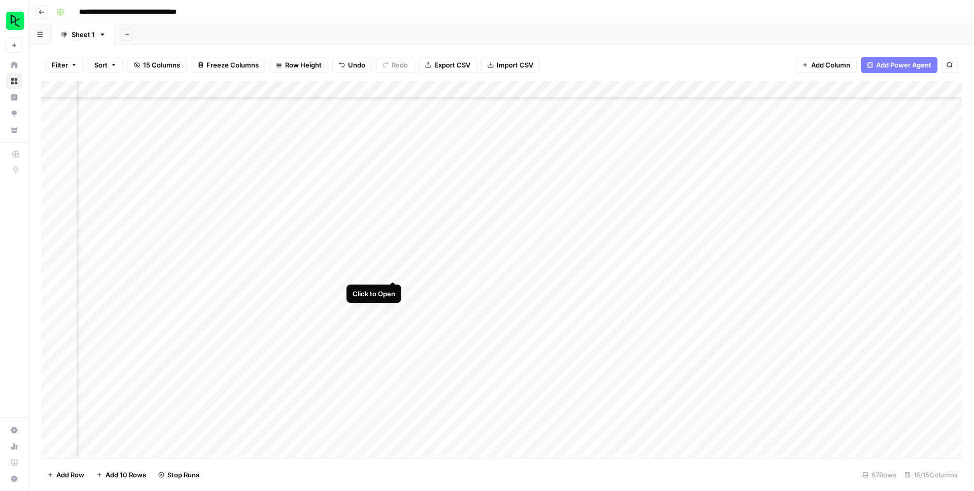
click at [391, 271] on div "Add Column" at bounding box center [501, 269] width 921 height 377
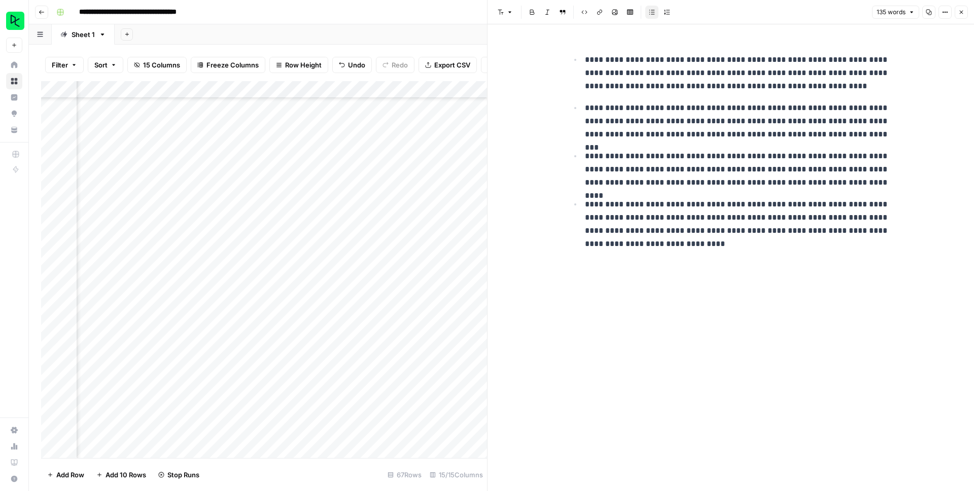
click at [745, 16] on button "Close" at bounding box center [961, 12] width 13 height 13
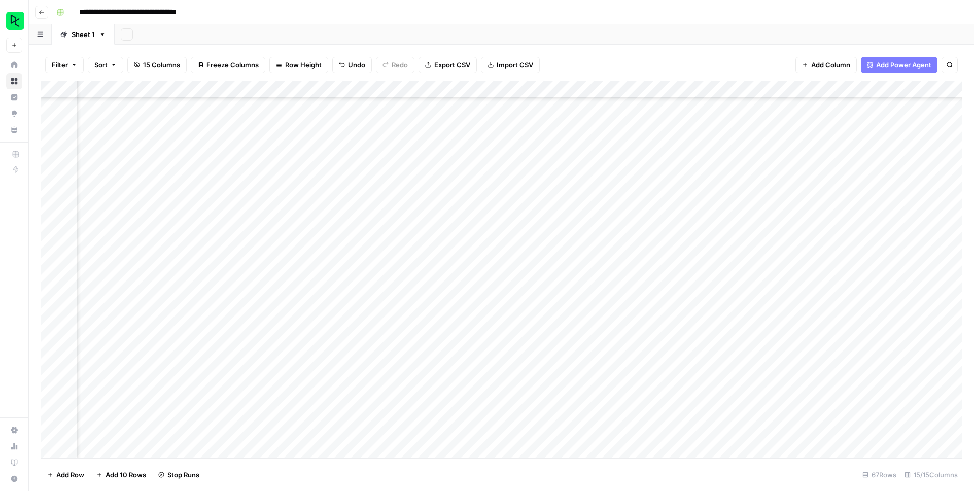
scroll to position [197, 610]
click at [554, 341] on div "Add Column" at bounding box center [501, 269] width 921 height 377
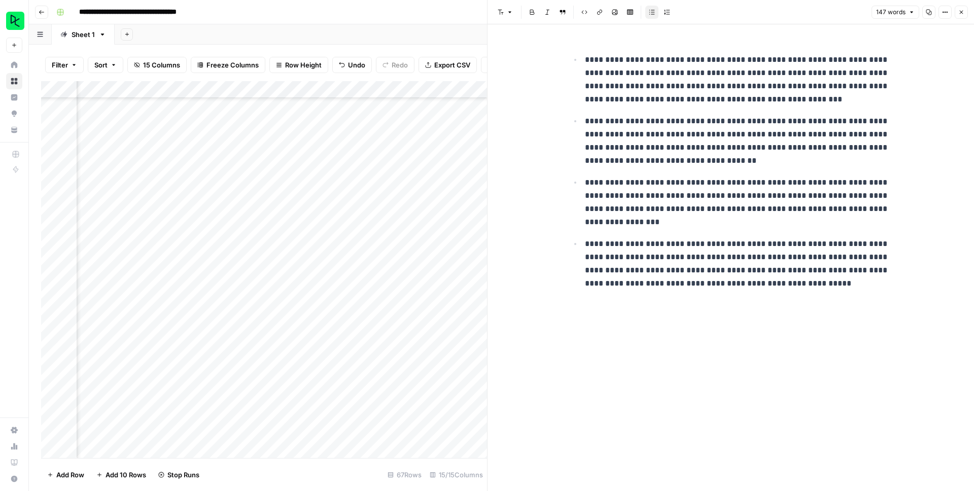
click at [962, 15] on icon "button" at bounding box center [962, 12] width 6 height 6
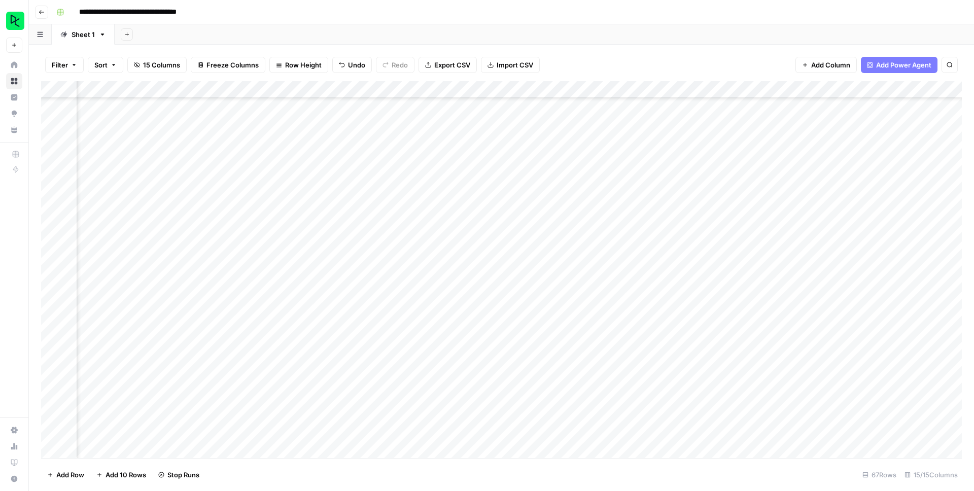
scroll to position [324, 451]
click at [462, 282] on div "Add Column" at bounding box center [501, 269] width 921 height 377
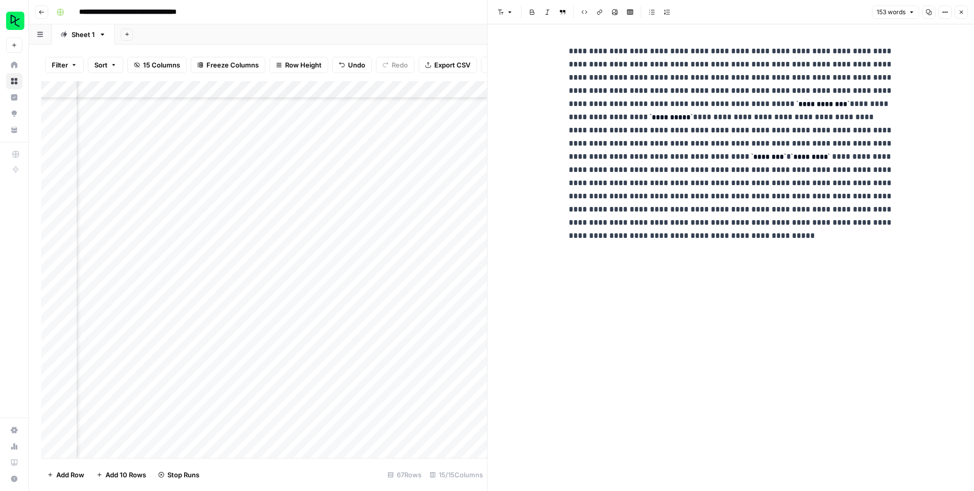
click at [964, 16] on button "Close" at bounding box center [961, 12] width 13 height 13
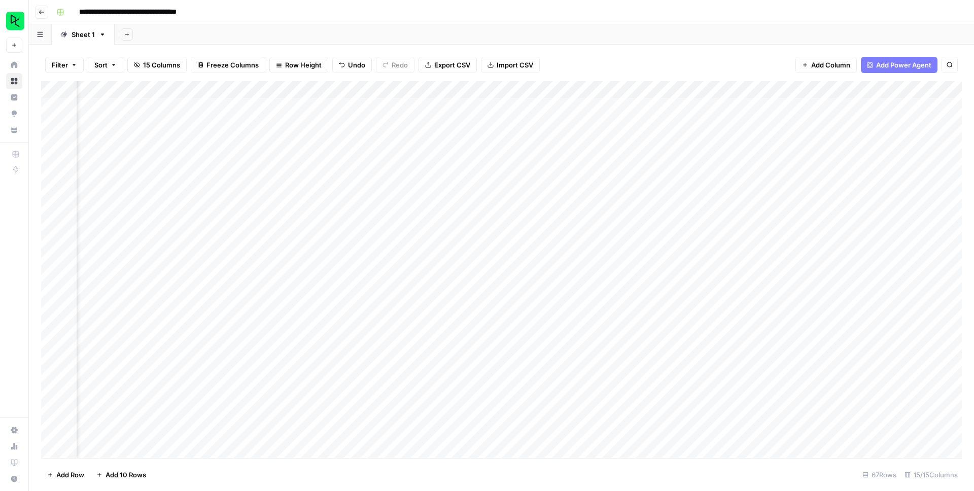
scroll to position [0, 203]
click at [418, 229] on div "Add Column" at bounding box center [501, 269] width 921 height 377
click at [482, 207] on div "Add Column" at bounding box center [501, 269] width 921 height 377
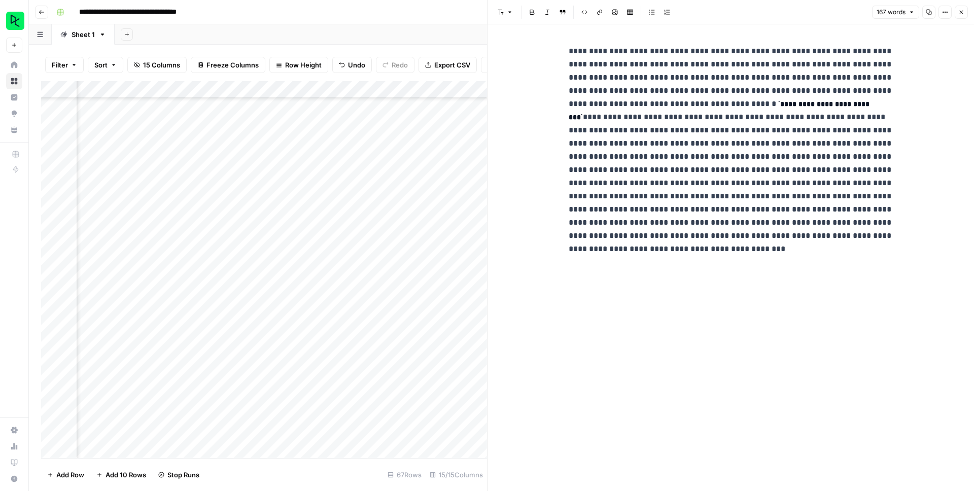
click at [959, 8] on button "Close" at bounding box center [961, 12] width 13 height 13
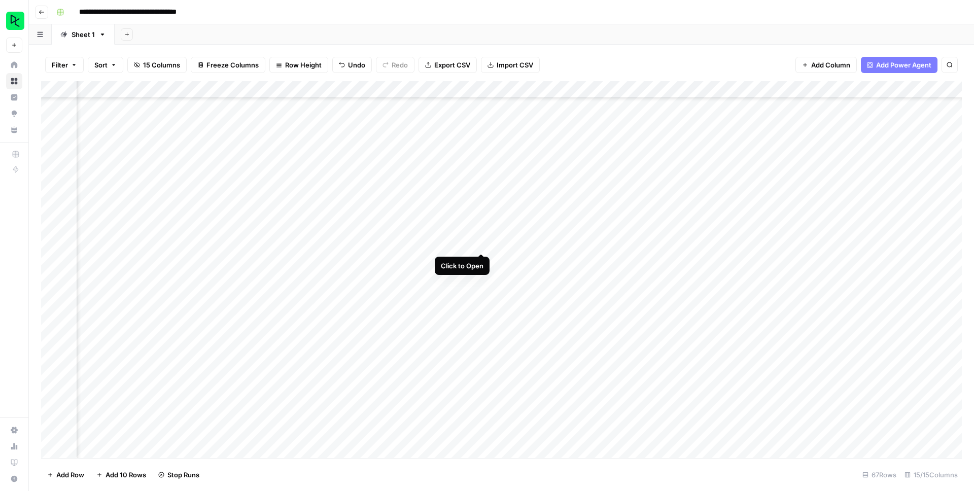
click at [480, 244] on div "Add Column" at bounding box center [501, 269] width 921 height 377
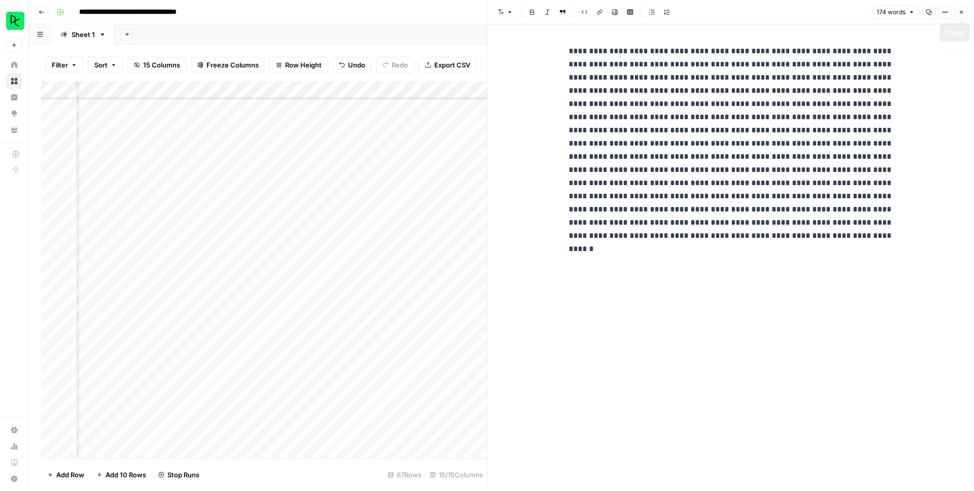
click at [965, 9] on button "Close" at bounding box center [961, 12] width 13 height 13
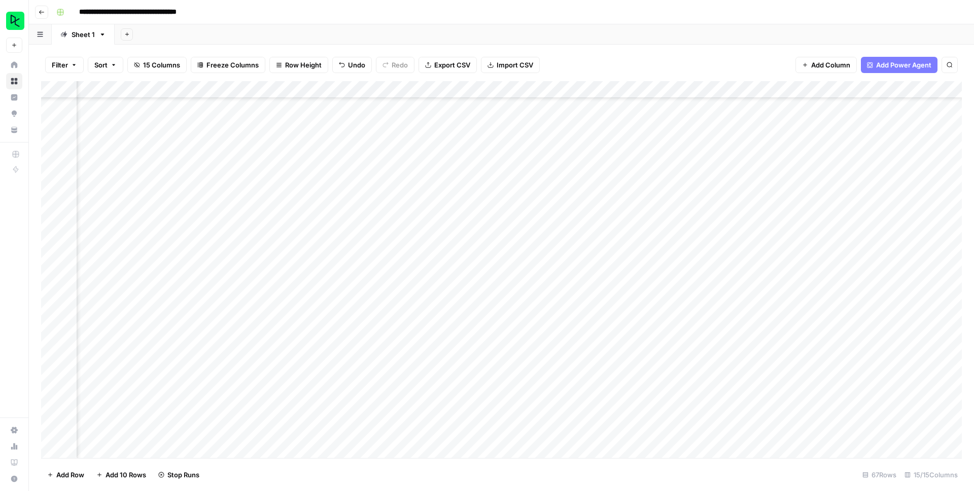
click at [478, 278] on div "Add Column" at bounding box center [501, 269] width 921 height 377
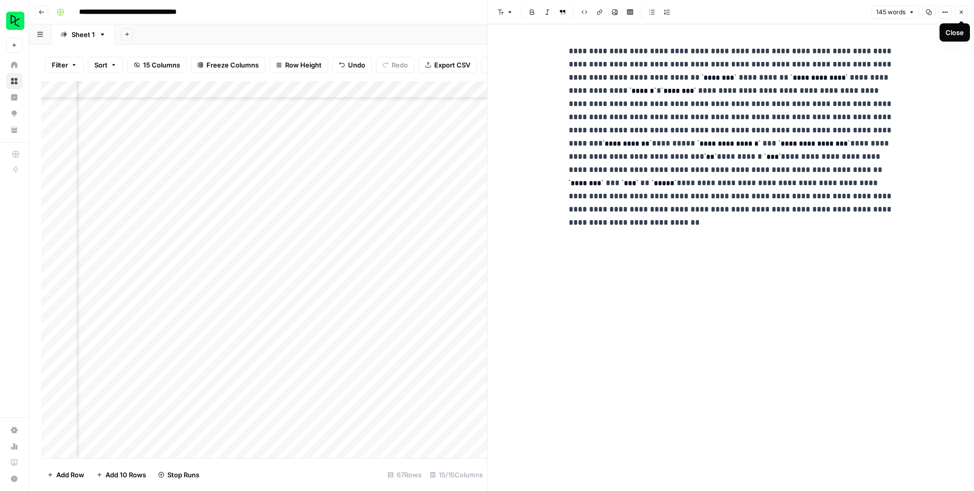
click at [960, 12] on icon "button" at bounding box center [962, 12] width 6 height 6
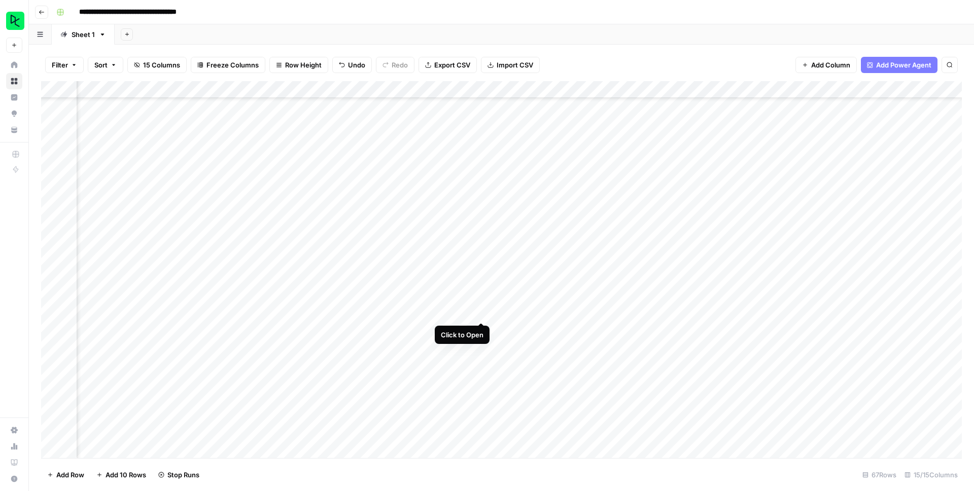
click at [479, 311] on div "Add Column" at bounding box center [501, 269] width 921 height 377
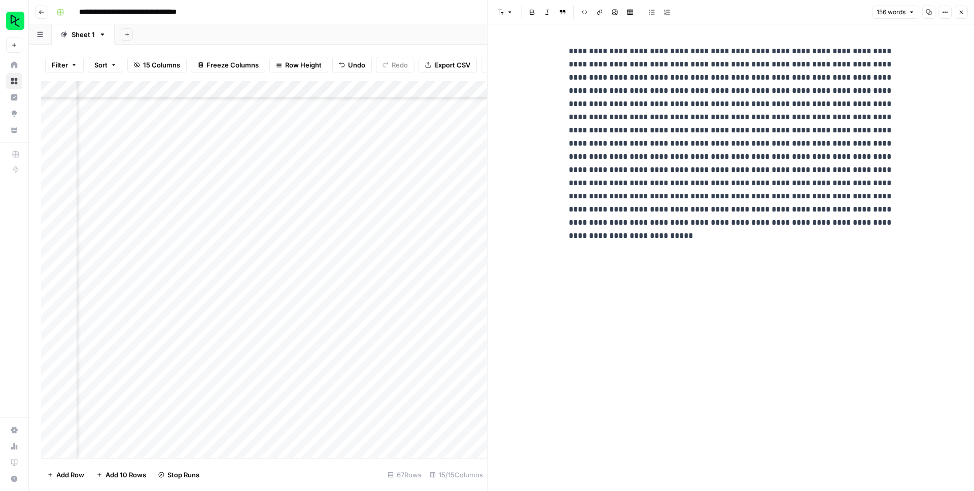
click at [966, 14] on button "Close" at bounding box center [961, 12] width 13 height 13
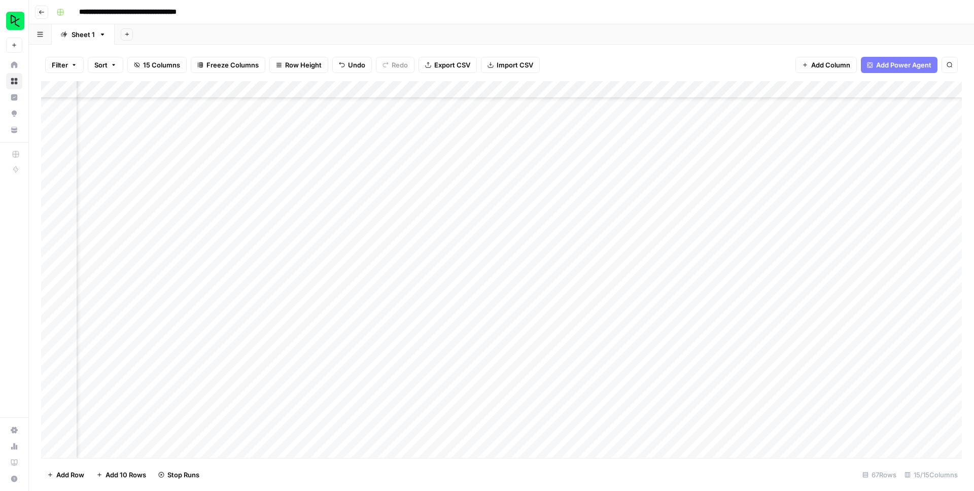
scroll to position [607, 370]
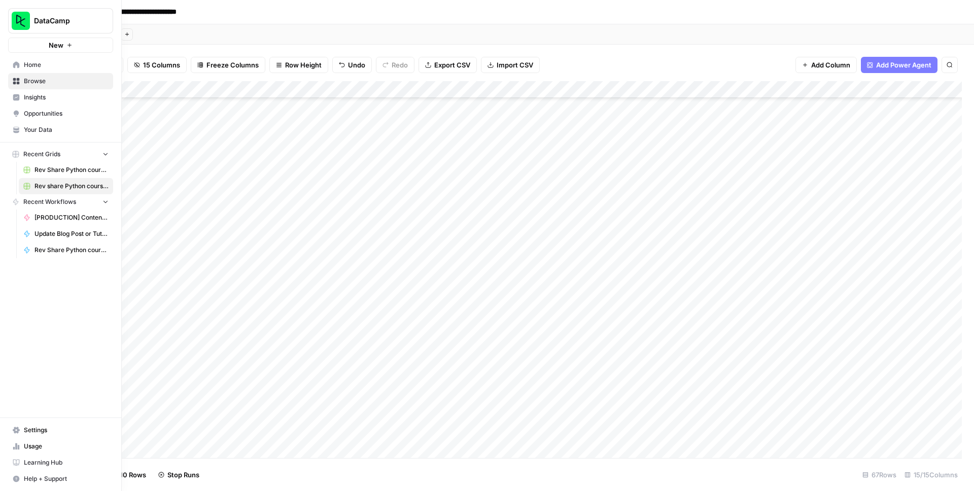
click at [23, 447] on link "Usage" at bounding box center [60, 446] width 105 height 16
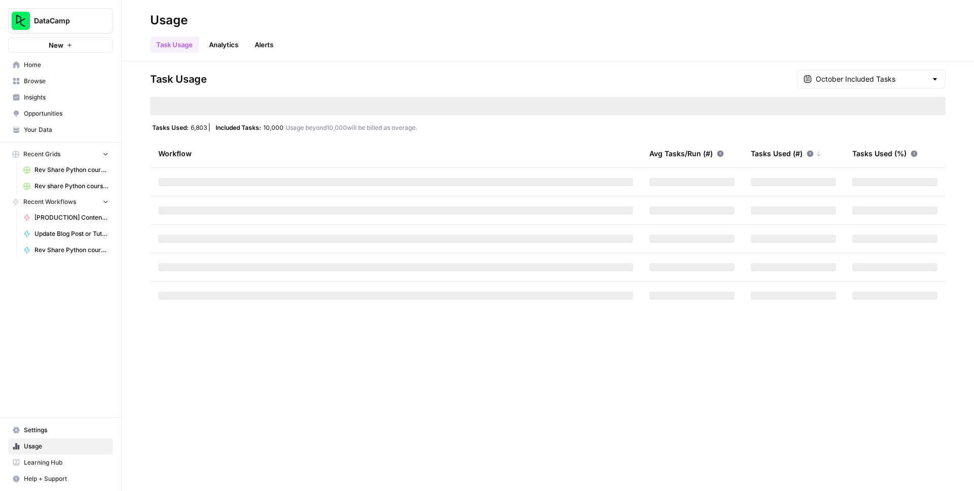
type input "October Overage"
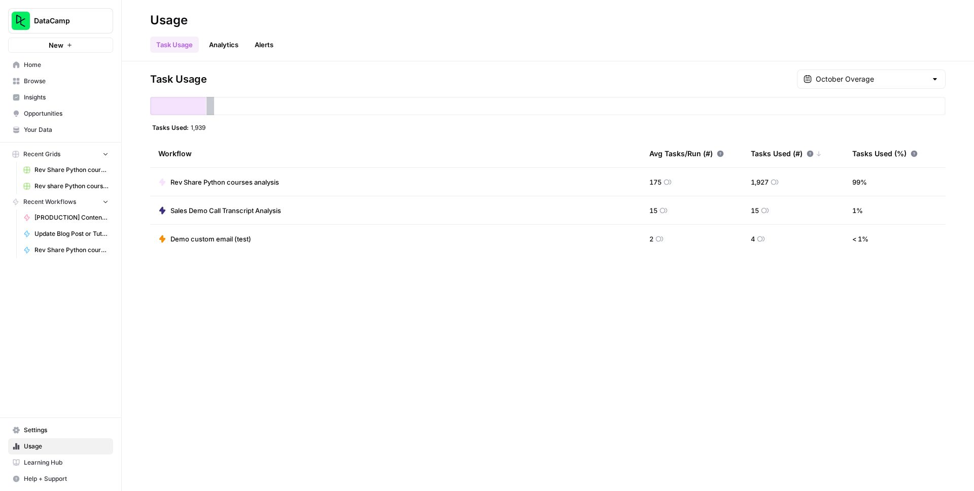
click at [299, 133] on div "Task Usage October Overage Tasks Used: 1,939 Workflow Avg Tasks/Run (#) Tasks U…" at bounding box center [548, 162] width 796 height 184
click at [933, 83] on div at bounding box center [935, 79] width 8 height 10
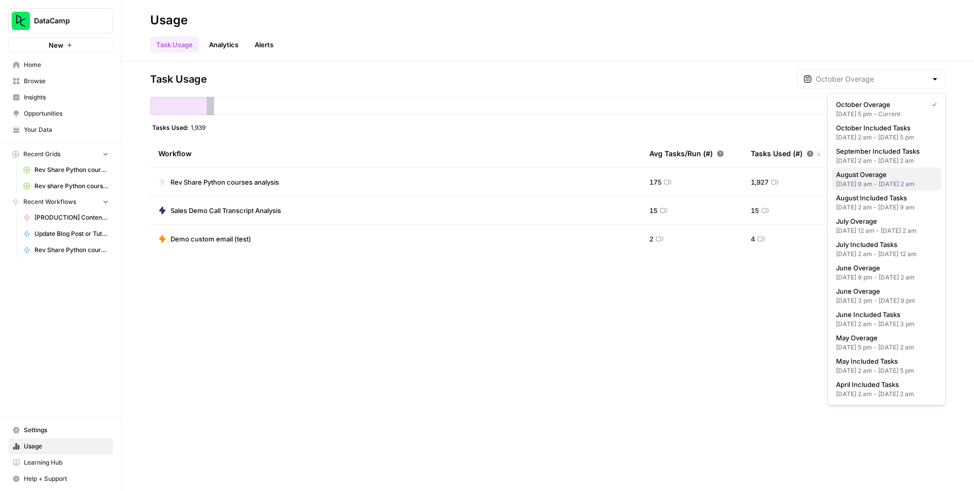
click at [902, 180] on span "August Overage" at bounding box center [884, 174] width 97 height 10
type input "August Overage"
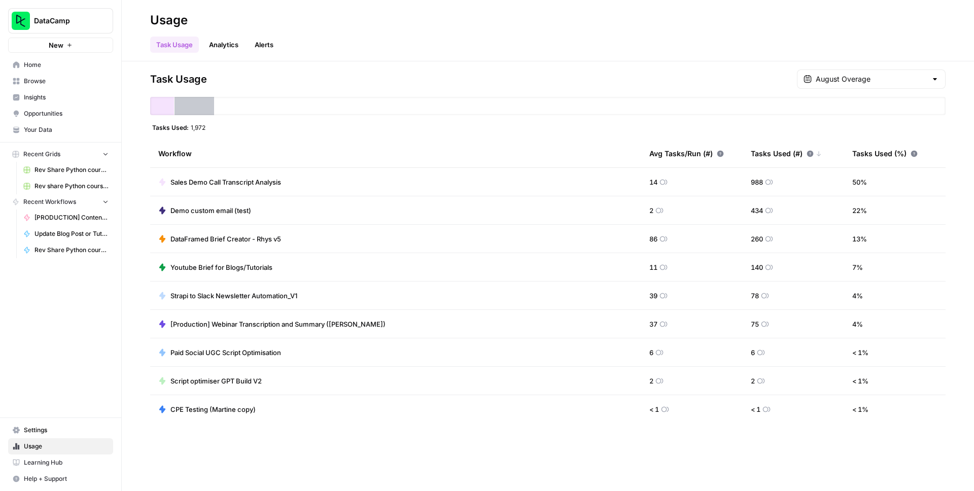
click at [933, 80] on div at bounding box center [935, 79] width 8 height 10
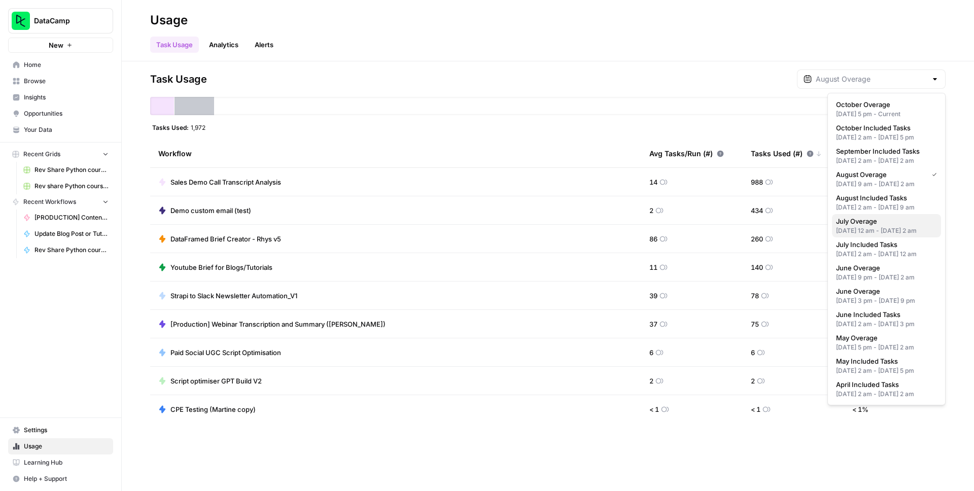
click at [900, 226] on span "July Overage" at bounding box center [884, 221] width 97 height 10
type input "July Overage"
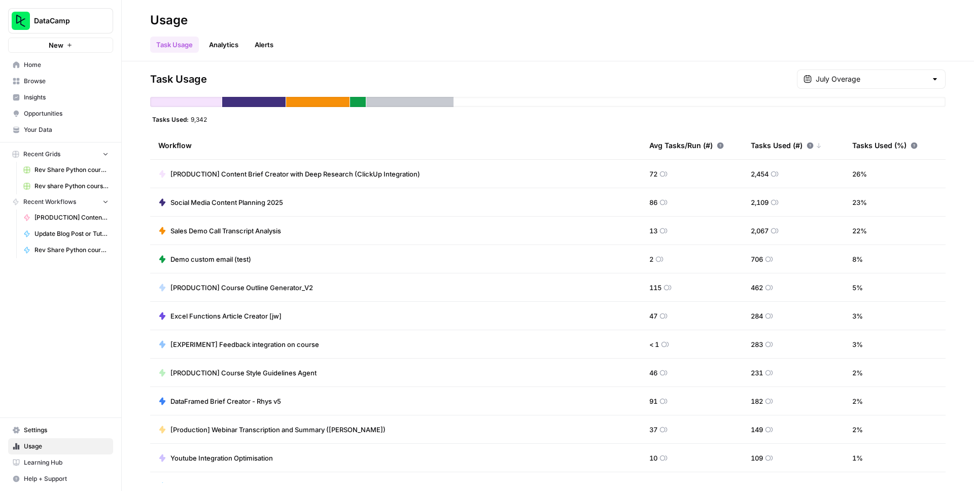
click at [934, 80] on div at bounding box center [935, 79] width 8 height 10
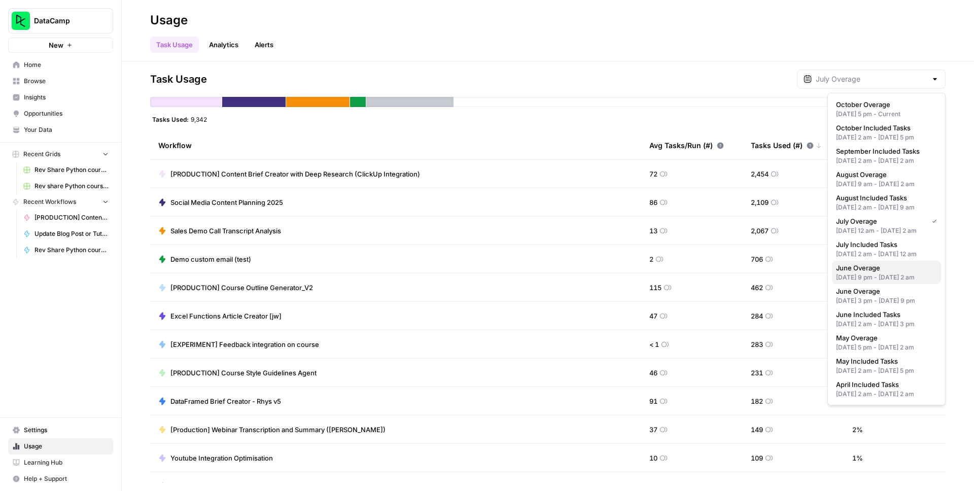
click at [899, 273] on span "June Overage" at bounding box center [884, 268] width 97 height 10
type input "June Overage"
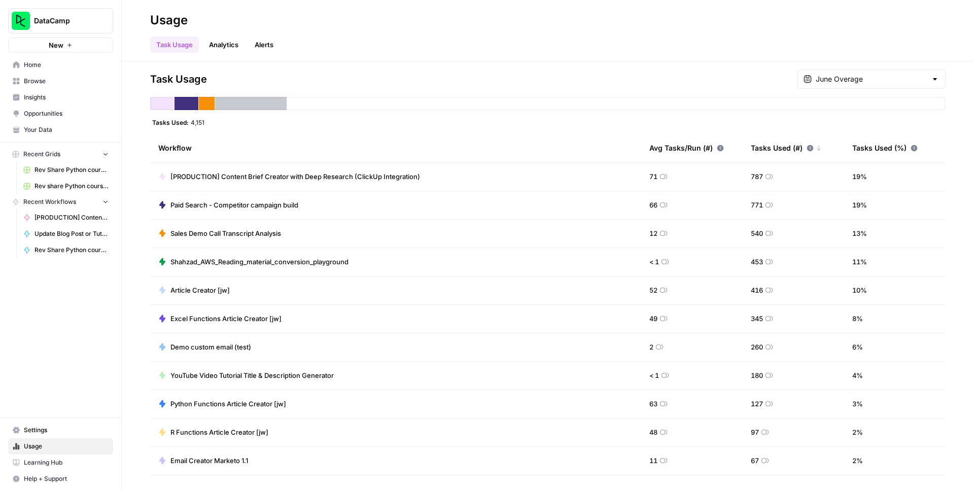
click at [929, 79] on div "June Overage" at bounding box center [871, 79] width 149 height 19
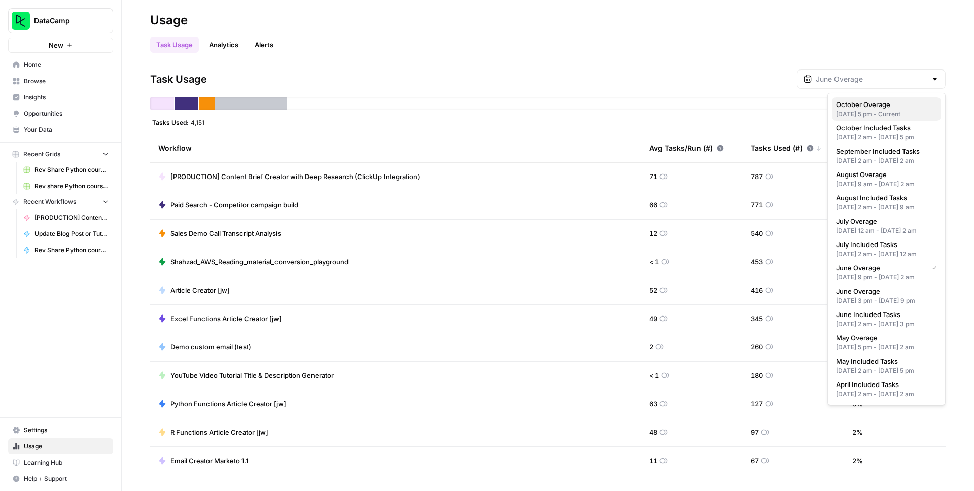
click at [909, 105] on span "October Overage" at bounding box center [884, 104] width 97 height 10
type input "October Overage"
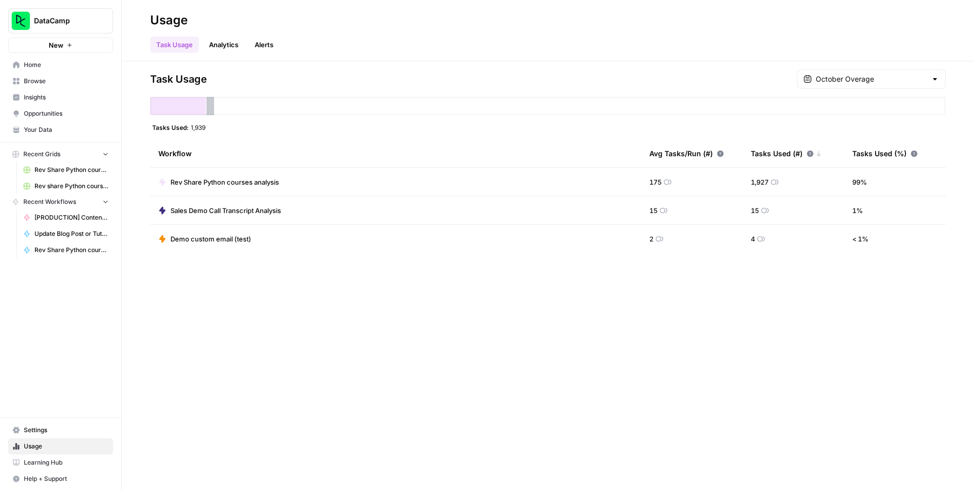
click at [932, 80] on div at bounding box center [935, 79] width 8 height 10
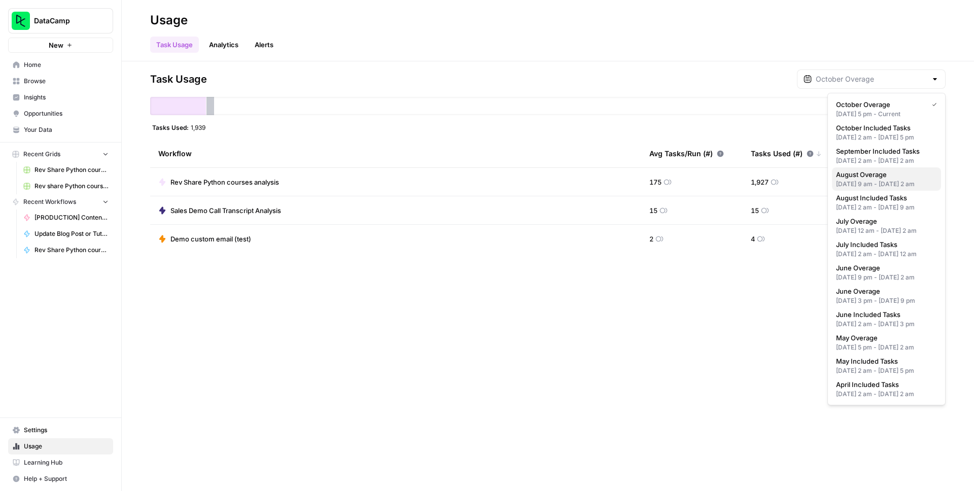
click at [903, 180] on span "August Overage" at bounding box center [884, 174] width 97 height 10
type input "August Overage"
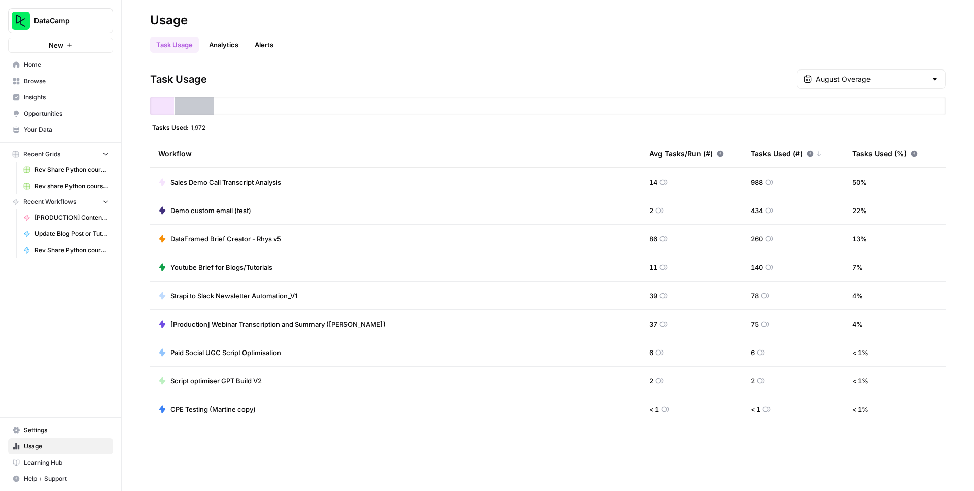
click at [934, 79] on div at bounding box center [935, 79] width 8 height 10
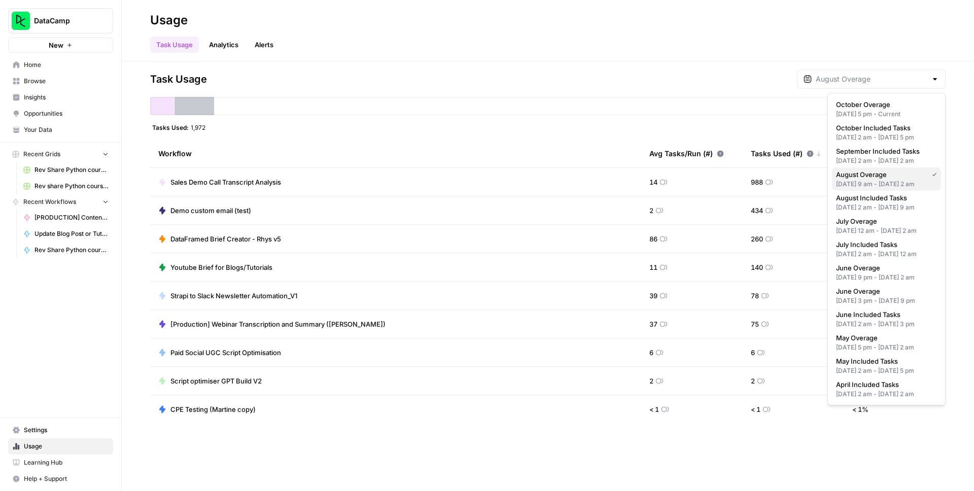
scroll to position [17, 0]
click at [913, 226] on span "July Overage" at bounding box center [884, 221] width 97 height 10
type input "July Overage"
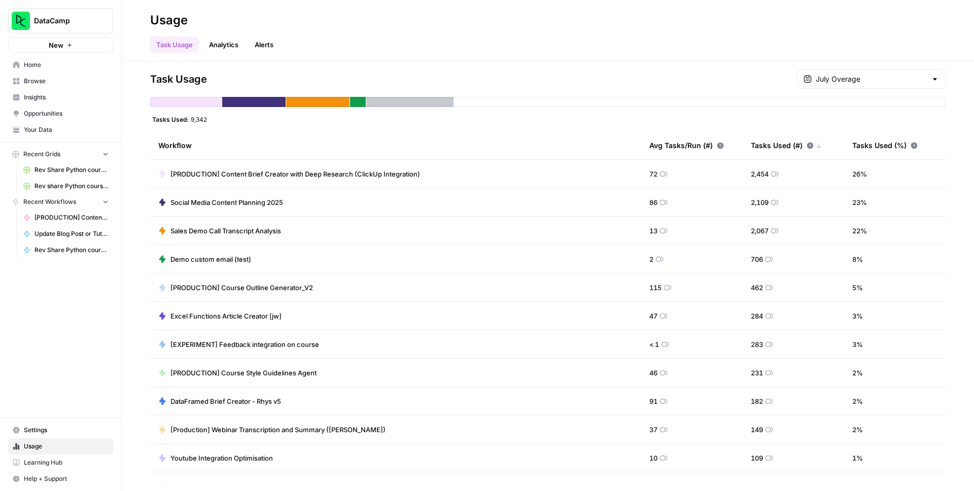
click at [934, 78] on div at bounding box center [935, 79] width 8 height 10
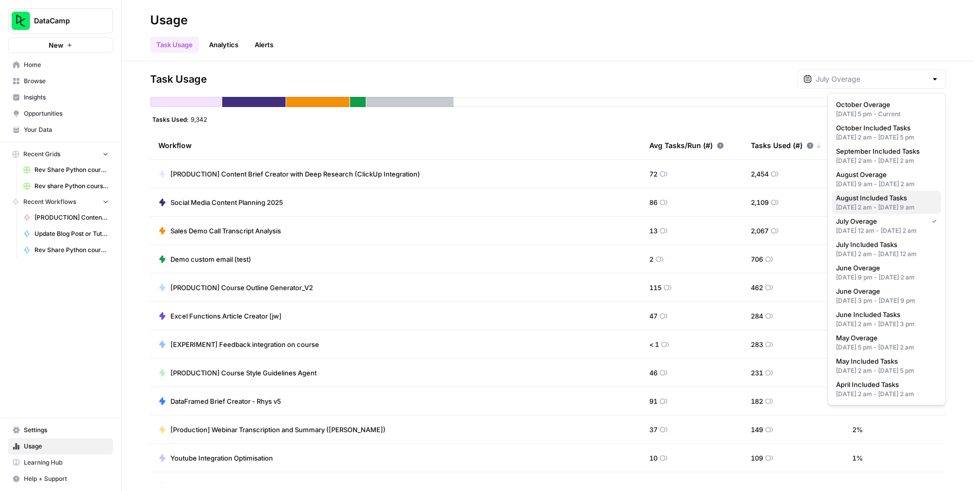
scroll to position [32, 0]
click at [918, 282] on div "[DATE] 9 pm - [DATE] 2 am" at bounding box center [886, 277] width 101 height 9
type input "June Overage"
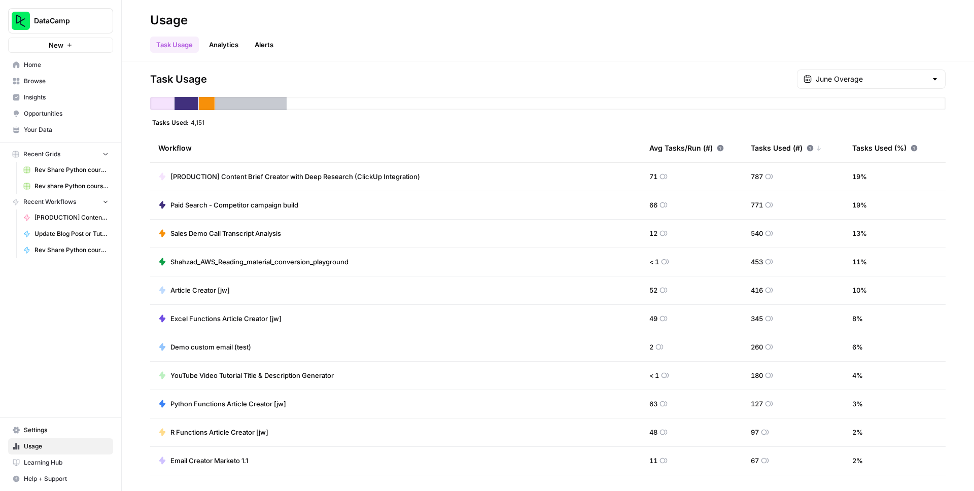
click at [934, 77] on div at bounding box center [935, 79] width 8 height 10
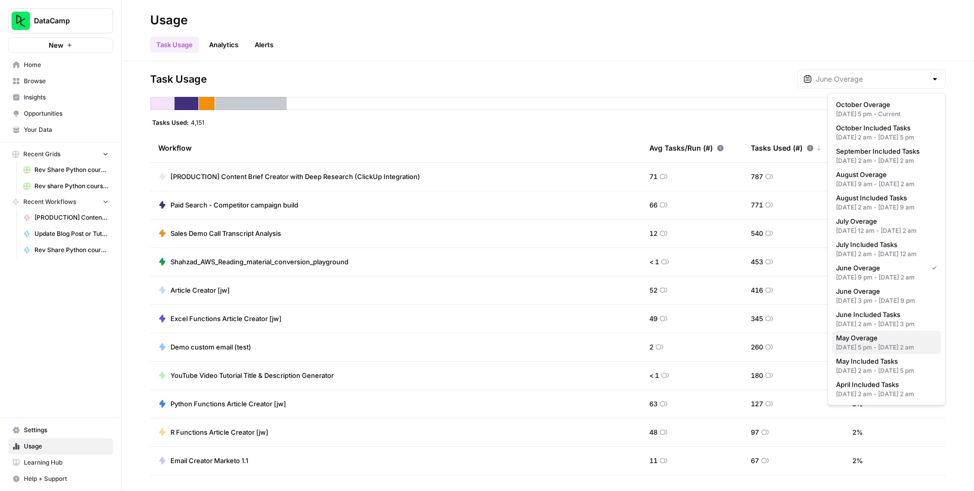
click at [908, 343] on span "May Overage" at bounding box center [884, 338] width 97 height 10
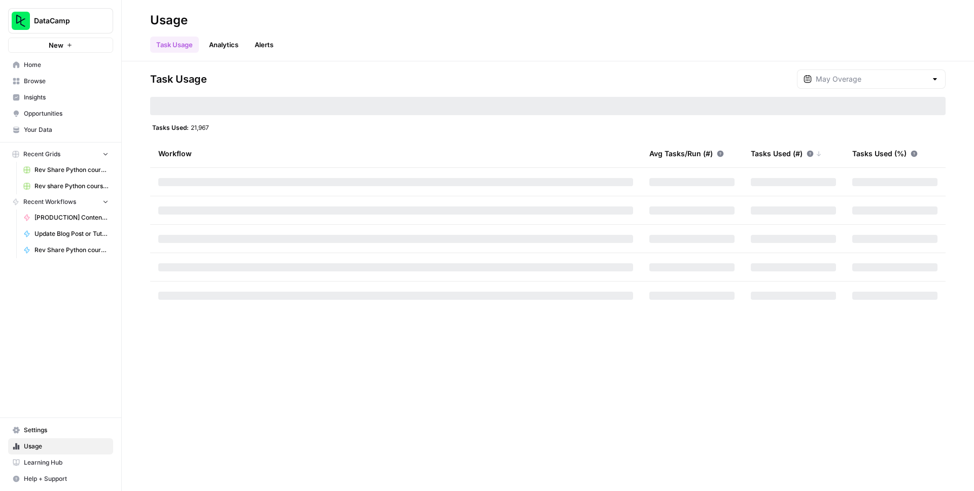
type input "May Overage"
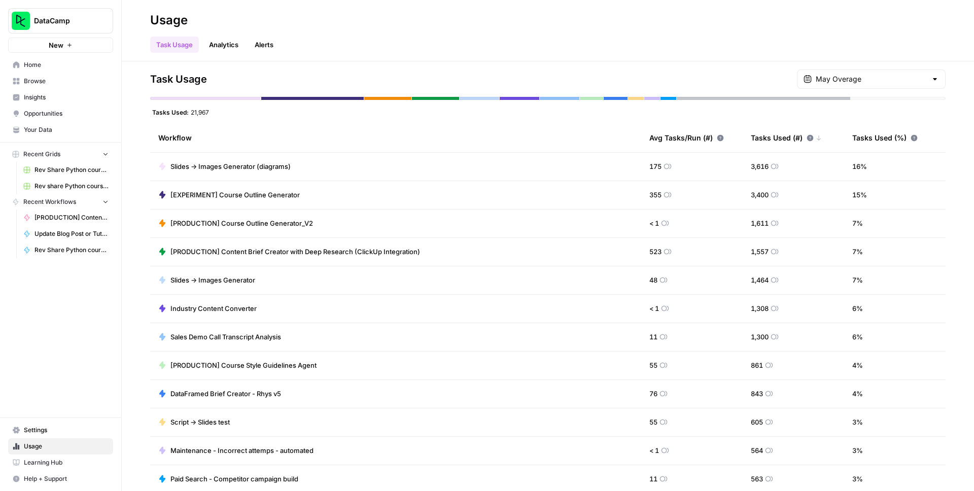
click at [235, 167] on span "Slides -> Images Generator (diagrams)" at bounding box center [231, 166] width 120 height 10
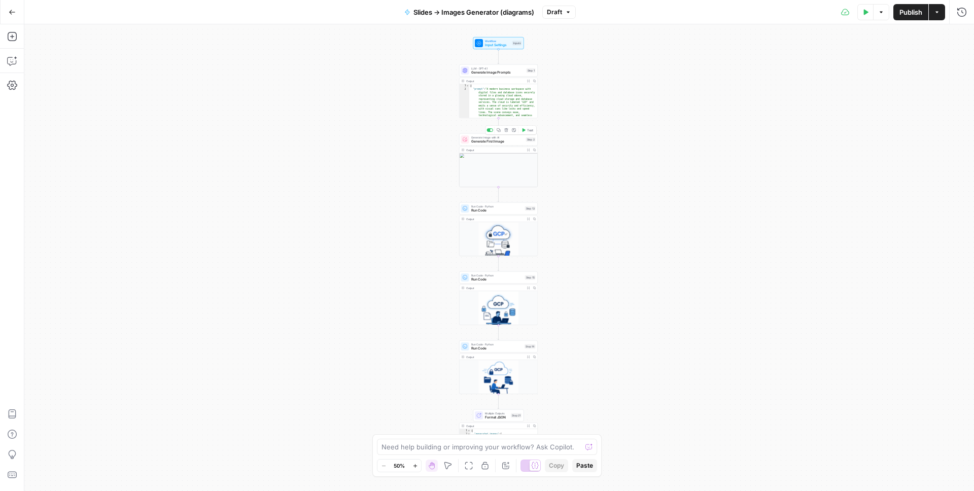
click at [497, 143] on span "Generate First Image" at bounding box center [497, 141] width 53 height 5
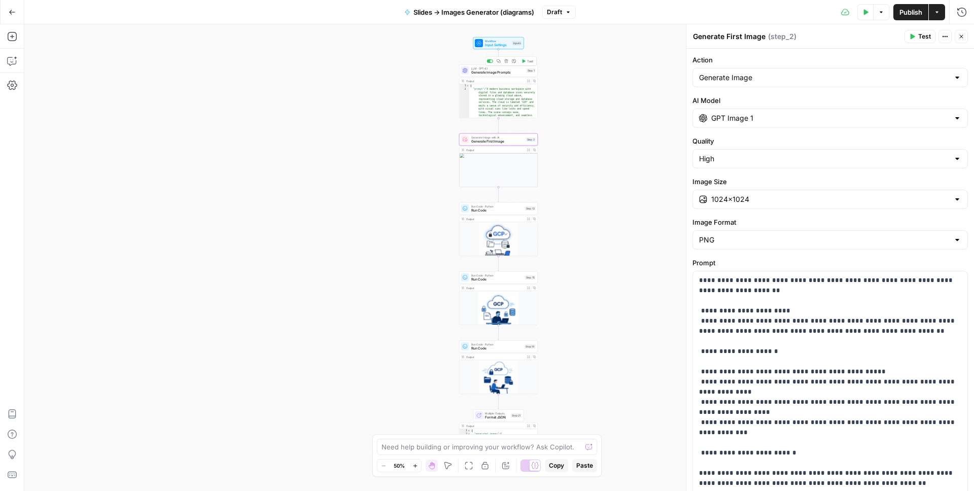
click at [496, 74] on span "Generate Image Prompts" at bounding box center [497, 72] width 53 height 5
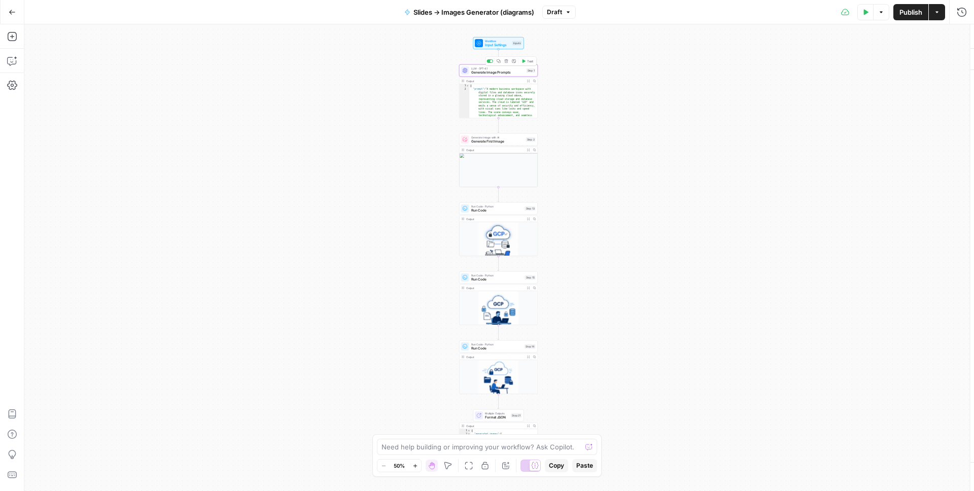
type textarea "Generate Image Prompts"
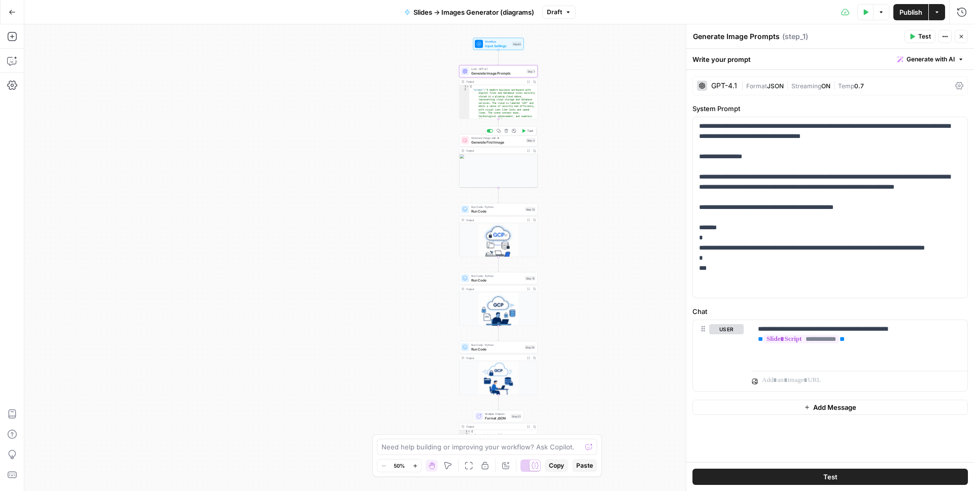
click at [489, 140] on span "Generate First Image" at bounding box center [497, 142] width 53 height 5
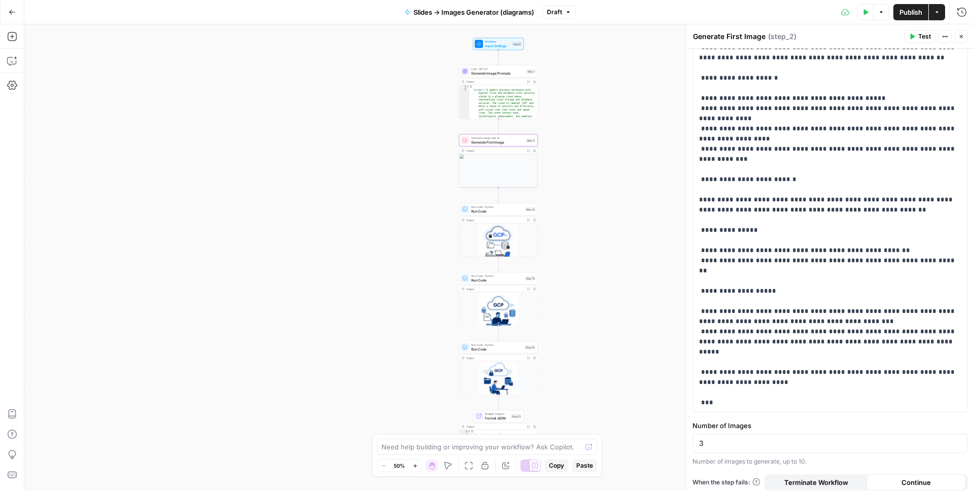
scroll to position [279, 0]
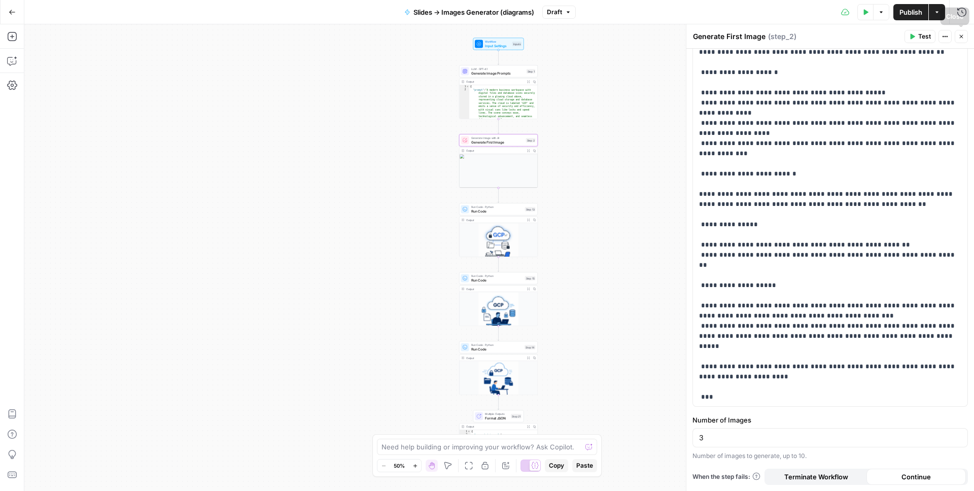
click at [964, 35] on icon "button" at bounding box center [962, 36] width 6 height 6
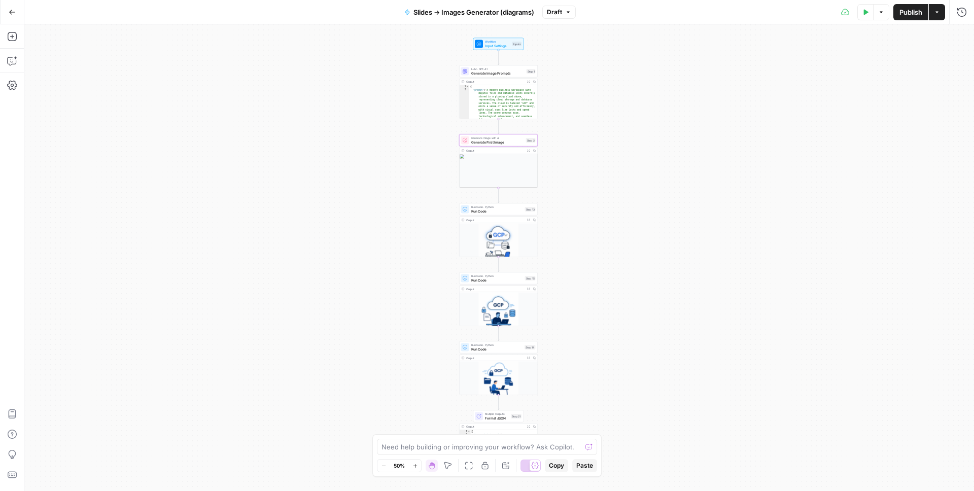
click at [14, 11] on icon "button" at bounding box center [12, 12] width 7 height 7
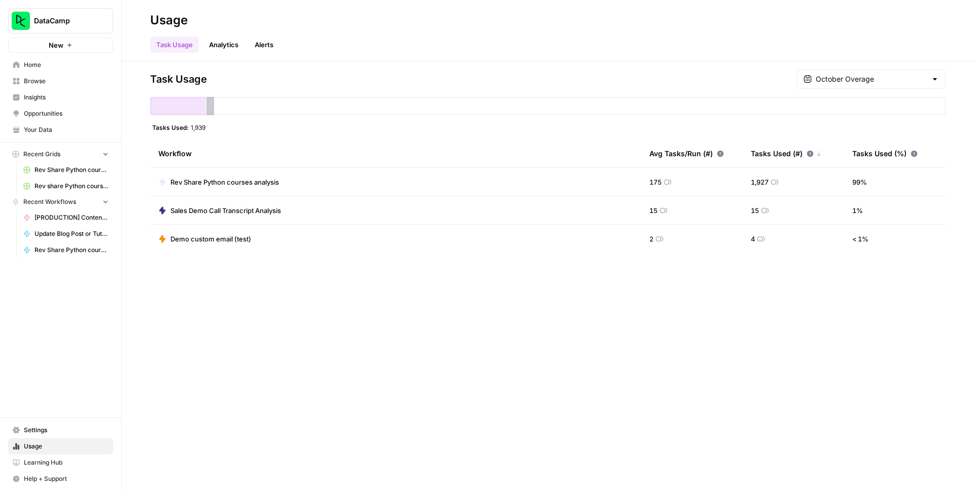
click at [261, 143] on div "Workflow" at bounding box center [395, 154] width 475 height 28
click at [56, 60] on link "Home" at bounding box center [60, 65] width 105 height 16
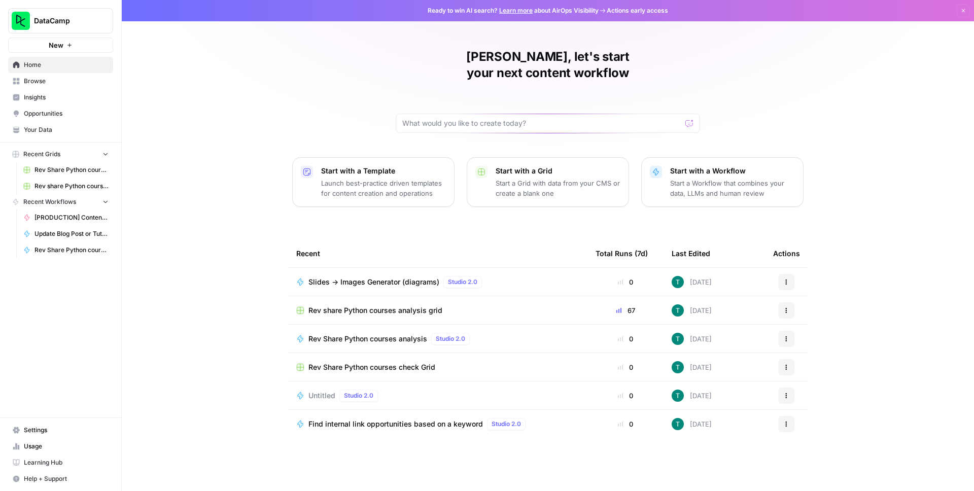
click at [389, 277] on span "Slides -> Images Generator (diagrams)" at bounding box center [374, 282] width 131 height 10
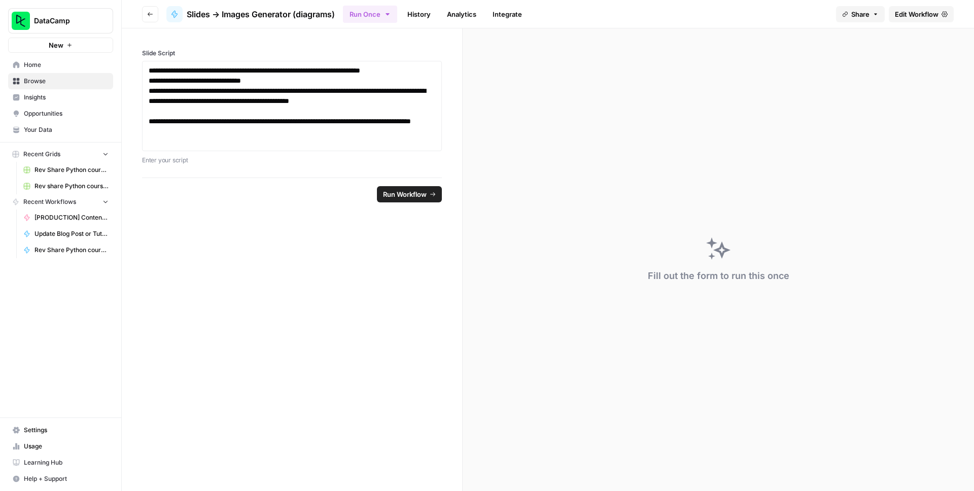
click at [66, 62] on span "Home" at bounding box center [66, 64] width 85 height 9
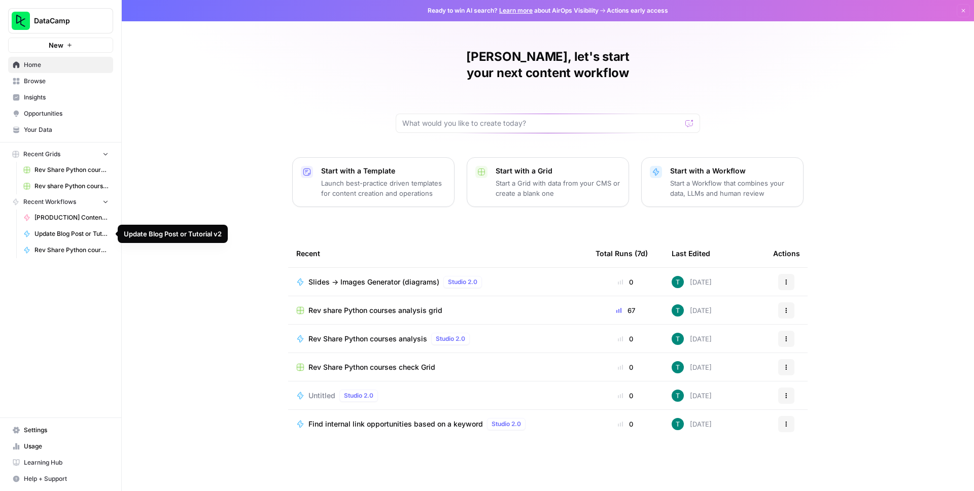
click at [162, 169] on div "[PERSON_NAME], let's start your next content workflow Start with a Template Lau…" at bounding box center [548, 245] width 853 height 491
